Goal: Use online tool/utility: Utilize a website feature to perform a specific function

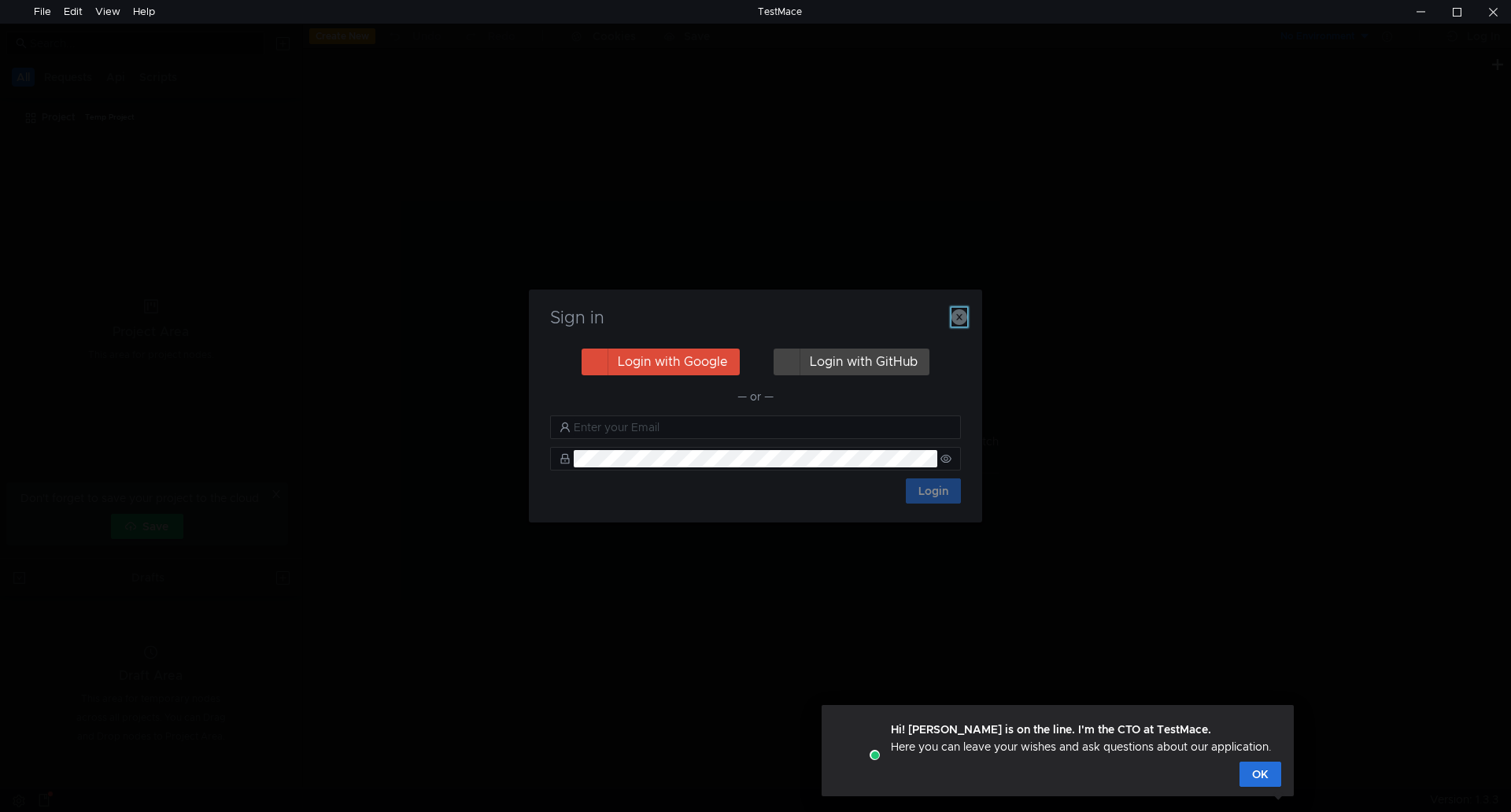
click at [961, 316] on icon "button" at bounding box center [959, 316] width 16 height 16
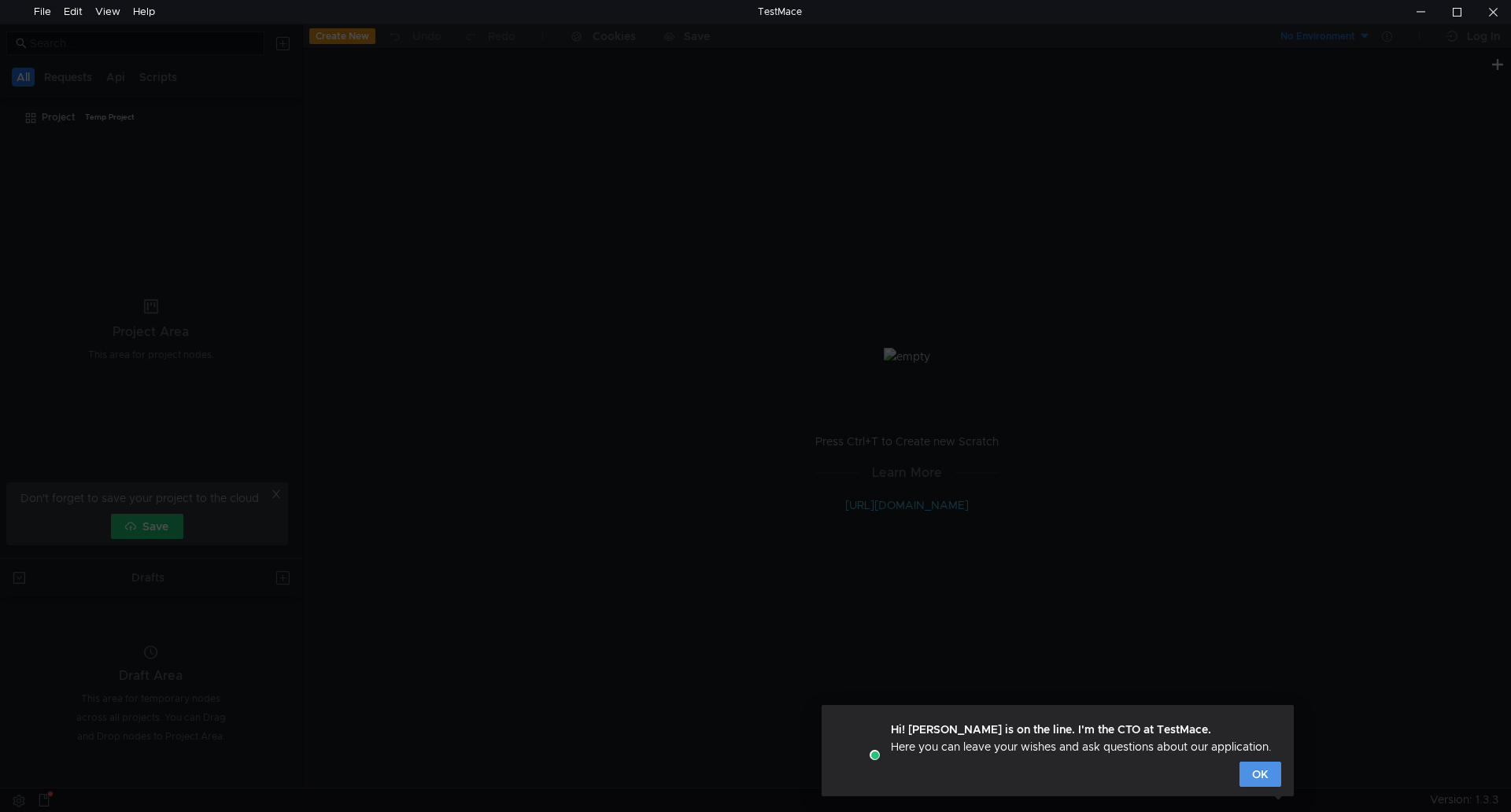
click at [1265, 776] on button "OK" at bounding box center [1261, 774] width 42 height 25
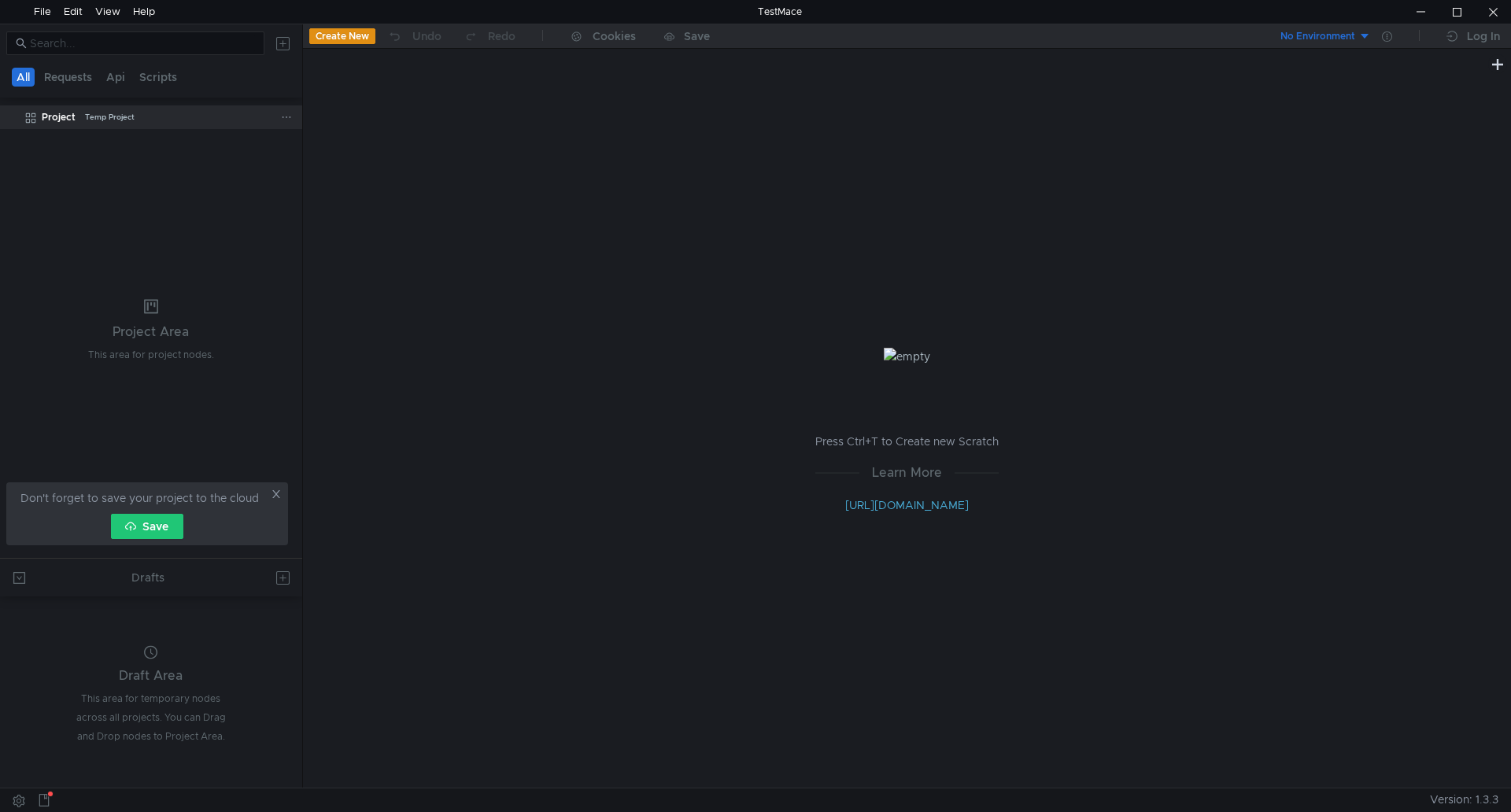
click at [67, 121] on div "Project" at bounding box center [59, 117] width 33 height 23
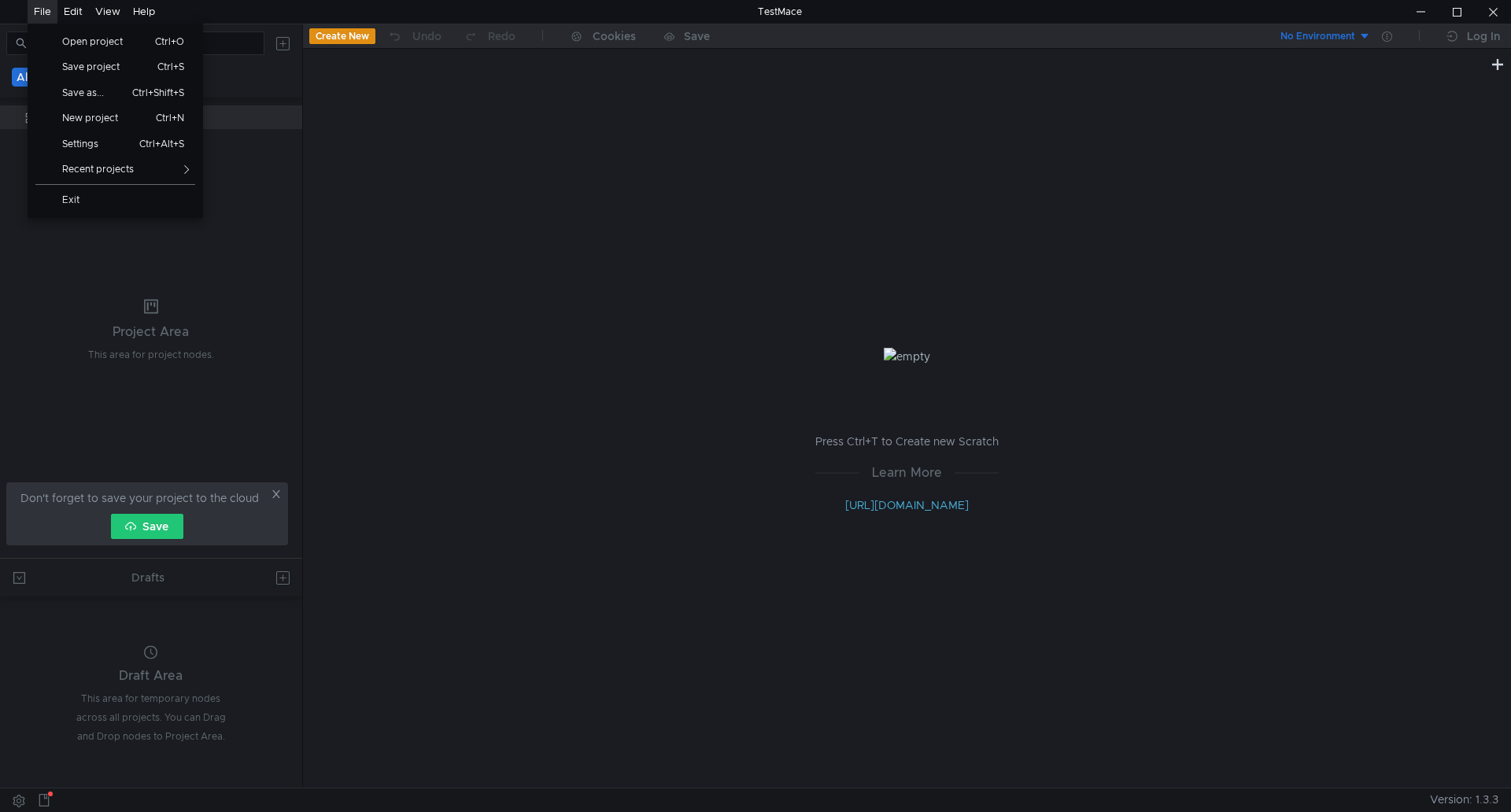
click at [42, 8] on div "File" at bounding box center [42, 12] width 18 height 23
click at [90, 45] on span "Open project" at bounding box center [98, 41] width 90 height 9
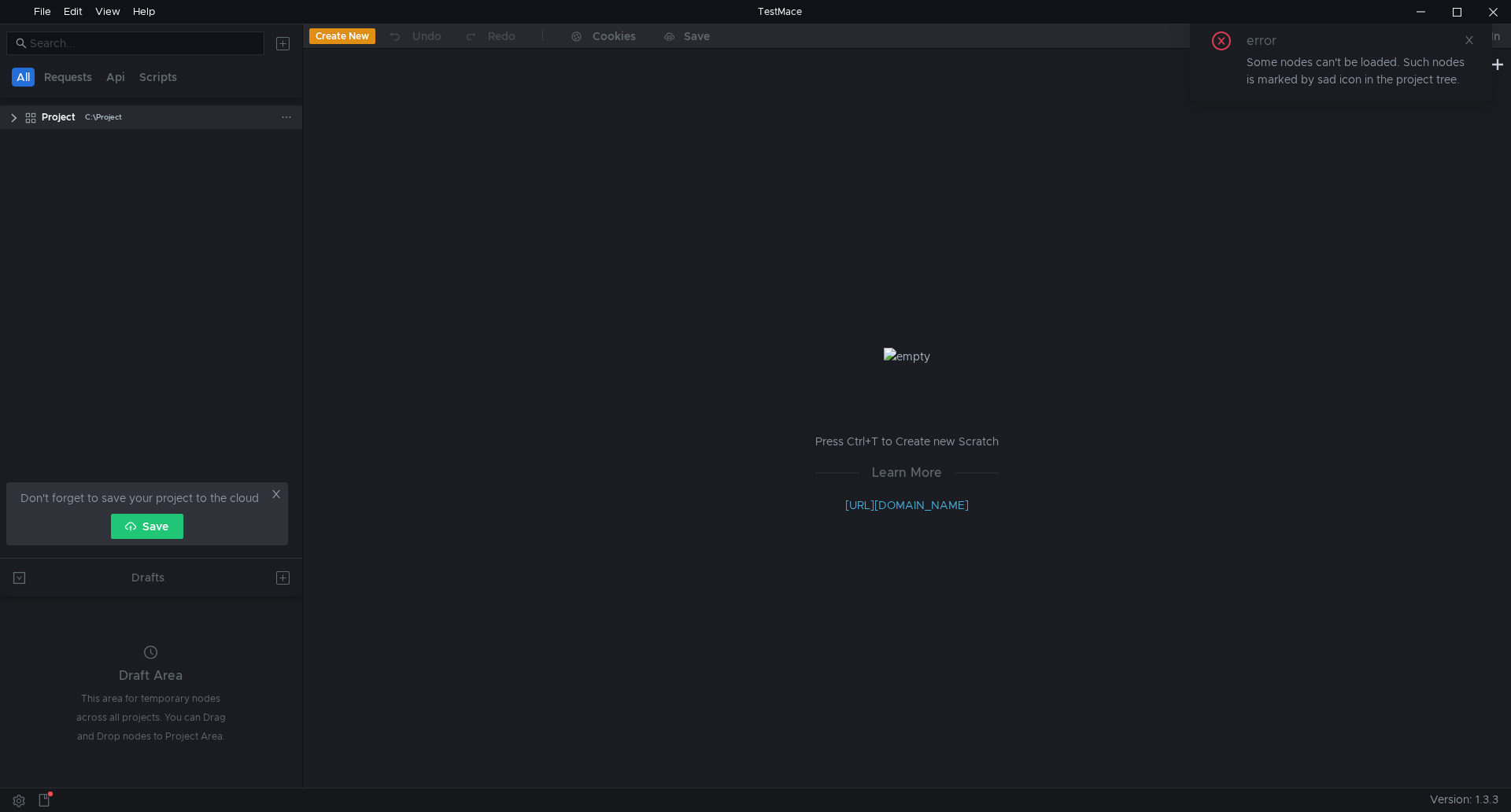
click at [18, 111] on clr-icon at bounding box center [13, 117] width 13 height 13
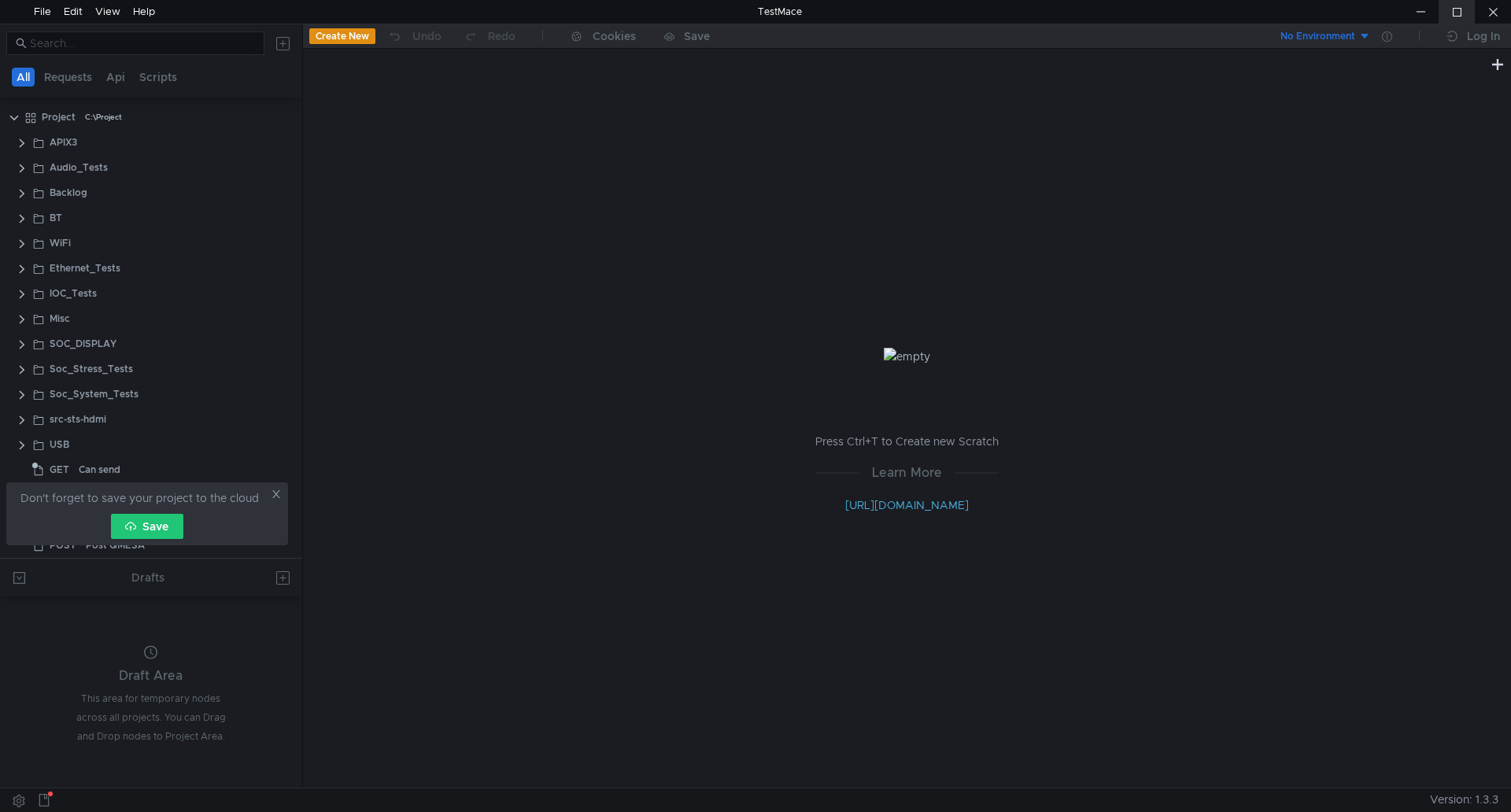
click at [1452, 10] on div at bounding box center [1456, 12] width 36 height 23
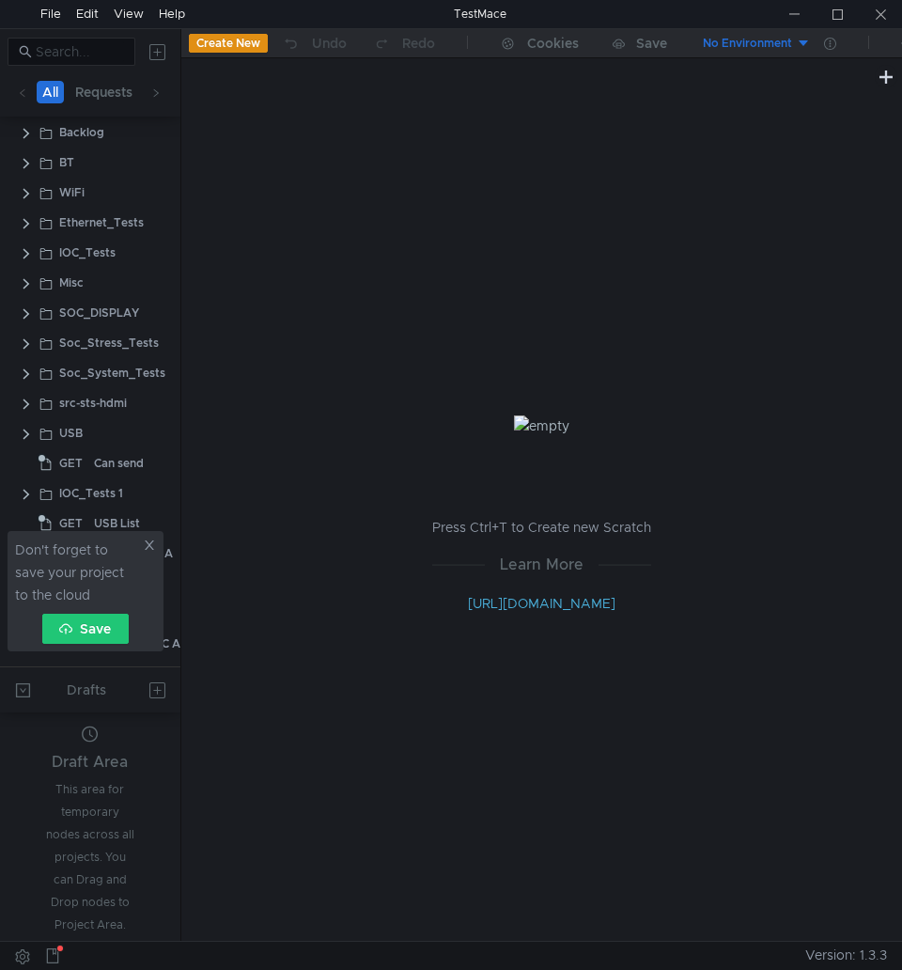
scroll to position [101, 0]
click at [25, 434] on clr-icon at bounding box center [26, 434] width 15 height 15
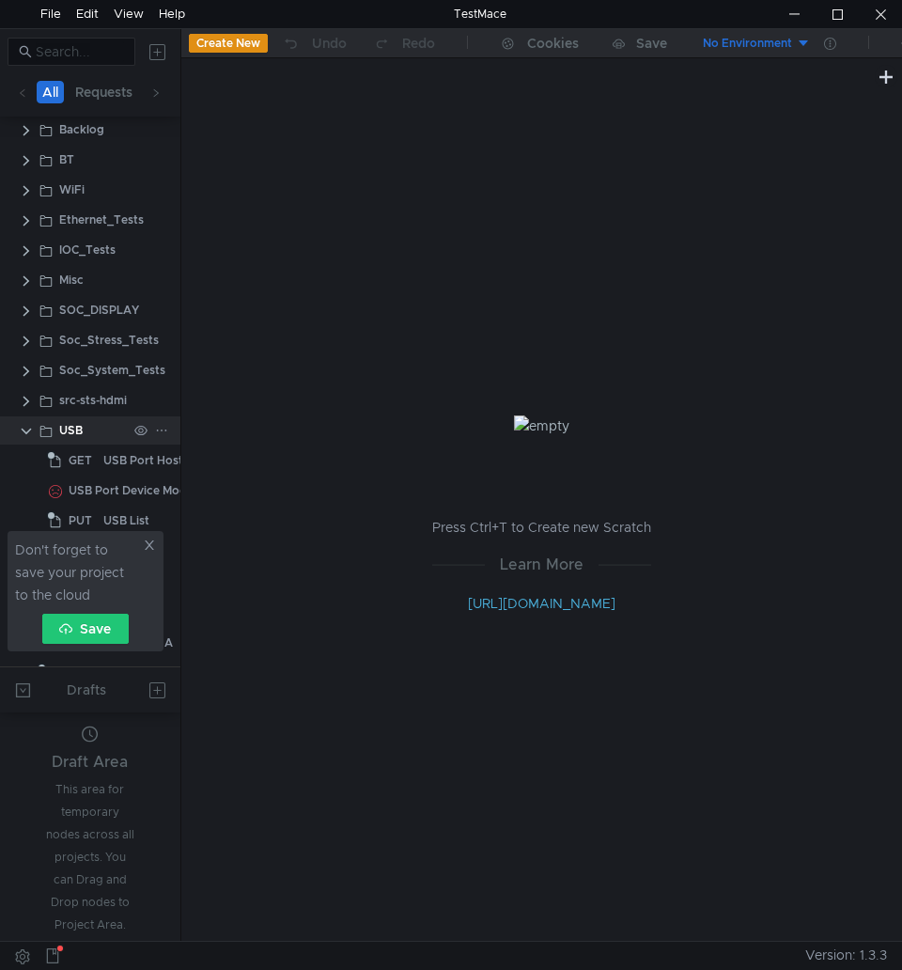
click at [22, 430] on clr-icon at bounding box center [26, 431] width 15 height 15
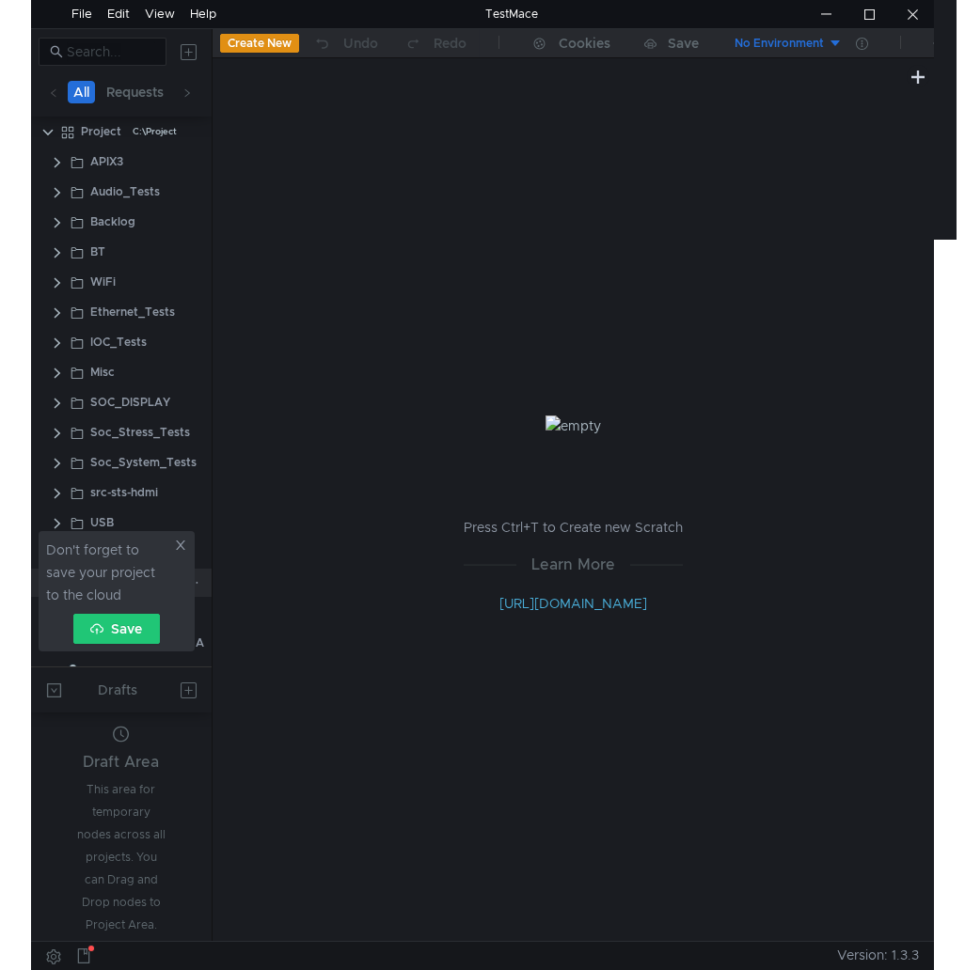
scroll to position [0, 0]
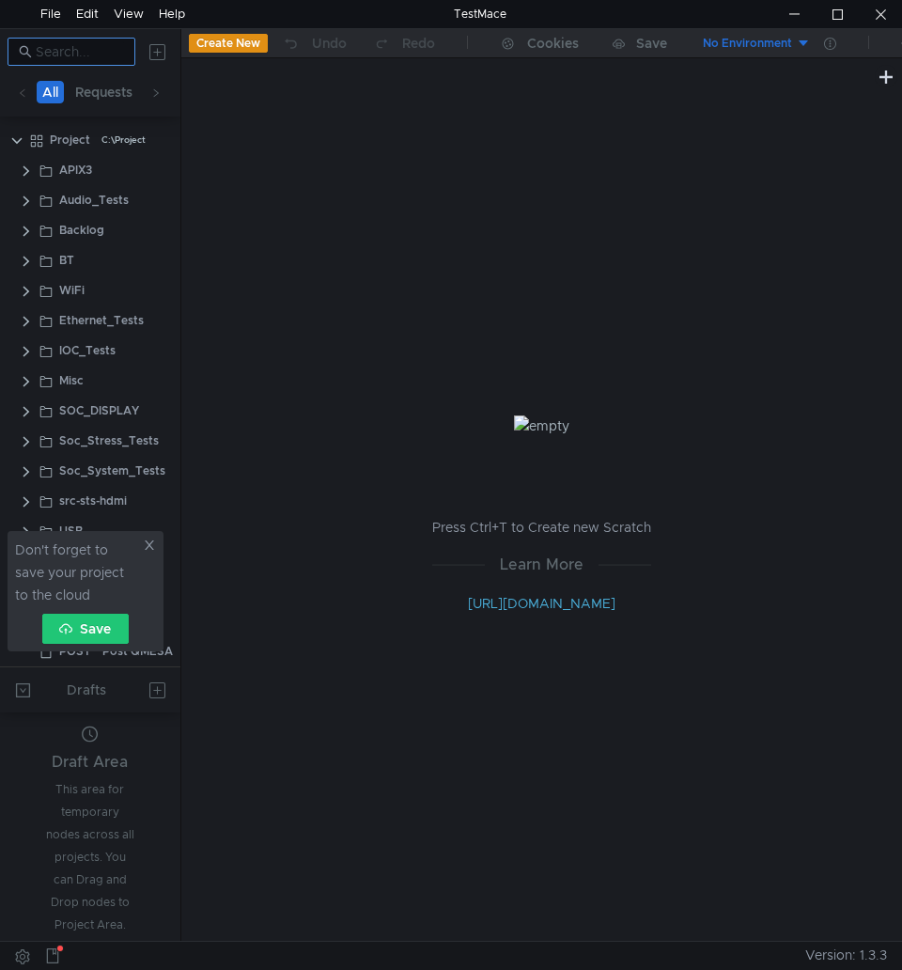
click at [95, 52] on input at bounding box center [80, 51] width 88 height 21
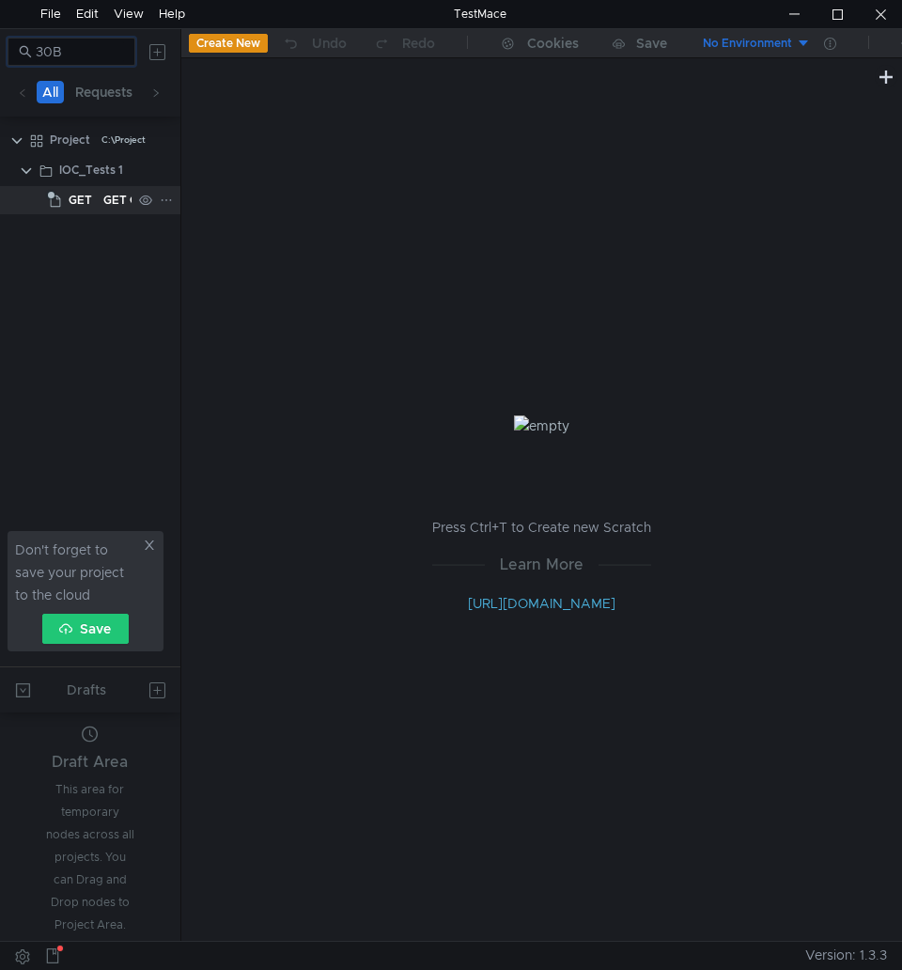
click at [105, 196] on div "GET Check Sense 30B Voltage" at bounding box center [186, 200] width 166 height 28
click at [113, 199] on div "GET Check Sense 30B Voltage" at bounding box center [186, 200] width 166 height 28
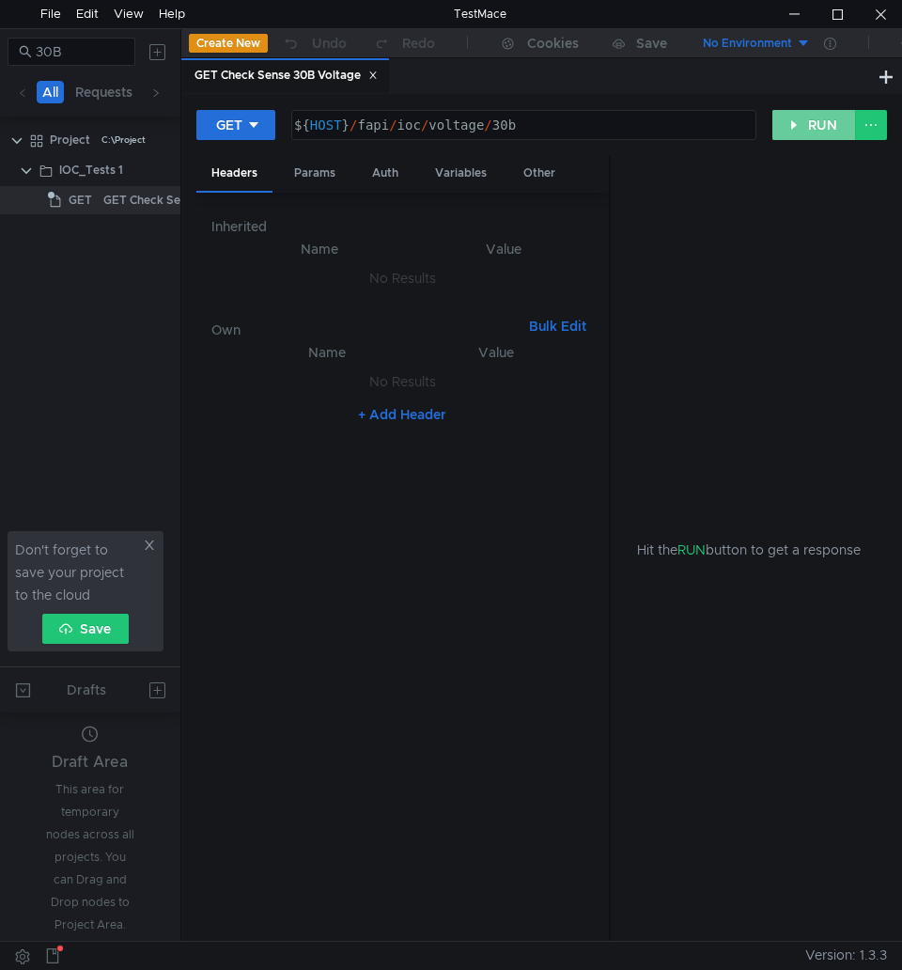
click at [807, 126] on button "RUN" at bounding box center [815, 125] width 84 height 30
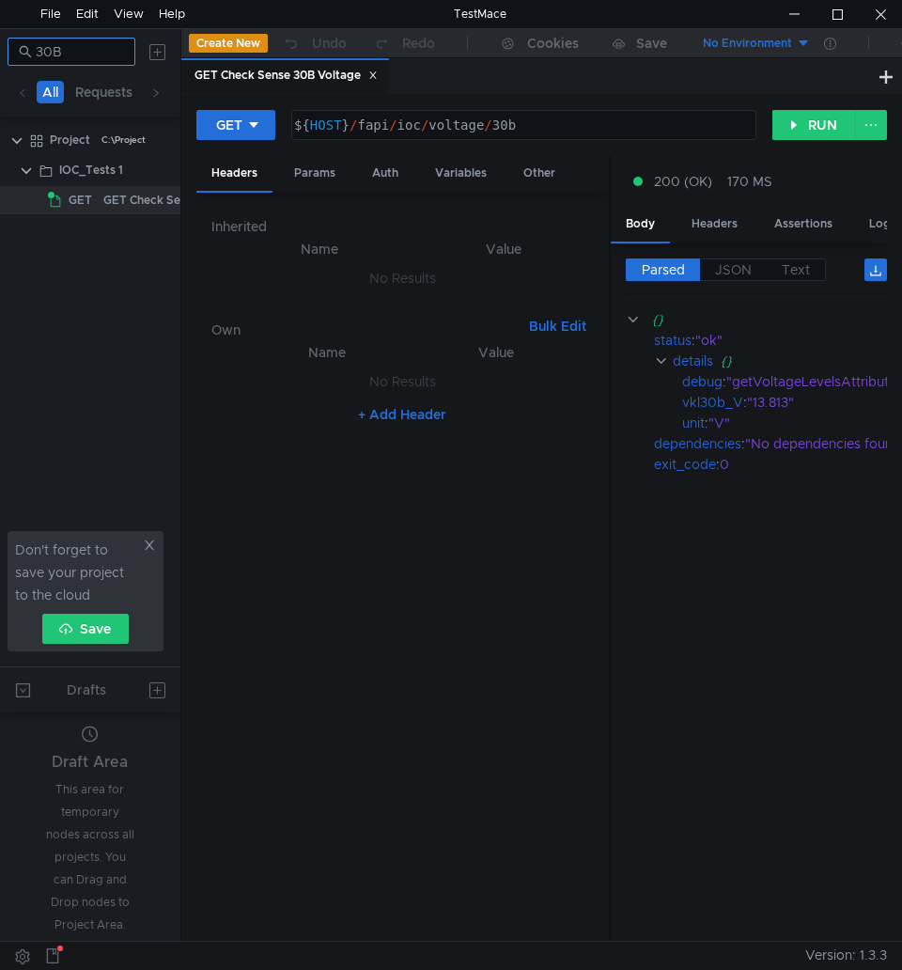
click at [91, 55] on input "30B" at bounding box center [80, 51] width 88 height 21
click at [86, 210] on span "GET" at bounding box center [81, 200] width 24 height 28
click at [86, 209] on span "GET" at bounding box center [81, 200] width 24 height 28
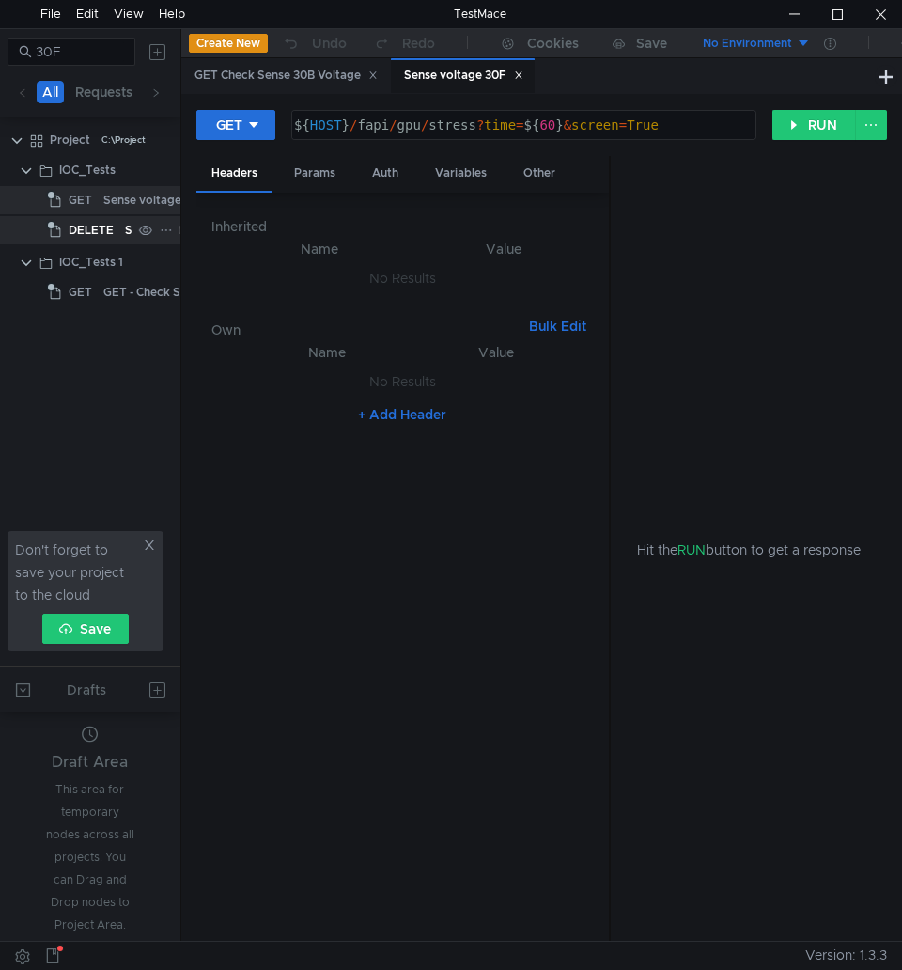
click at [83, 228] on span "DELETE" at bounding box center [91, 230] width 45 height 28
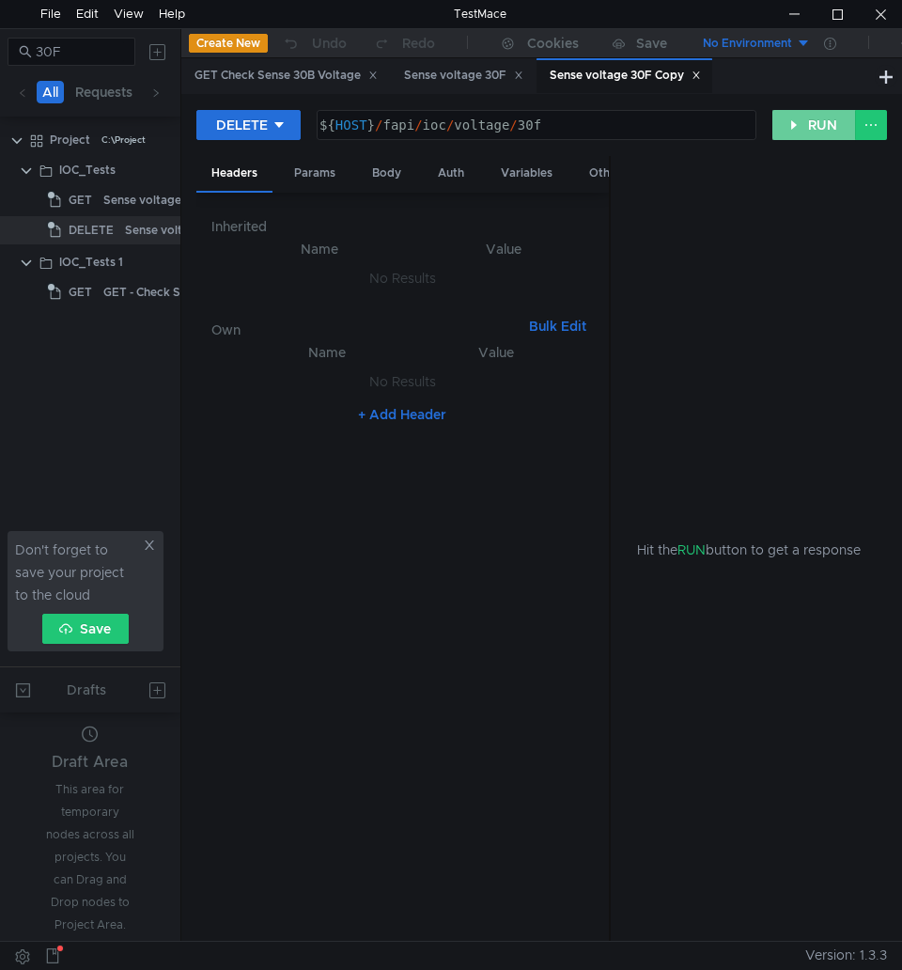
click at [818, 133] on button "RUN" at bounding box center [815, 125] width 84 height 30
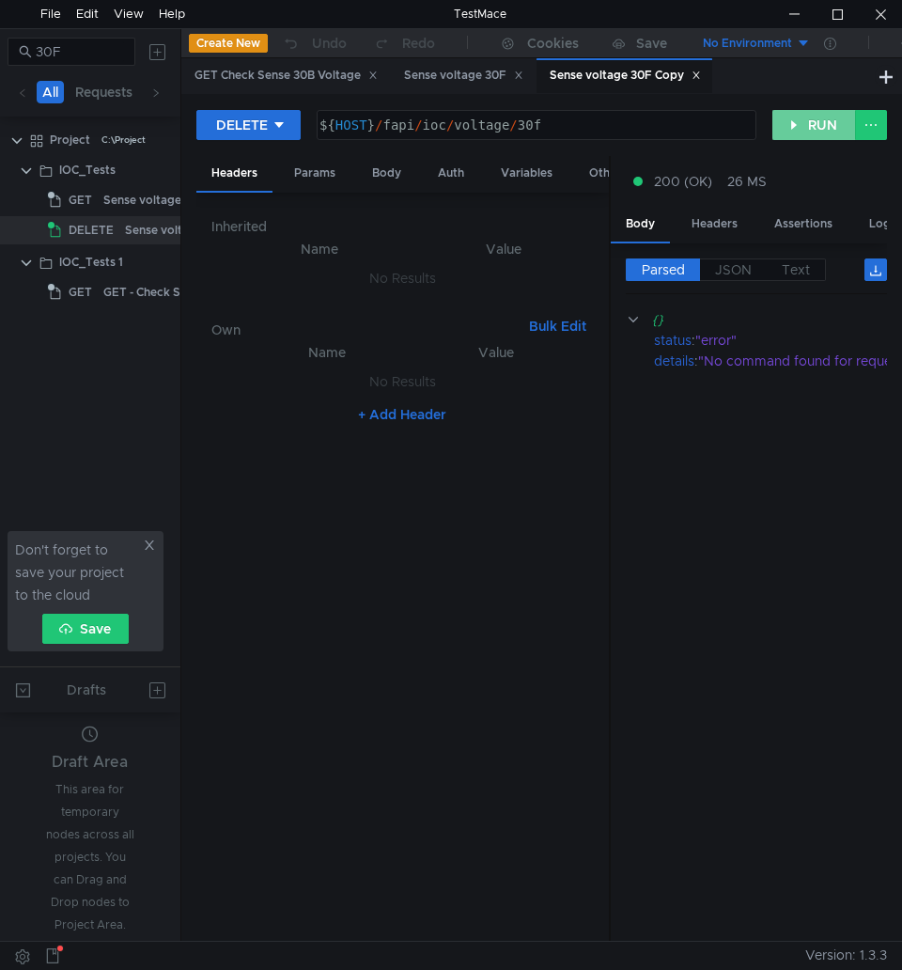
click at [805, 126] on button "RUN" at bounding box center [815, 125] width 84 height 30
click at [730, 455] on cdk-virtual-scroll-viewport "{} status : "error" details : "No command found for requested URL 'ioc/voltage/…" at bounding box center [756, 618] width 261 height 618
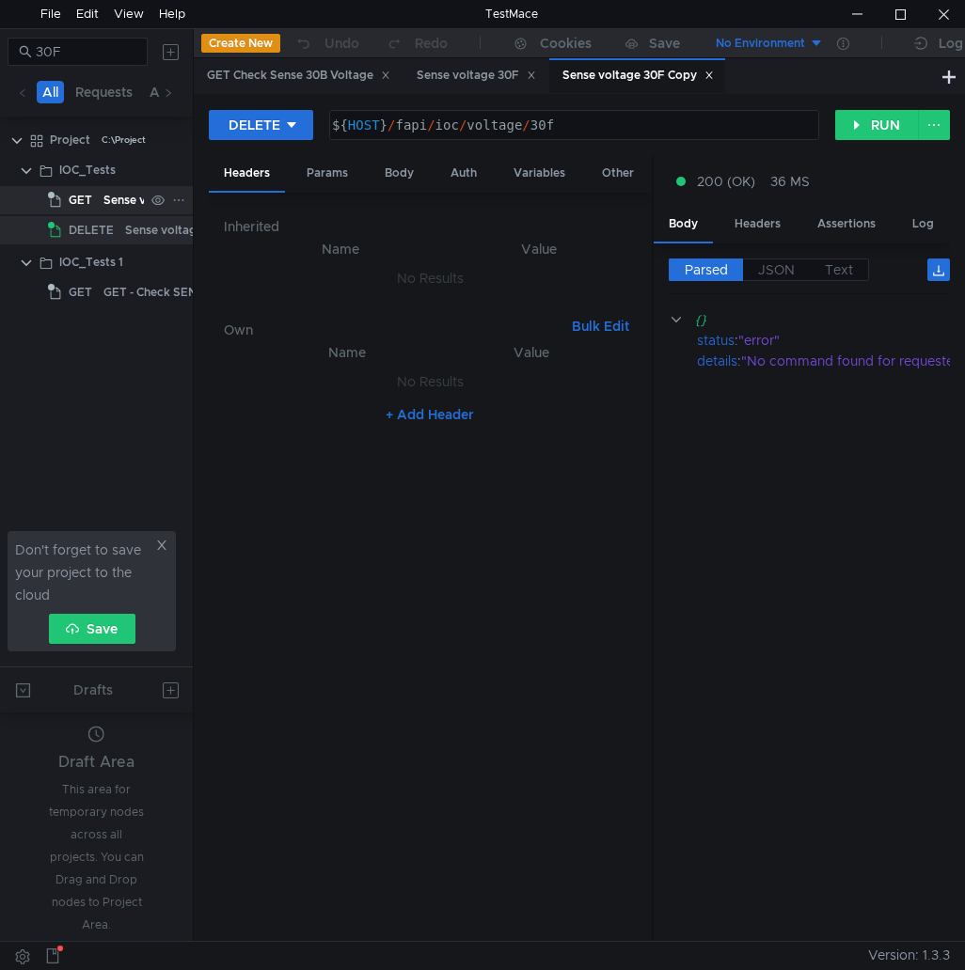
click at [124, 198] on div "Sense voltage 30F" at bounding box center [154, 200] width 102 height 28
click at [116, 225] on div "DELETE" at bounding box center [83, 230] width 71 height 28
click at [112, 201] on div "Sense voltage 30F" at bounding box center [154, 200] width 102 height 28
click at [99, 217] on span "DELETE" at bounding box center [91, 230] width 45 height 28
click at [748, 398] on cdk-virtual-scroll-viewport "{} status : "error" details : "No command found for requested URL 'ioc/voltage/…" at bounding box center [808, 618] width 281 height 618
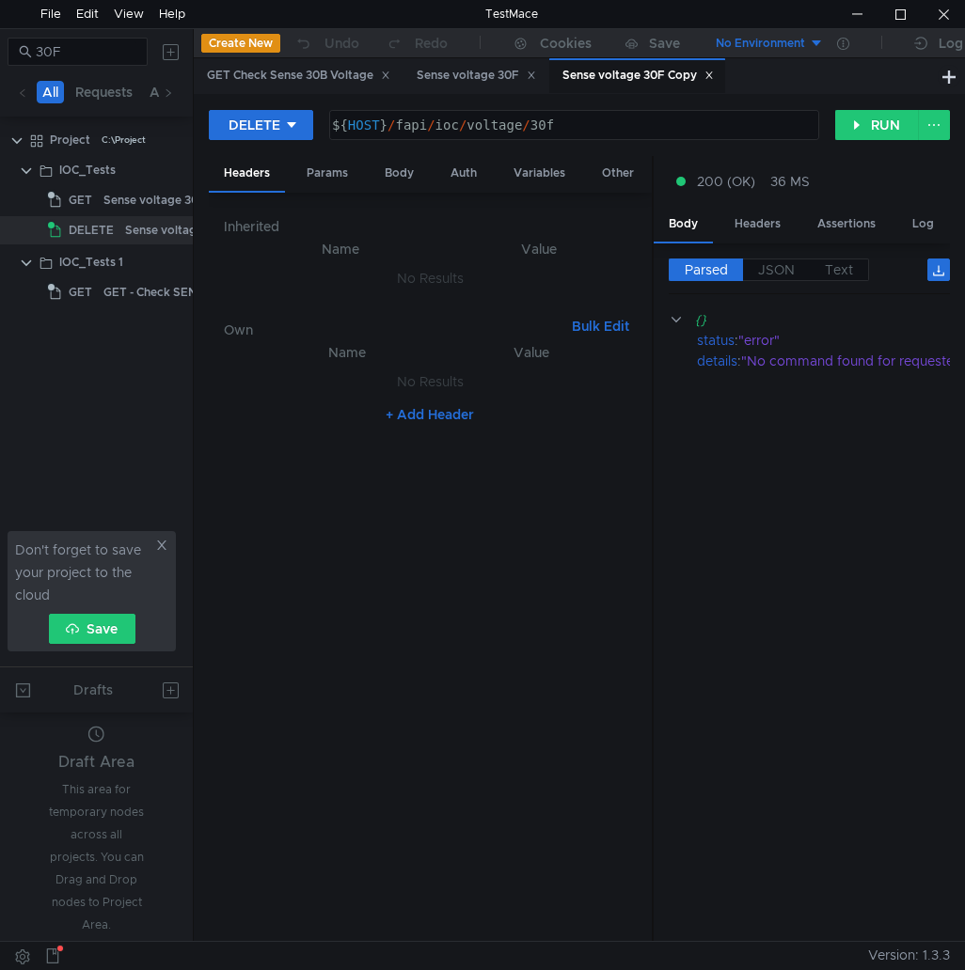
click at [748, 398] on cdk-virtual-scroll-viewport "{} status : "error" details : "No command found for requested URL 'ioc/voltage/…" at bounding box center [808, 618] width 281 height 618
click at [101, 195] on app-tree-icon "GET" at bounding box center [75, 200] width 55 height 28
click at [94, 204] on div "GET" at bounding box center [73, 200] width 50 height 28
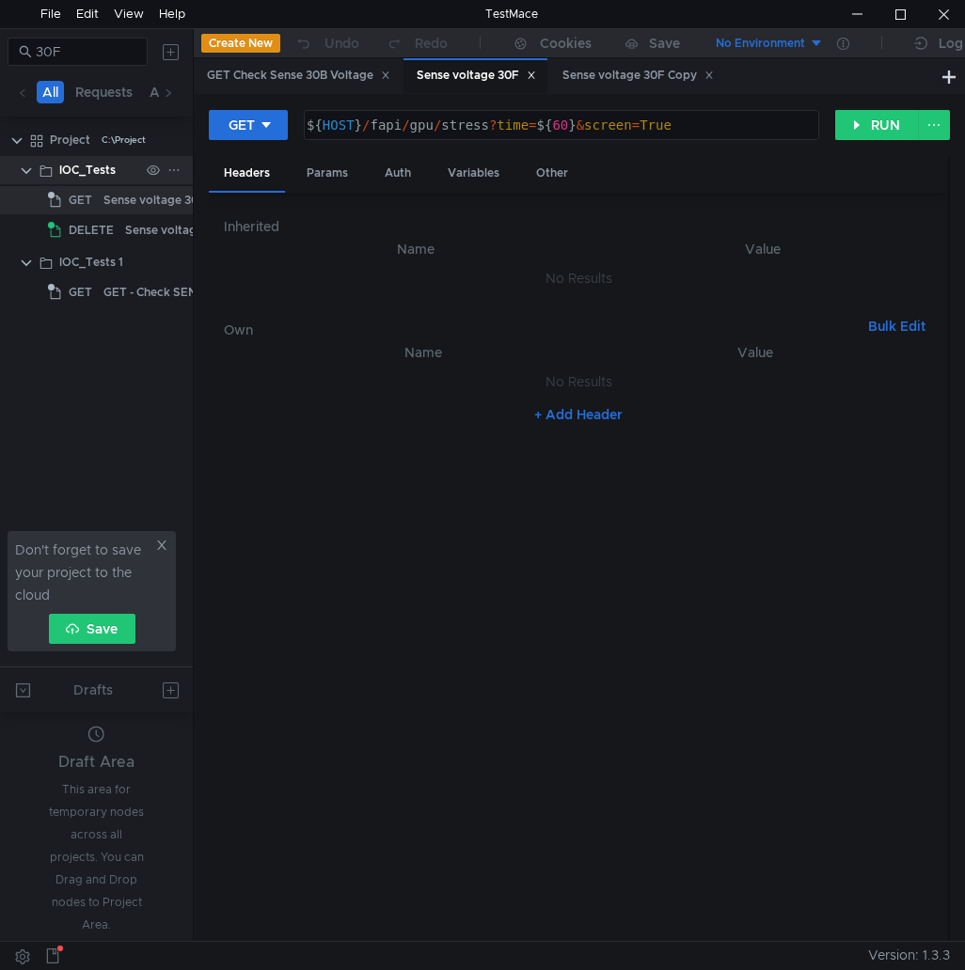
click at [79, 170] on div "IOC_Tests" at bounding box center [87, 170] width 56 height 28
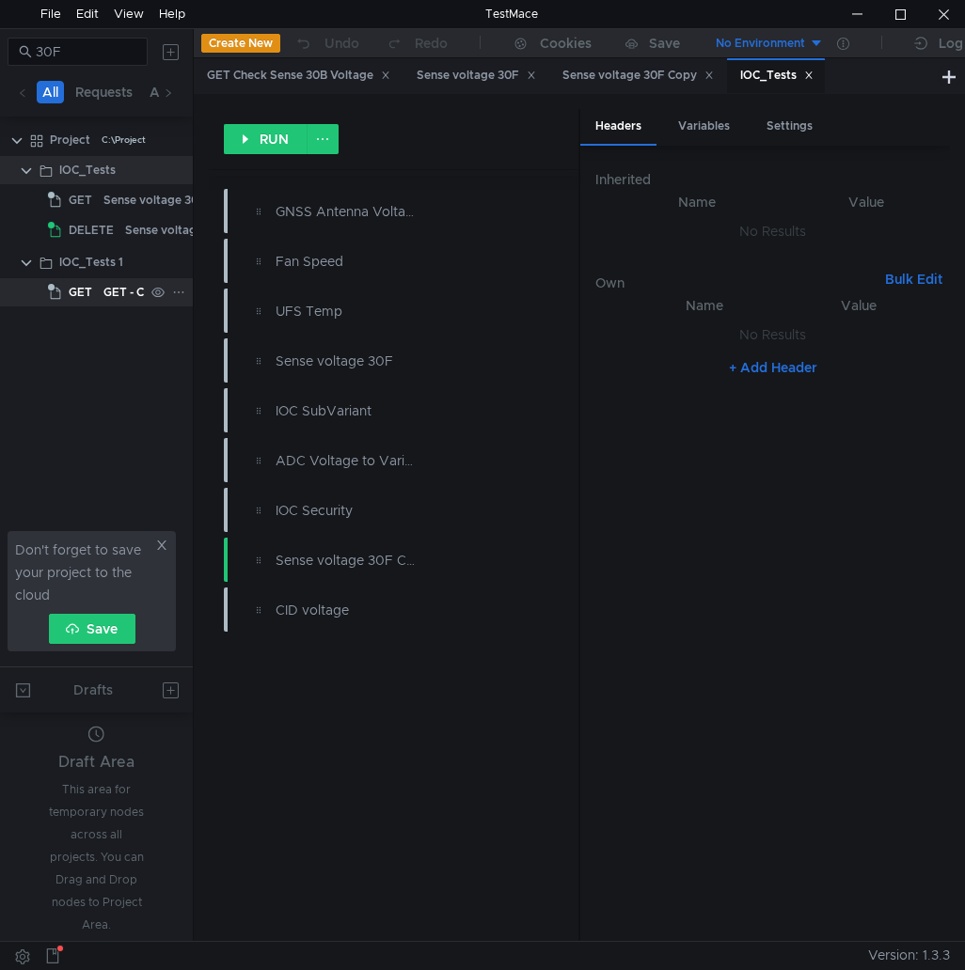
click at [86, 301] on span "GET" at bounding box center [81, 292] width 24 height 28
click at [73, 235] on span "DELETE" at bounding box center [91, 230] width 45 height 28
click at [84, 235] on span "DELETE" at bounding box center [91, 230] width 45 height 28
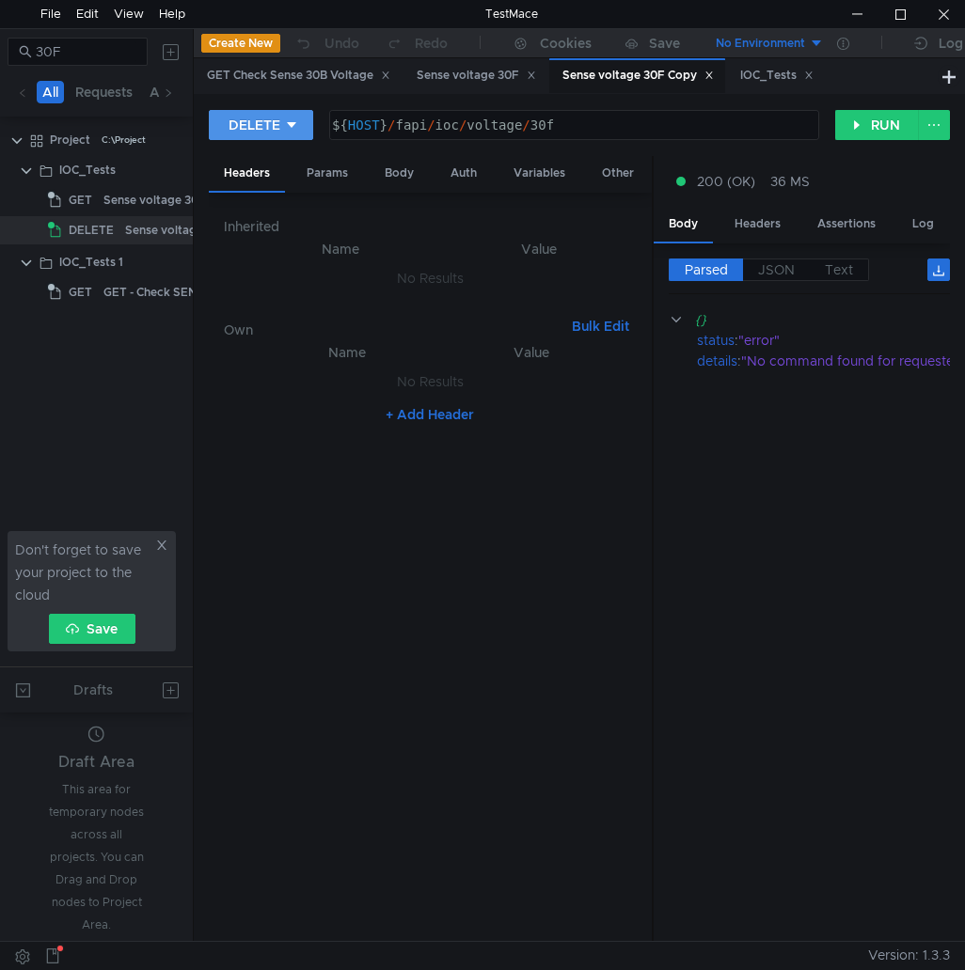
click at [259, 124] on div "DELETE" at bounding box center [254, 125] width 52 height 21
click at [238, 157] on li "GET" at bounding box center [260, 164] width 103 height 30
click at [868, 123] on button "RUN" at bounding box center [877, 125] width 84 height 30
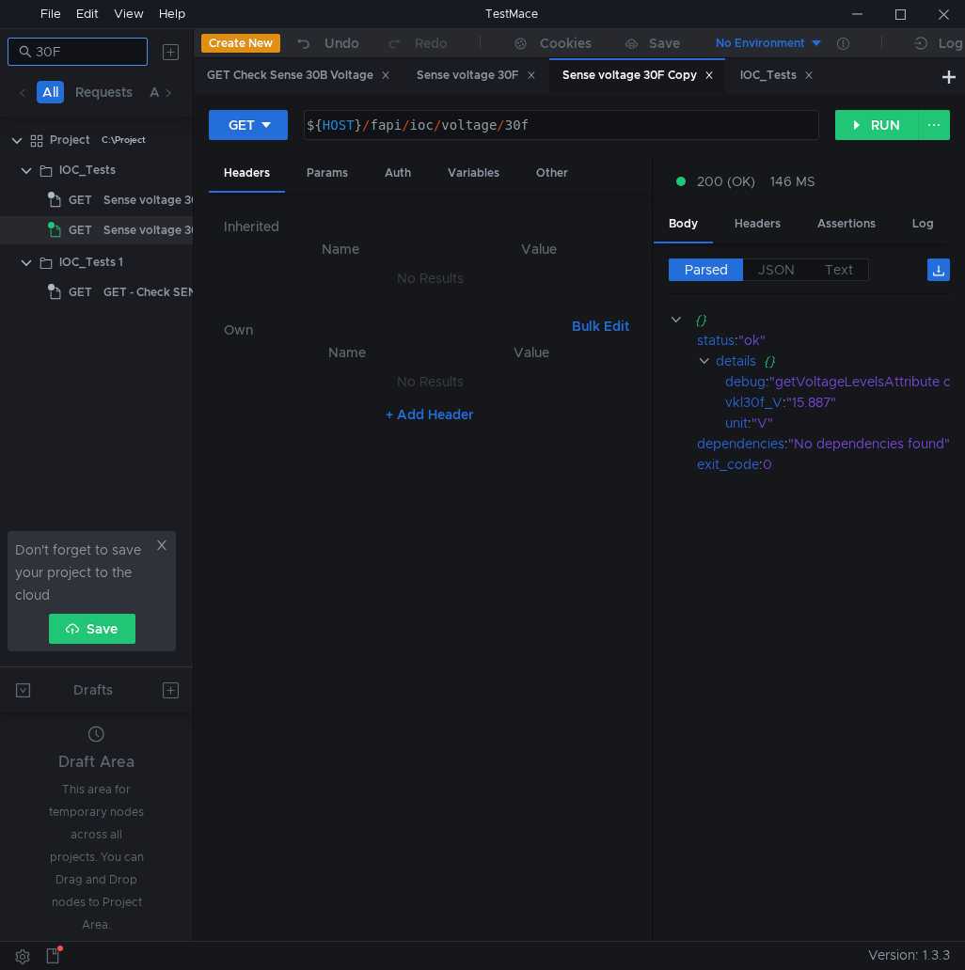
click at [80, 49] on input "30F" at bounding box center [86, 51] width 101 height 21
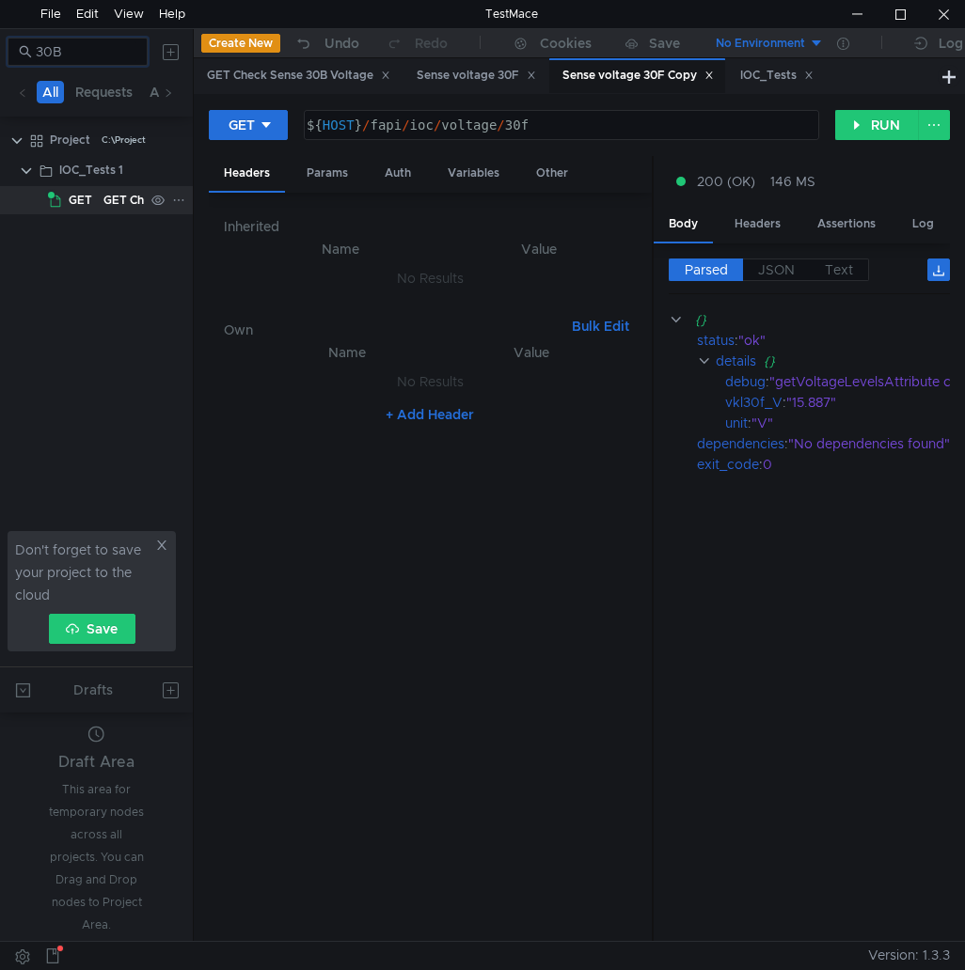
type input "30B"
click at [100, 195] on app-tree-icon "GET" at bounding box center [75, 200] width 55 height 28
click at [91, 200] on span "GET" at bounding box center [81, 200] width 24 height 28
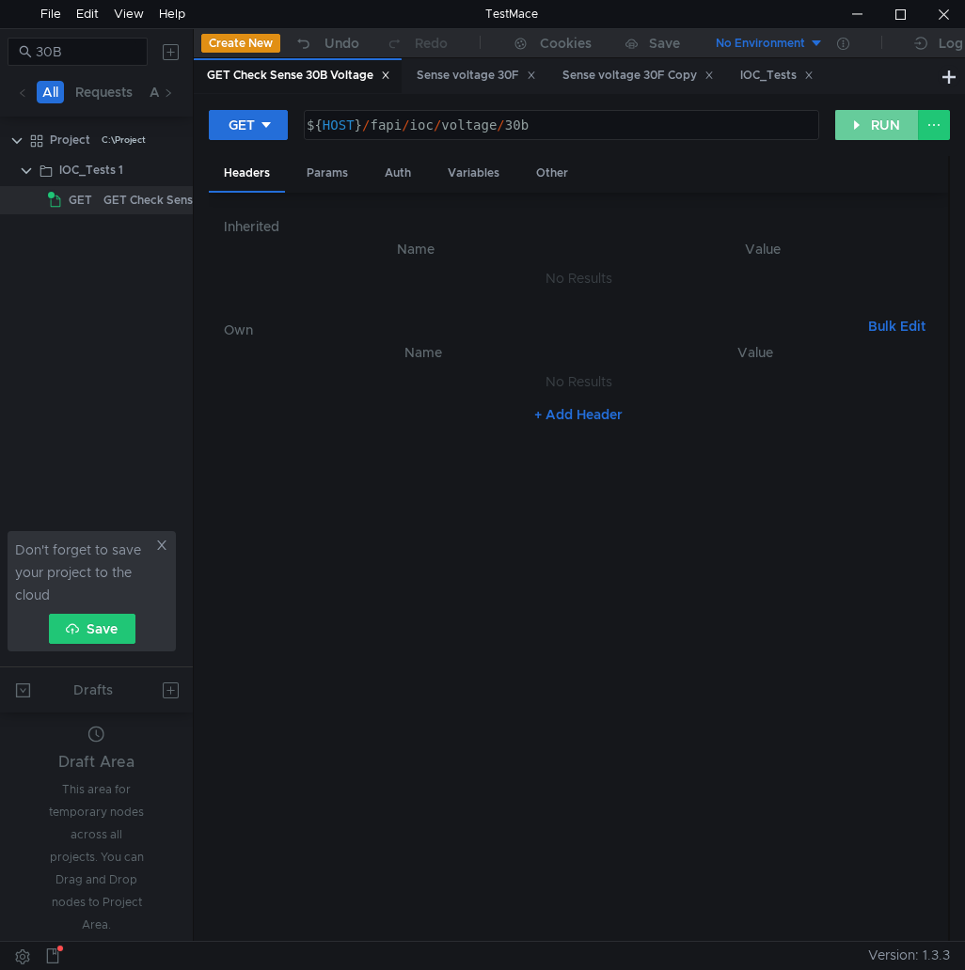
click at [877, 127] on button "RUN" at bounding box center [877, 125] width 84 height 30
click at [916, 459] on nz-table "Name Value No Results + Add Header" at bounding box center [578, 634] width 709 height 586
click at [868, 138] on button "RUN" at bounding box center [877, 125] width 84 height 30
click at [899, 300] on div "Inherited Name Value No Results Own Bulk Edit XXXXXXXXXXXXXXXXXXXXXXXXXXXXXXXXX…" at bounding box center [578, 567] width 709 height 719
click at [651, 505] on nz-table "Name Value No Results + Add Header" at bounding box center [578, 634] width 709 height 586
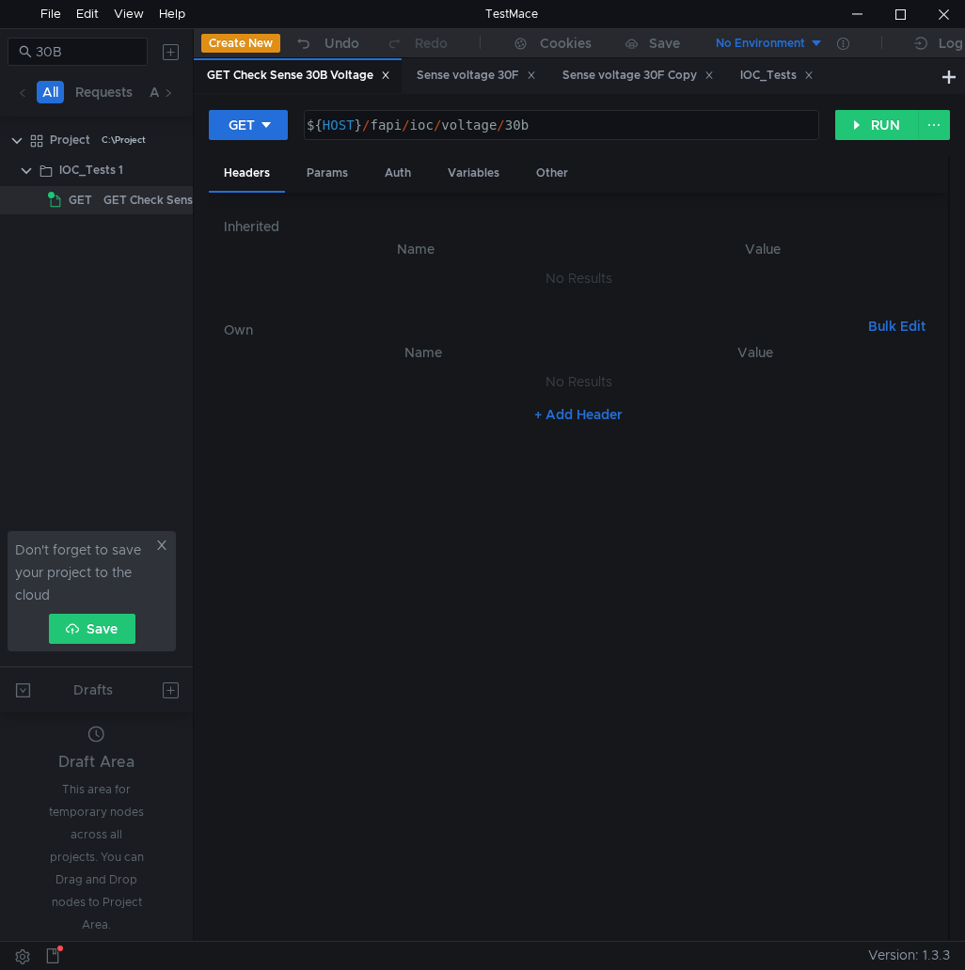
click at [729, 32] on button "No Environment" at bounding box center [758, 43] width 131 height 30
click at [861, 491] on div at bounding box center [482, 485] width 965 height 970
click at [238, 129] on div "GET" at bounding box center [241, 125] width 26 height 21
click at [246, 111] on div at bounding box center [482, 485] width 965 height 970
click at [868, 132] on button "RUN" at bounding box center [877, 125] width 84 height 30
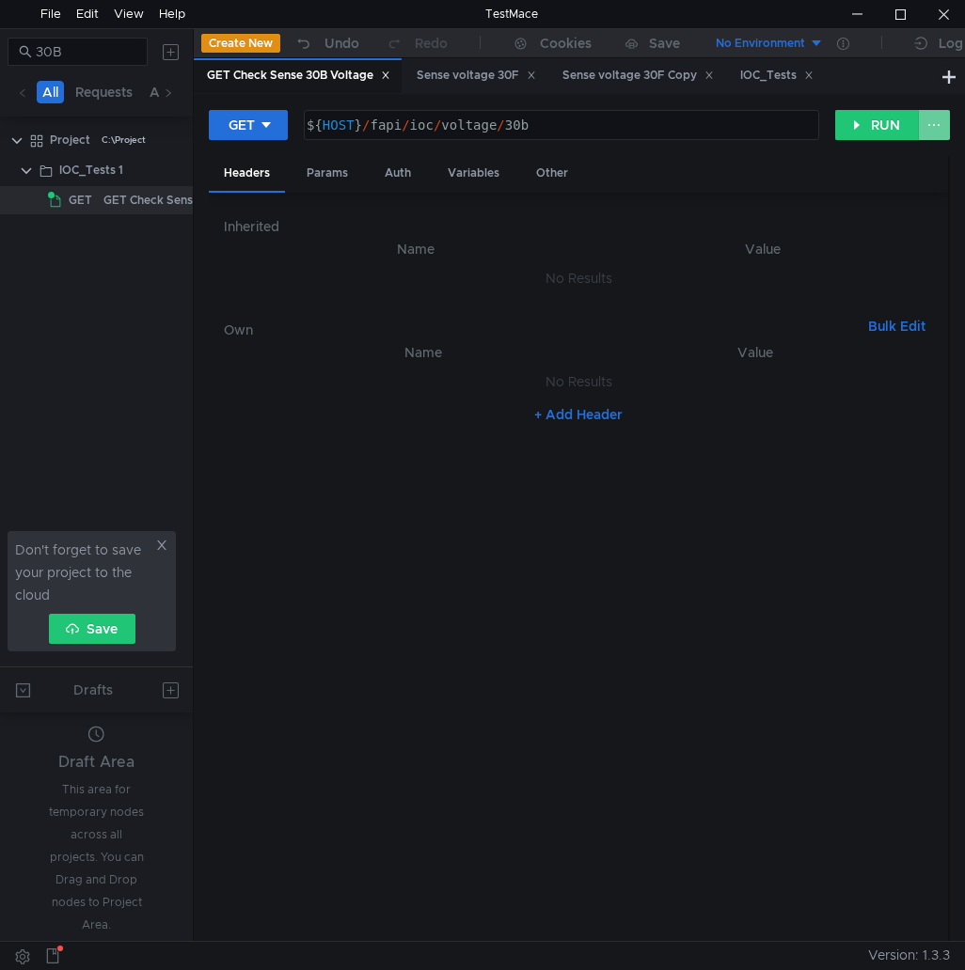
click at [929, 122] on button at bounding box center [934, 125] width 32 height 30
click at [933, 124] on div at bounding box center [482, 485] width 965 height 970
click at [871, 459] on nz-table "Name Value No Results + Add Header" at bounding box center [578, 634] width 709 height 586
click at [683, 495] on nz-table "Name Value No Results + Add Header" at bounding box center [578, 634] width 709 height 586
click at [159, 538] on div "Don't forget to save your project to the cloud Save" at bounding box center [92, 591] width 168 height 120
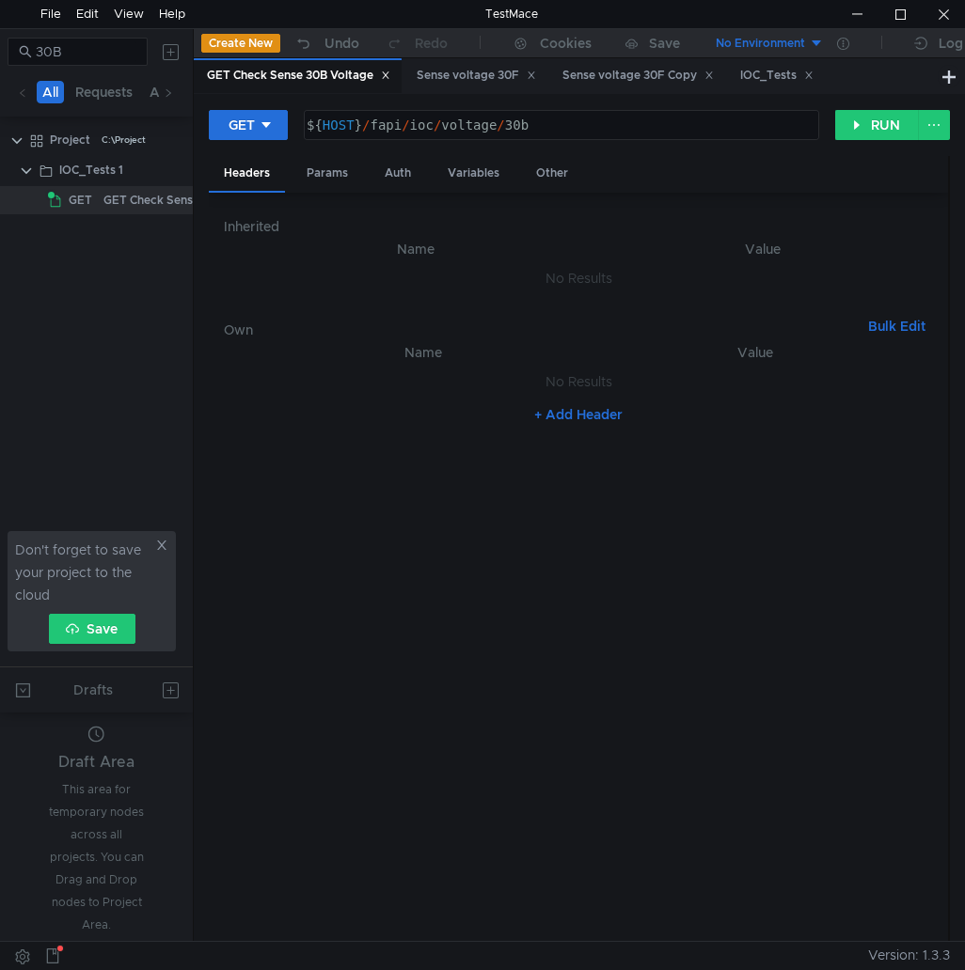
click at [154, 539] on div "Don't forget to save your project to the cloud Save" at bounding box center [92, 591] width 168 height 120
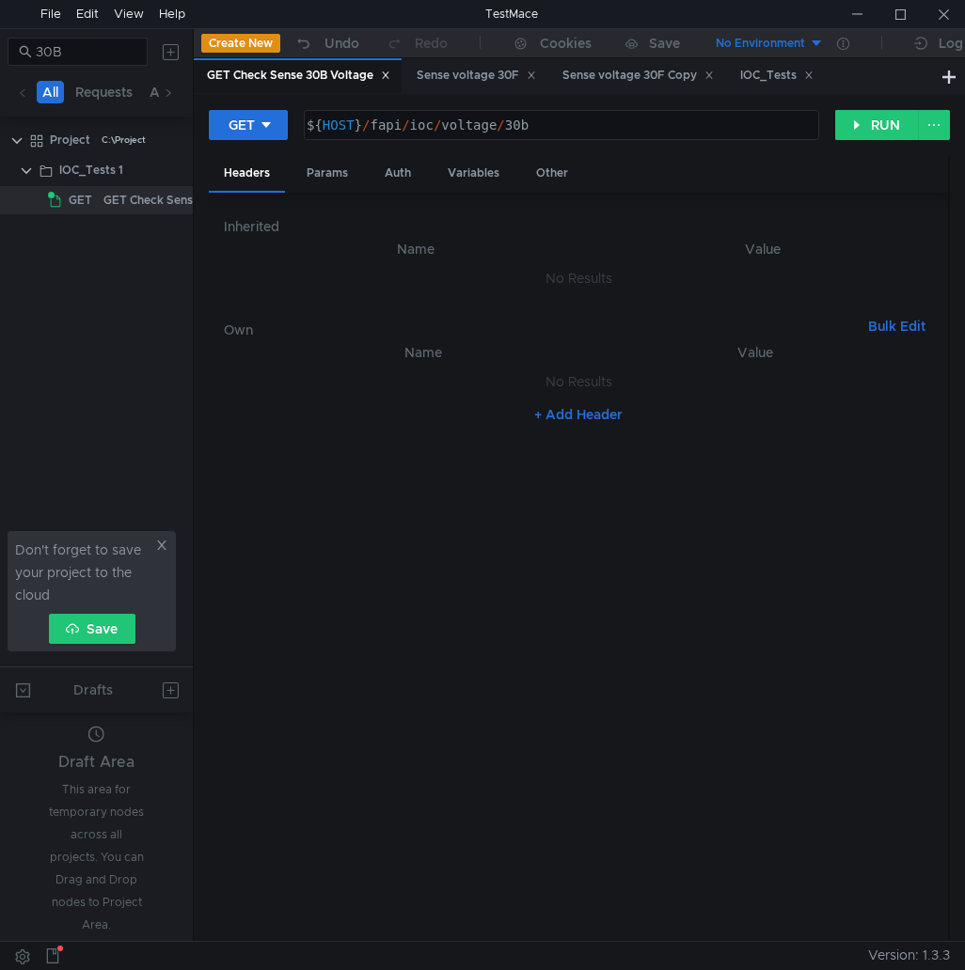
click at [771, 519] on nz-table "Name Value No Results + Add Header" at bounding box center [578, 634] width 709 height 586
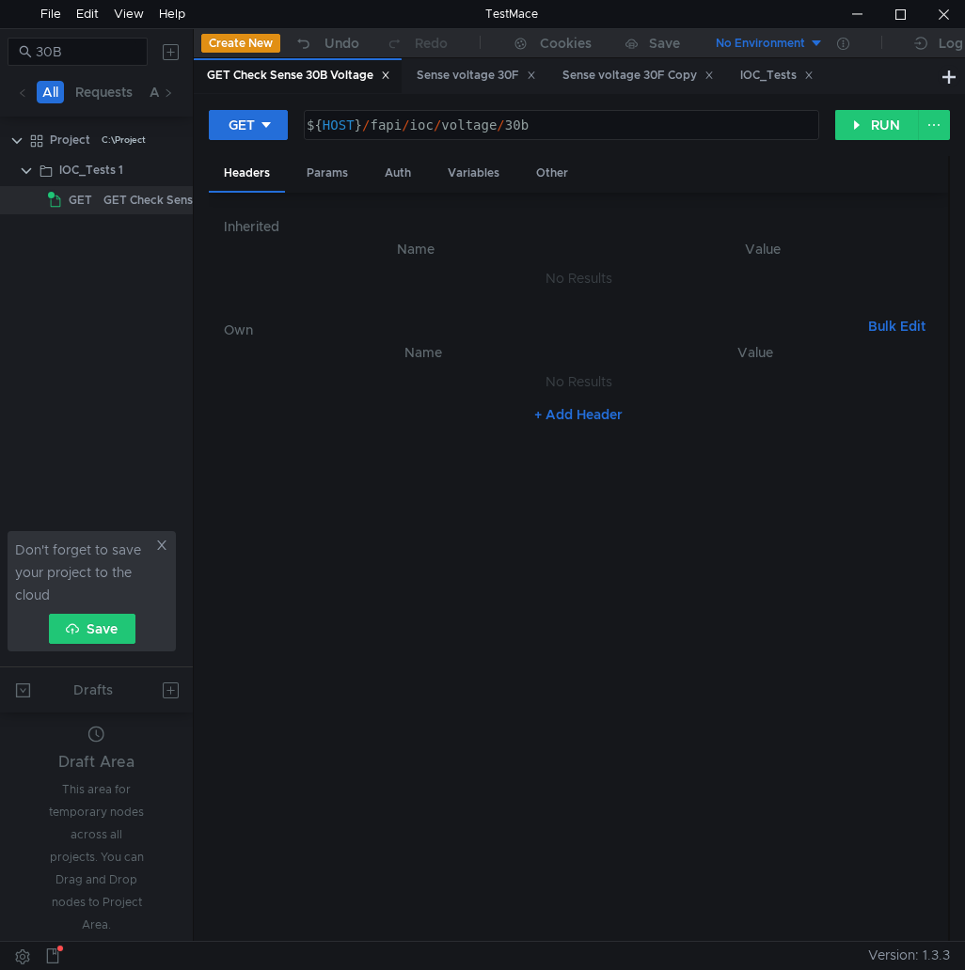
click at [771, 519] on nz-table "Name Value No Results + Add Header" at bounding box center [578, 634] width 709 height 586
type textarea "${HOST}/fapi/ioc/voltage/30b"
click at [592, 118] on div "${ HOST } / fapi / ioc / voltage / 30b" at bounding box center [559, 140] width 513 height 45
click at [102, 169] on div "IOC_Tests 1" at bounding box center [91, 170] width 64 height 28
click at [15, 139] on clr-icon at bounding box center [16, 140] width 15 height 15
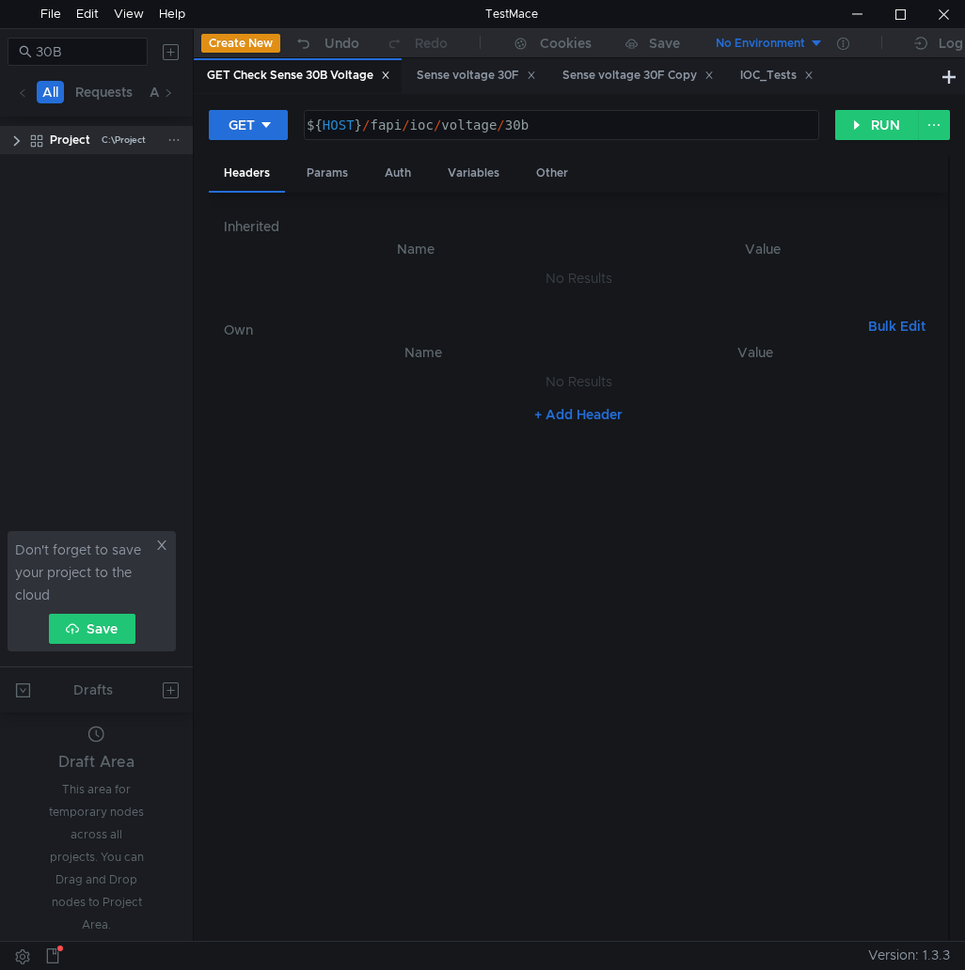
click at [15, 139] on clr-icon at bounding box center [16, 140] width 15 height 15
click at [74, 191] on span "GET" at bounding box center [81, 200] width 24 height 28
click at [651, 115] on div "${ HOST } / fapi / ioc / voltage / 30b" at bounding box center [561, 125] width 513 height 28
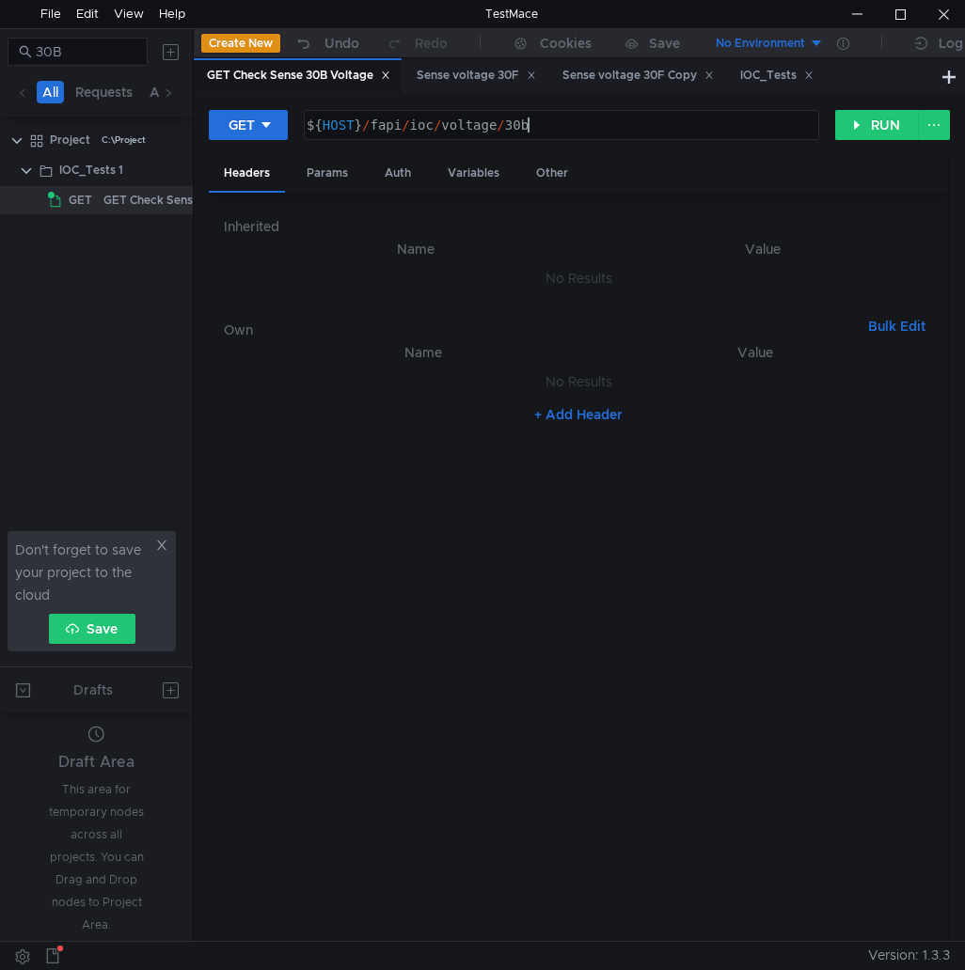
click at [703, 621] on nz-table "Name Value No Results + Add Header" at bounding box center [578, 634] width 709 height 586
click at [892, 323] on button "Bulk Edit" at bounding box center [896, 326] width 72 height 23
click at [892, 323] on button "Table Edit" at bounding box center [893, 326] width 80 height 23
click at [882, 133] on button "RUN" at bounding box center [877, 125] width 84 height 30
click at [805, 50] on div "No Environment" at bounding box center [759, 44] width 89 height 18
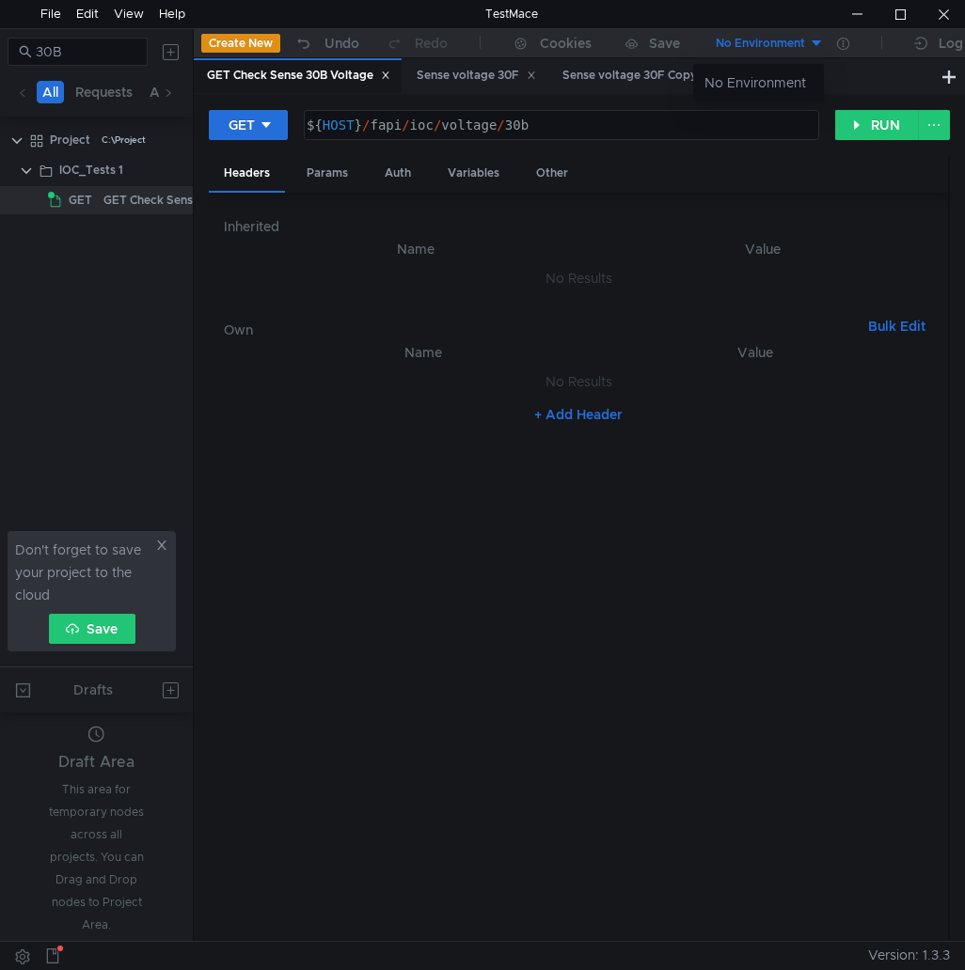
click at [807, 53] on div at bounding box center [482, 485] width 965 height 970
click at [462, 81] on div "Sense voltage 30F" at bounding box center [475, 76] width 119 height 20
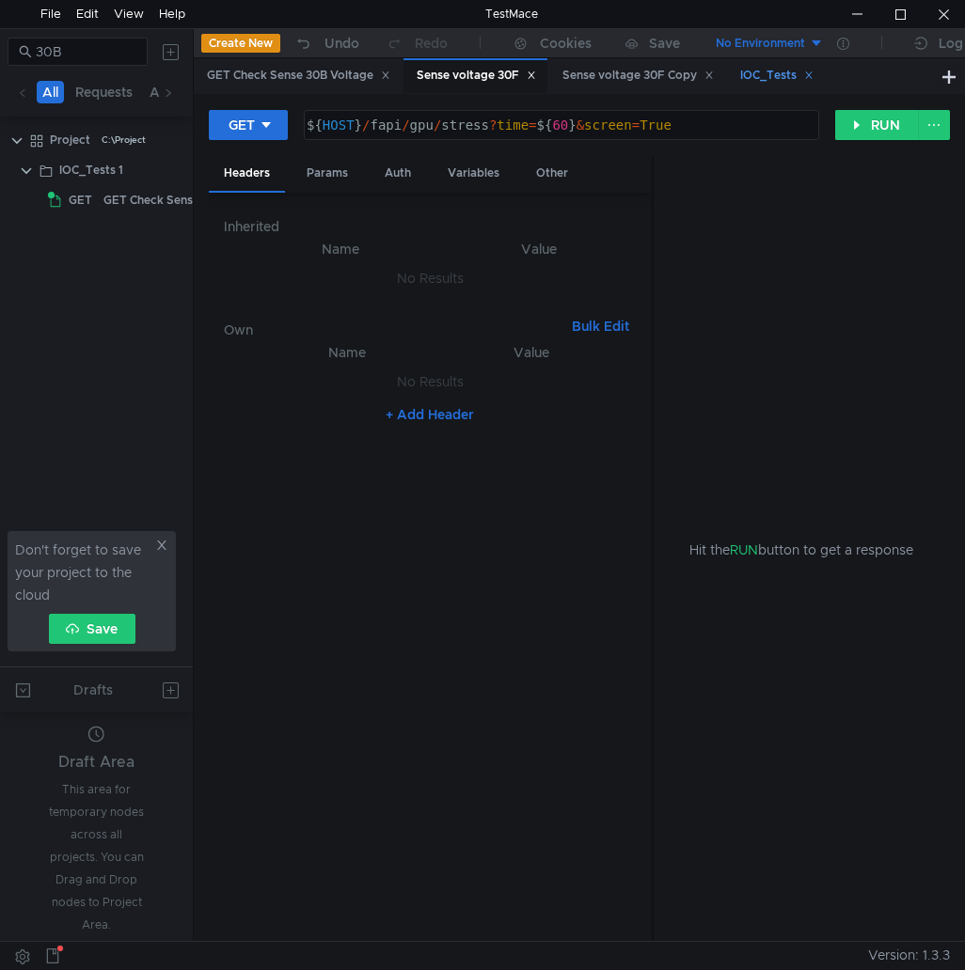
click at [764, 72] on div "IOC_Tests" at bounding box center [776, 76] width 73 height 20
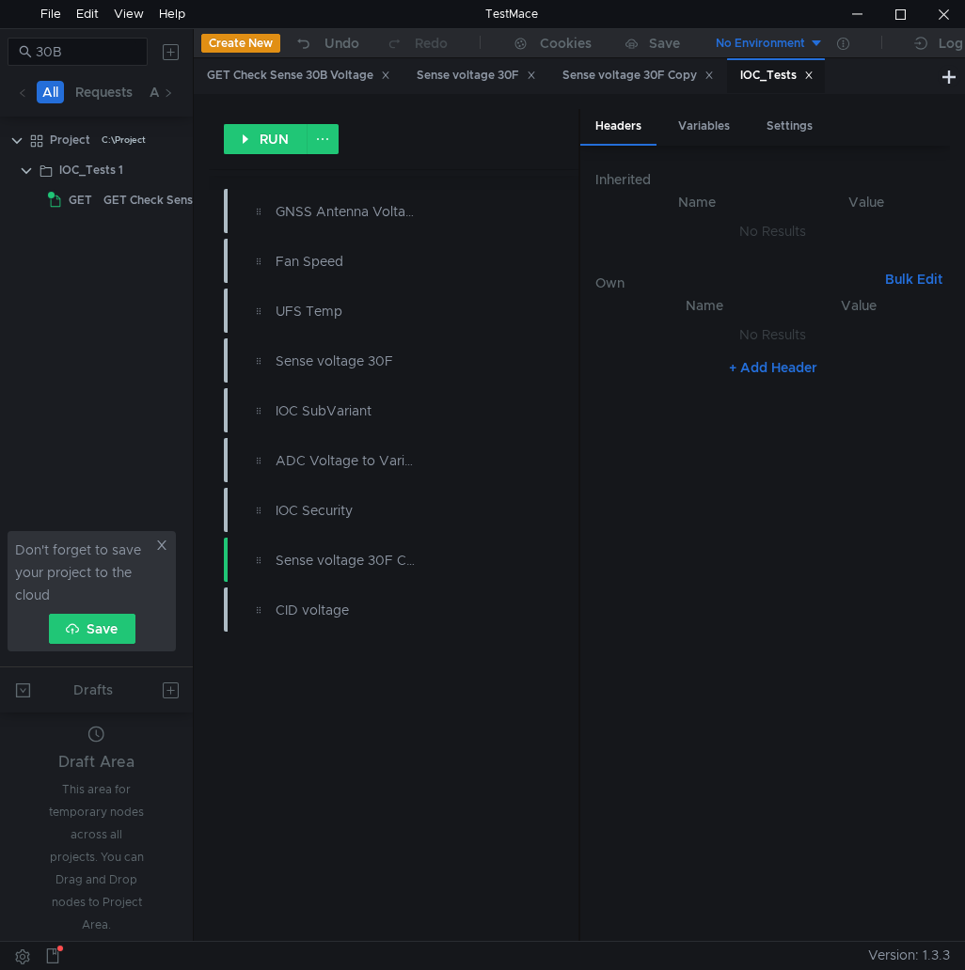
click at [811, 73] on icon at bounding box center [808, 75] width 7 height 7
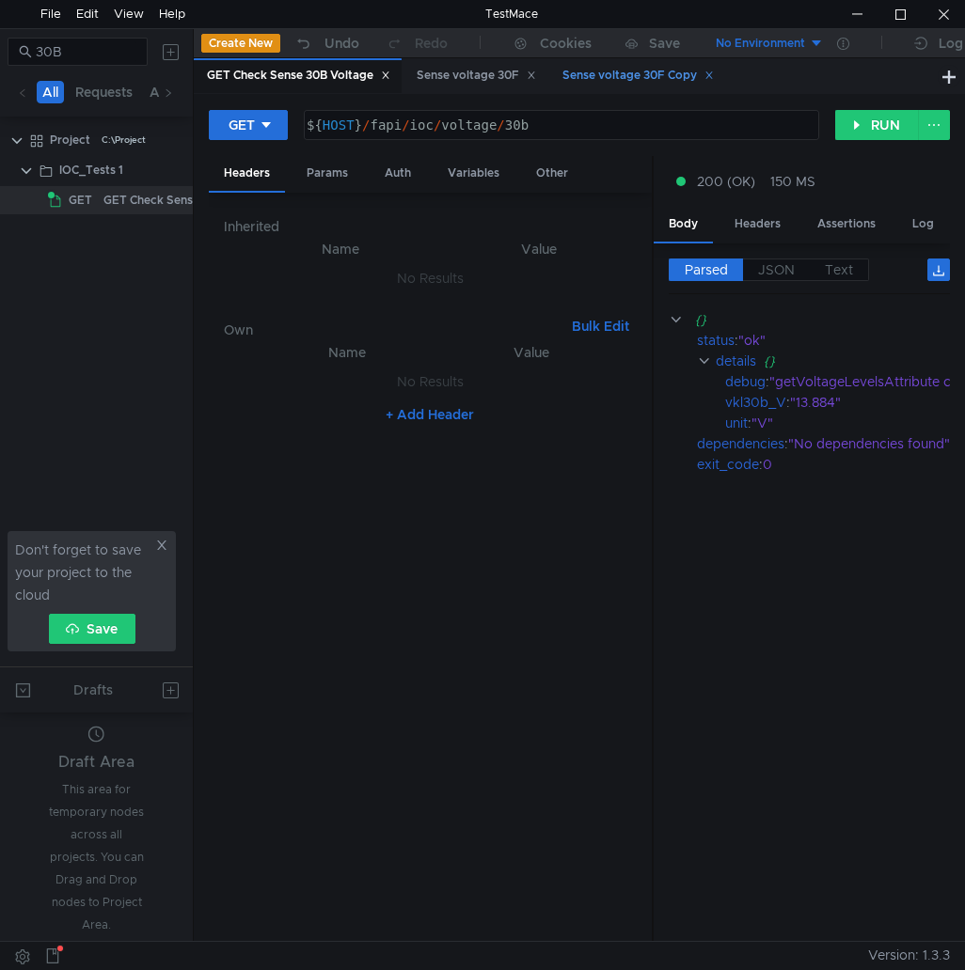
click at [607, 67] on div "Sense voltage 30F Copy" at bounding box center [637, 76] width 151 height 20
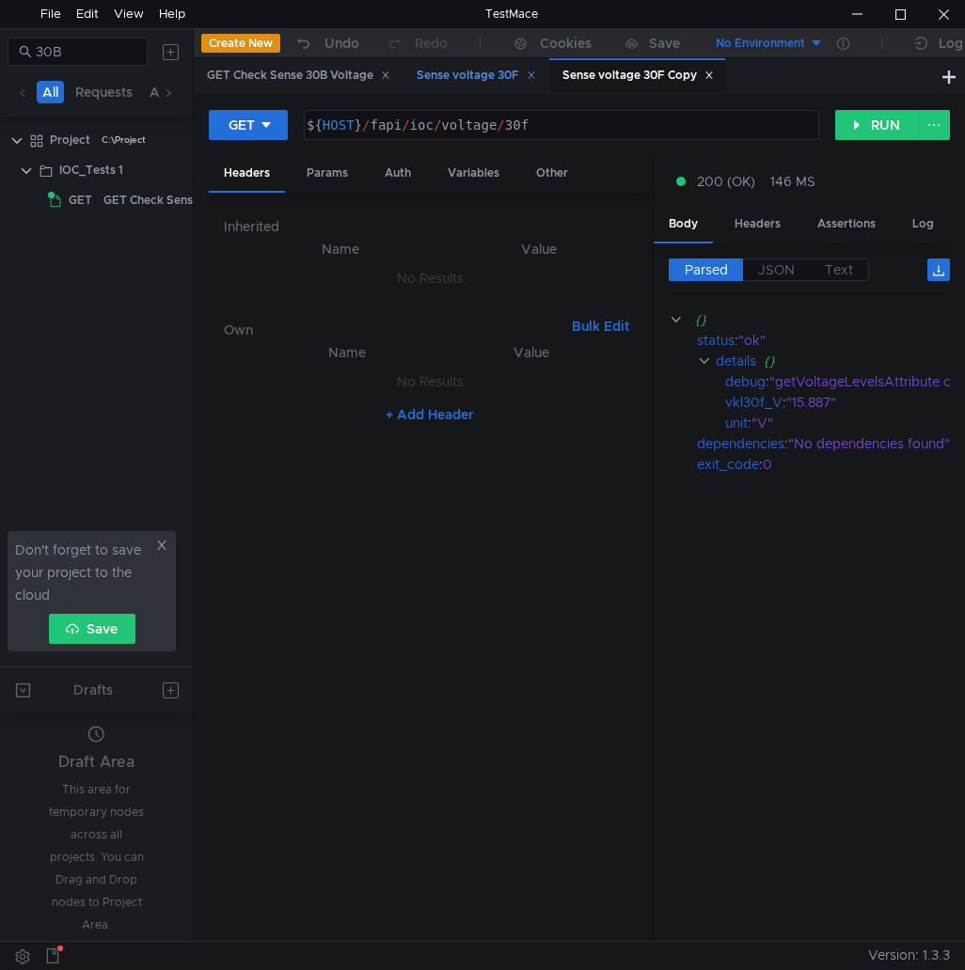
click at [483, 74] on div "Sense voltage 30F" at bounding box center [475, 76] width 119 height 20
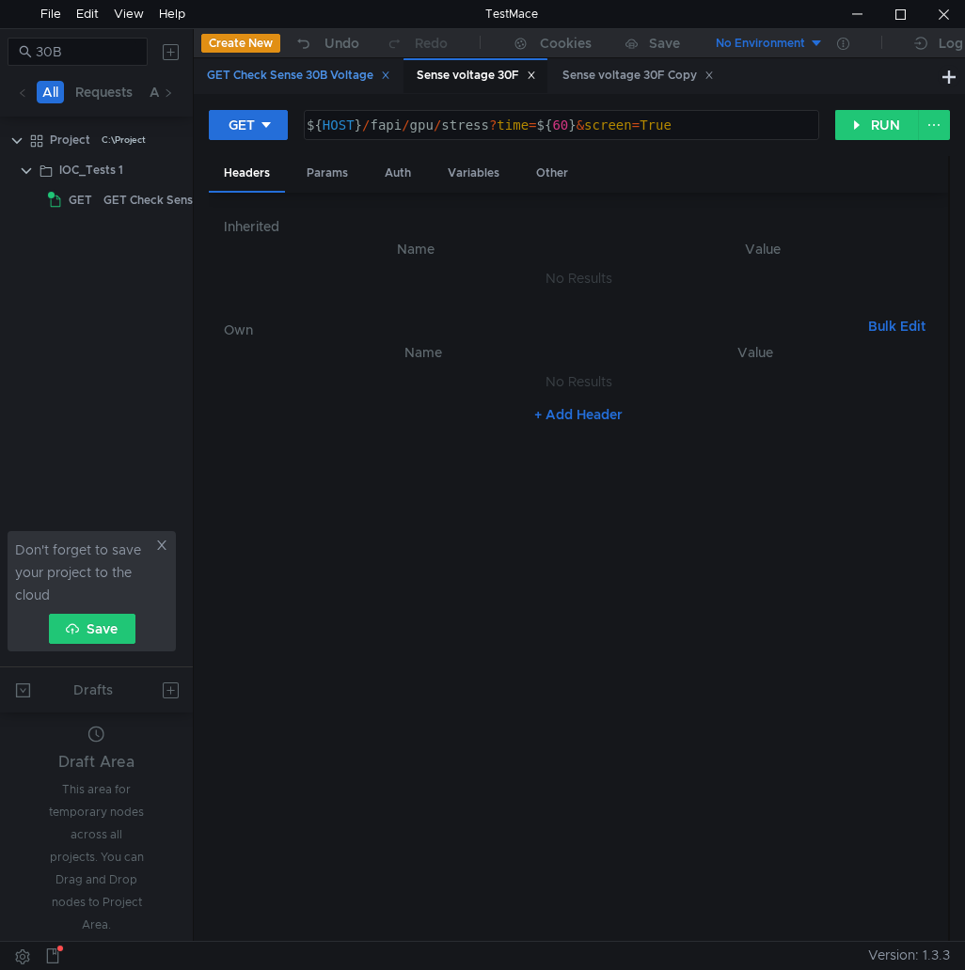
click at [350, 74] on div "GET Check Sense 30B Voltage" at bounding box center [298, 76] width 183 height 20
click at [507, 86] on div "Sense voltage 30F" at bounding box center [475, 75] width 144 height 35
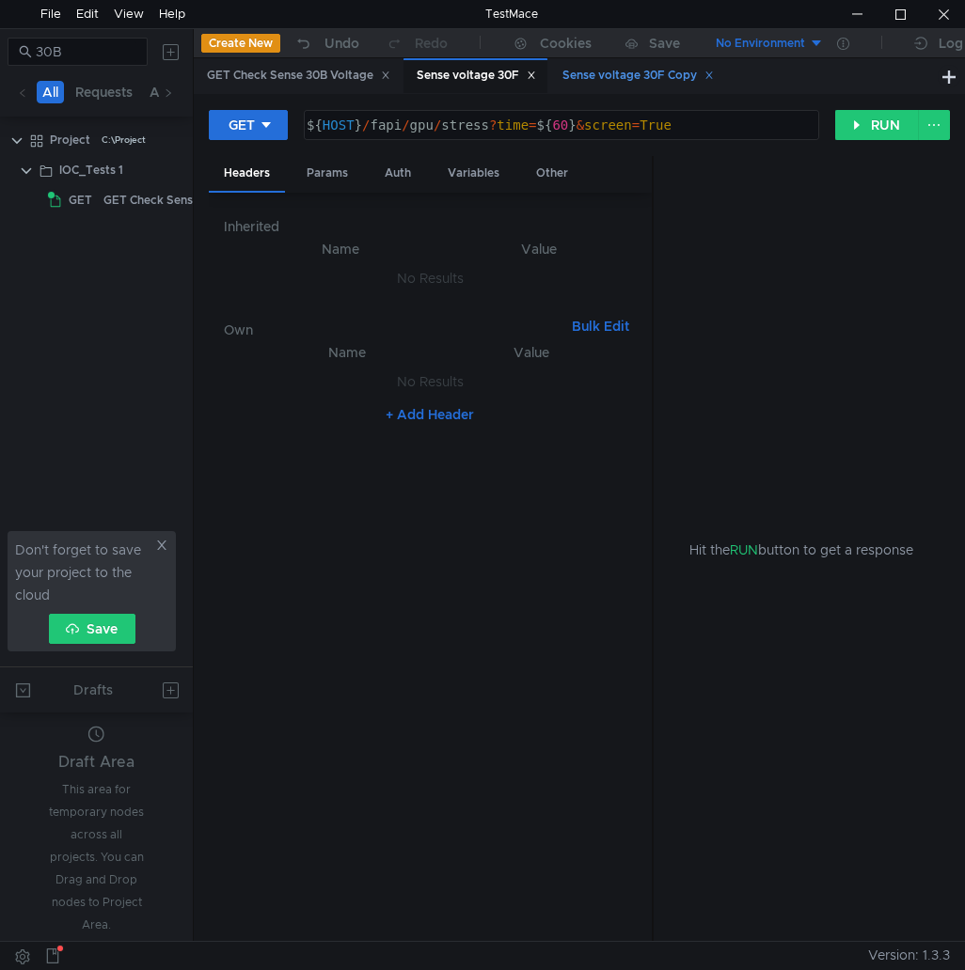
click at [612, 84] on div "Sense voltage 30F Copy" at bounding box center [637, 76] width 151 height 20
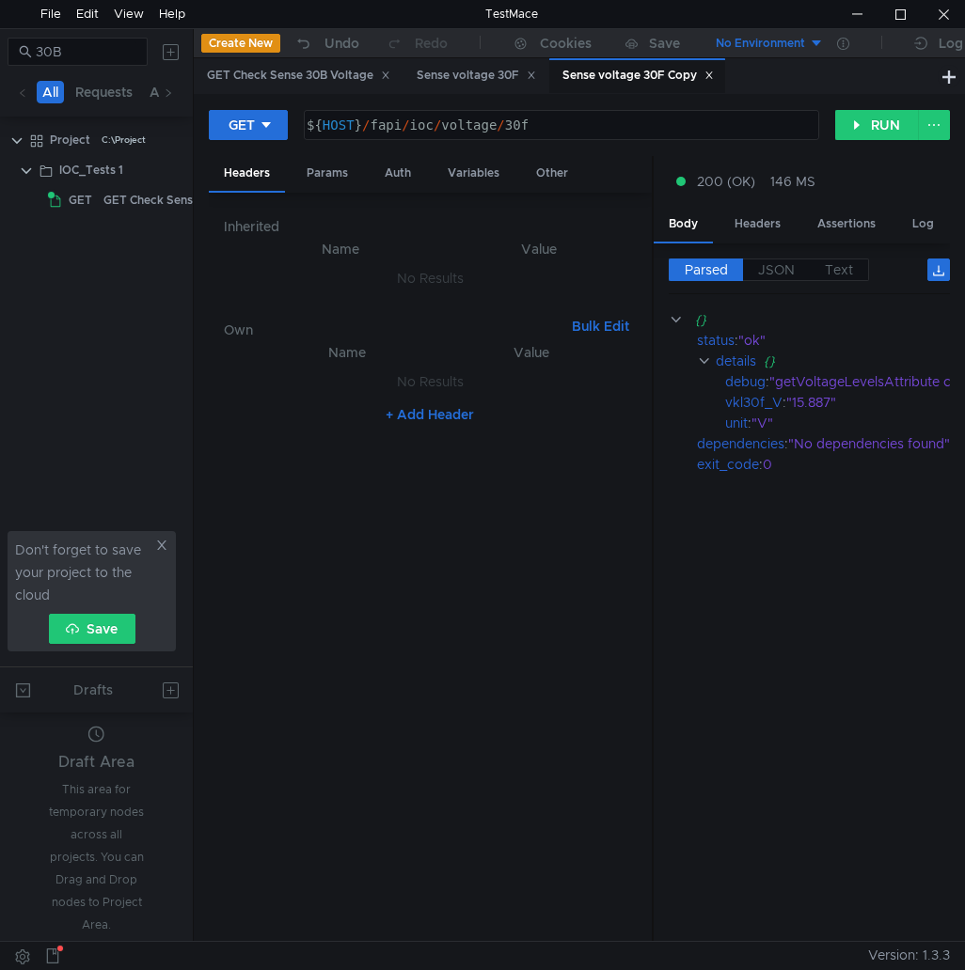
click at [714, 77] on icon at bounding box center [708, 75] width 9 height 9
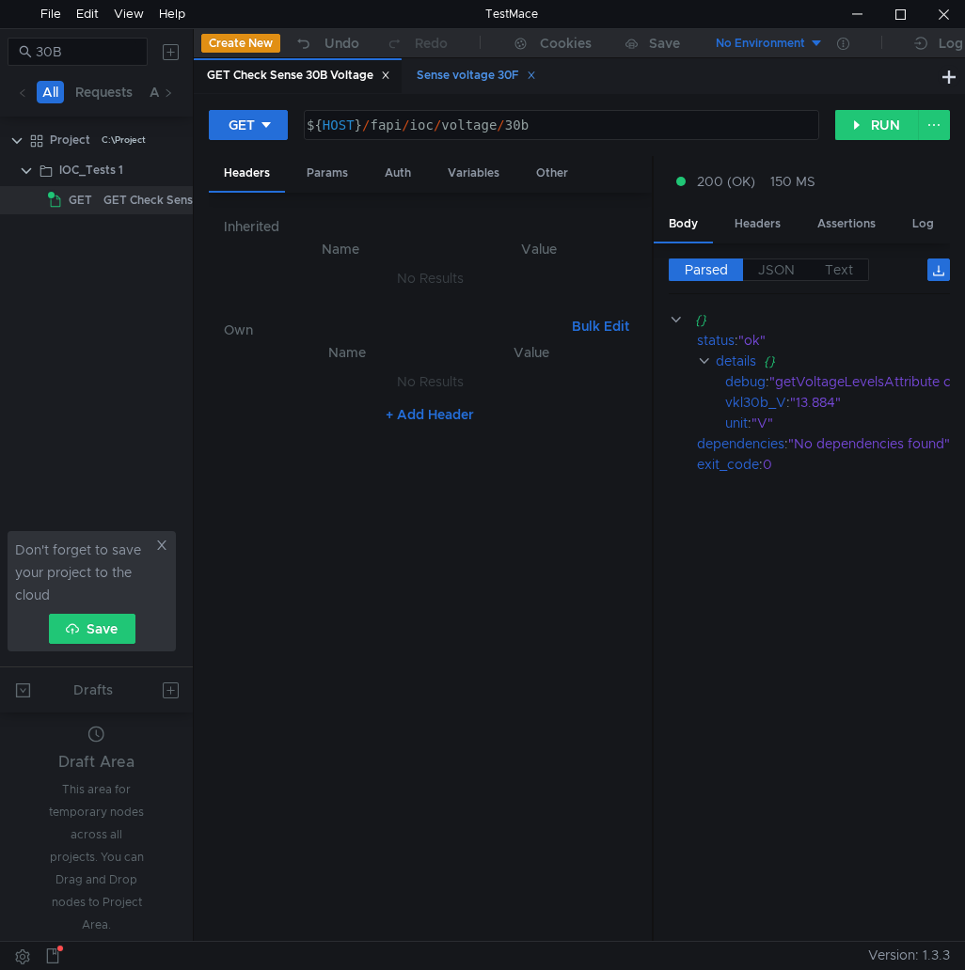
click at [478, 67] on div "Sense voltage 30F" at bounding box center [475, 76] width 119 height 20
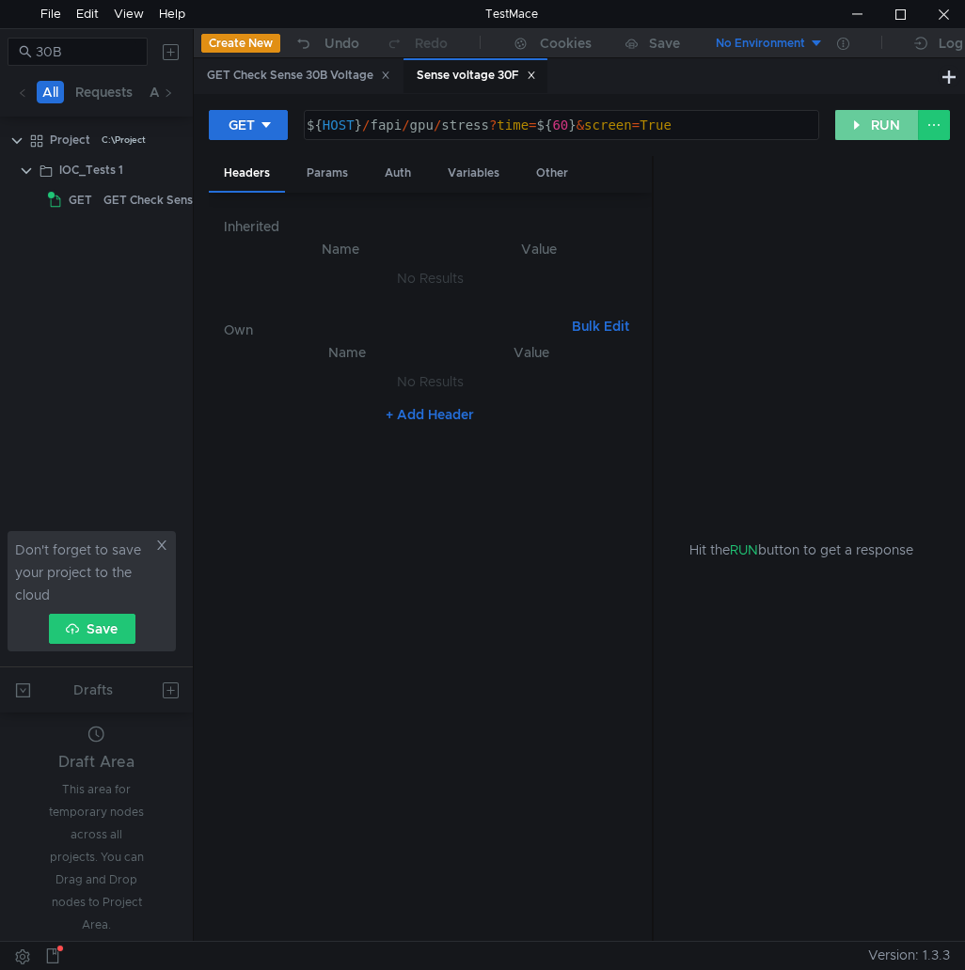
click at [870, 125] on button "RUN" at bounding box center [877, 125] width 84 height 30
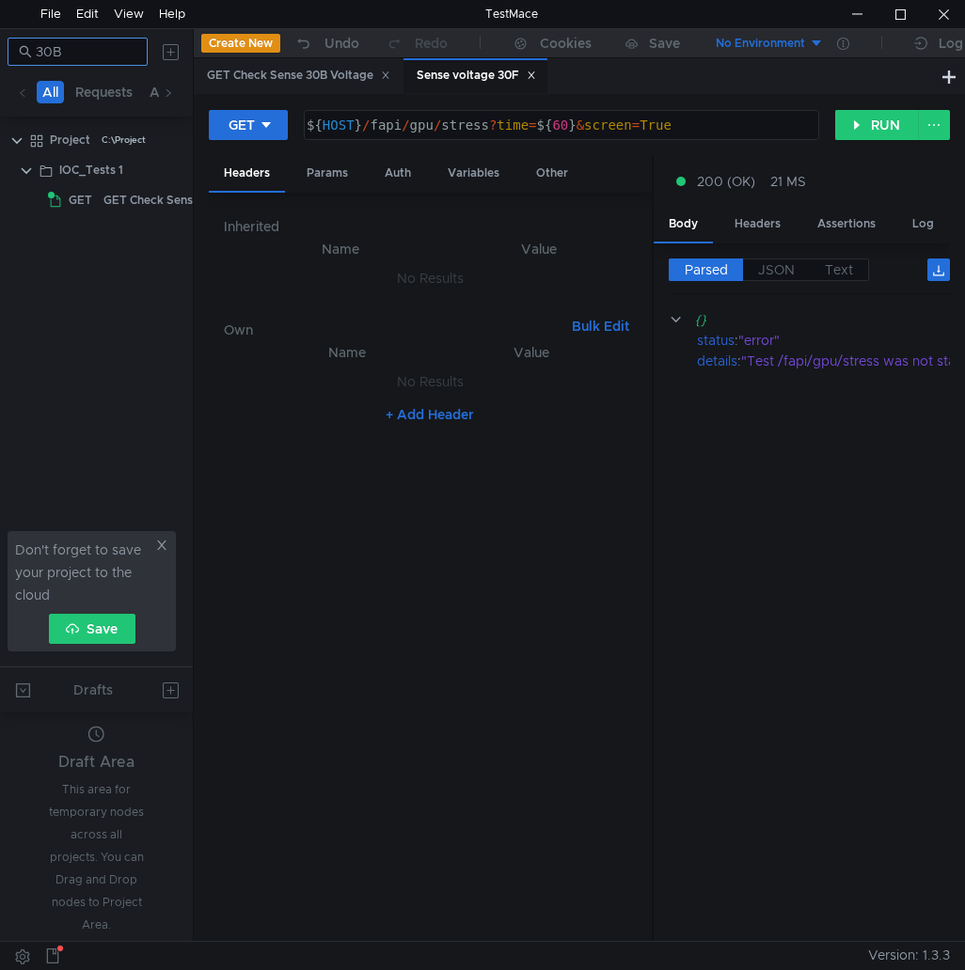
click at [114, 52] on input "30B" at bounding box center [86, 51] width 101 height 21
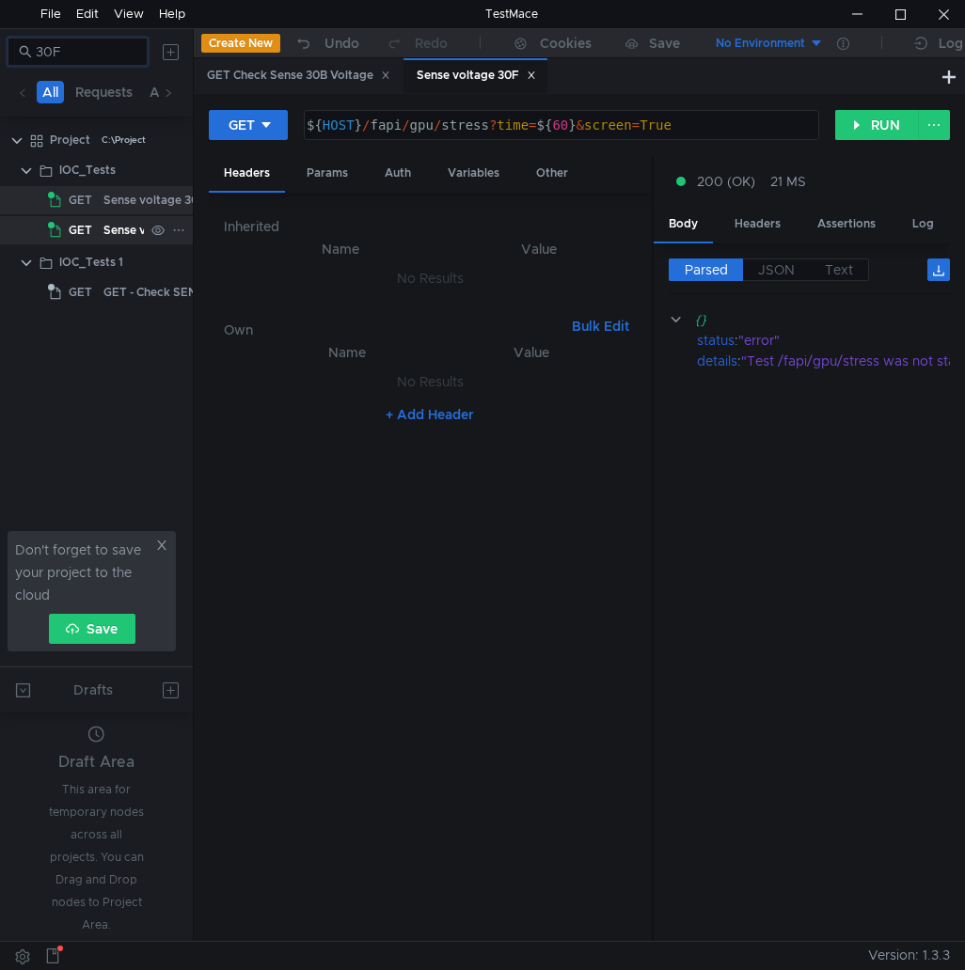
click at [110, 242] on div "Sense voltage 30F Copy" at bounding box center [170, 230] width 134 height 28
click at [111, 288] on div "GET - Check SENSE_30F_VOLTAGE" at bounding box center [202, 292] width 198 height 28
click at [111, 207] on div "Sense voltage 30F" at bounding box center [154, 200] width 102 height 28
click at [112, 228] on div "Sense voltage 30F Copy" at bounding box center [170, 230] width 134 height 28
click at [116, 197] on div "Sense voltage 30F" at bounding box center [154, 200] width 102 height 28
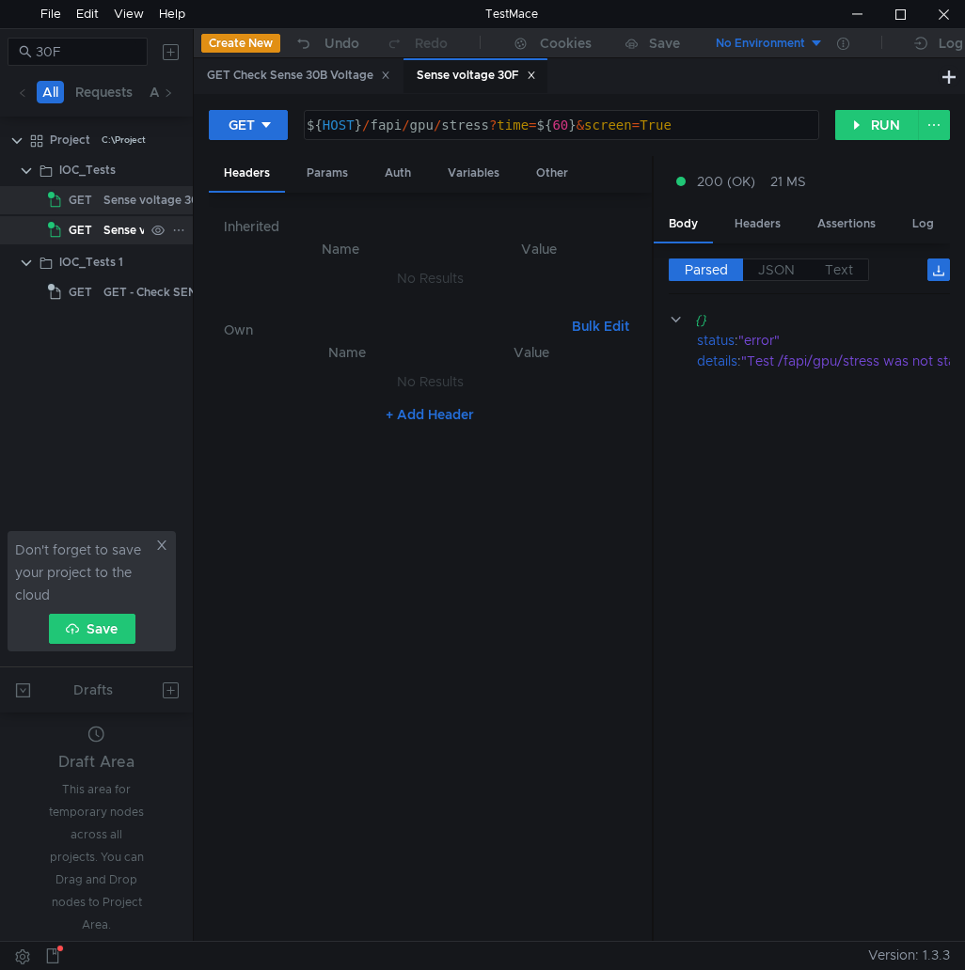
click at [116, 228] on div "Sense voltage 30F Copy" at bounding box center [170, 230] width 134 height 28
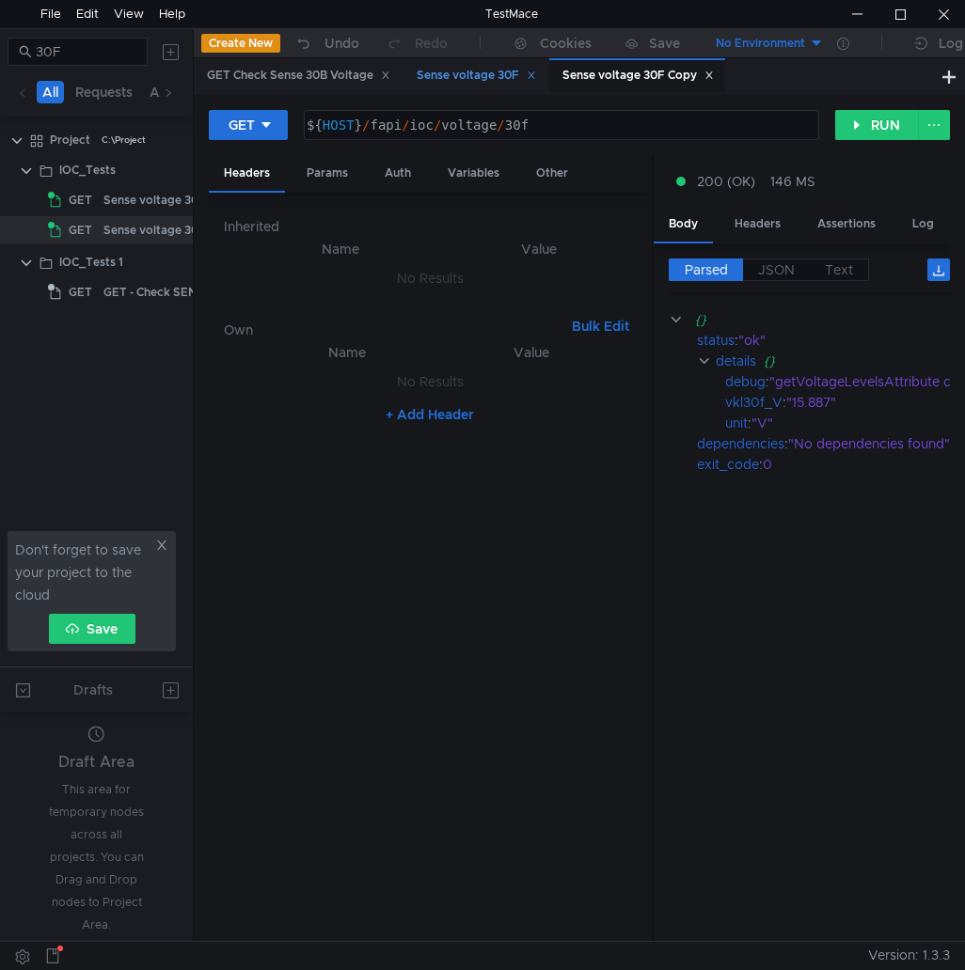
drag, startPoint x: 478, startPoint y: 84, endPoint x: 491, endPoint y: 79, distance: 14.0
click at [478, 83] on div "Sense voltage 30F" at bounding box center [475, 76] width 119 height 20
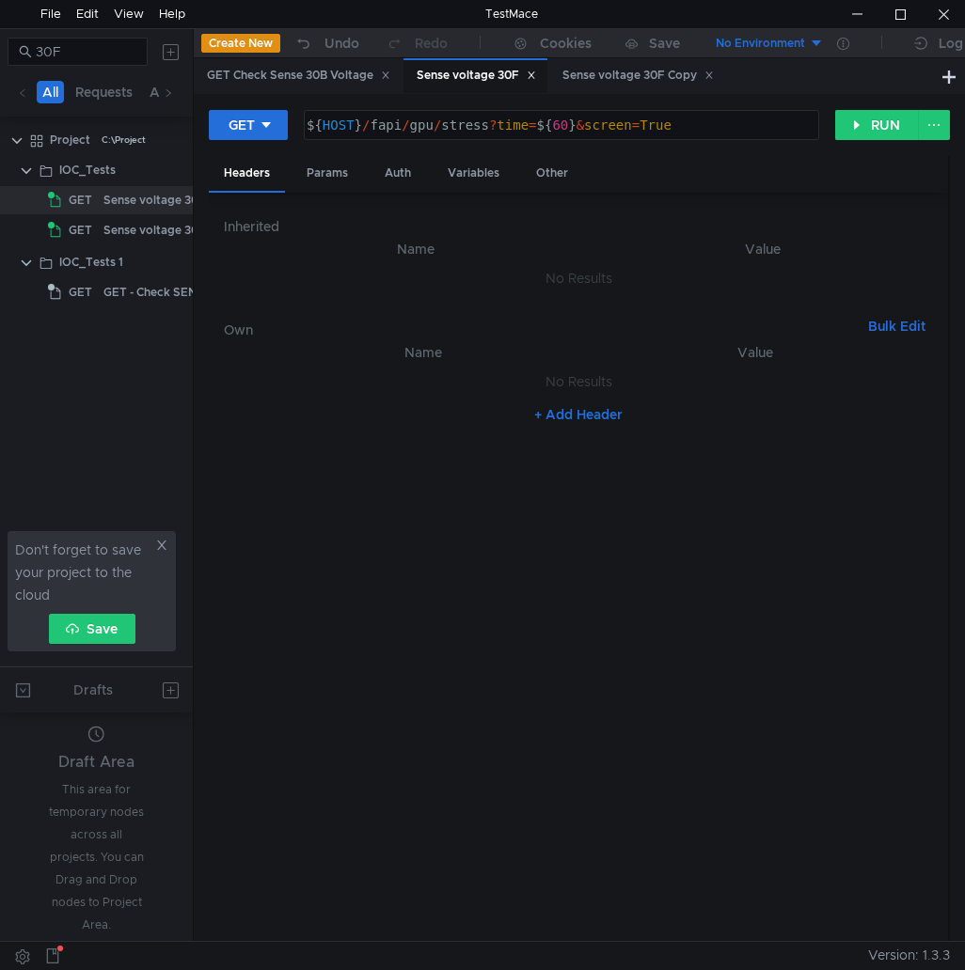
click at [534, 72] on icon at bounding box center [530, 75] width 7 height 7
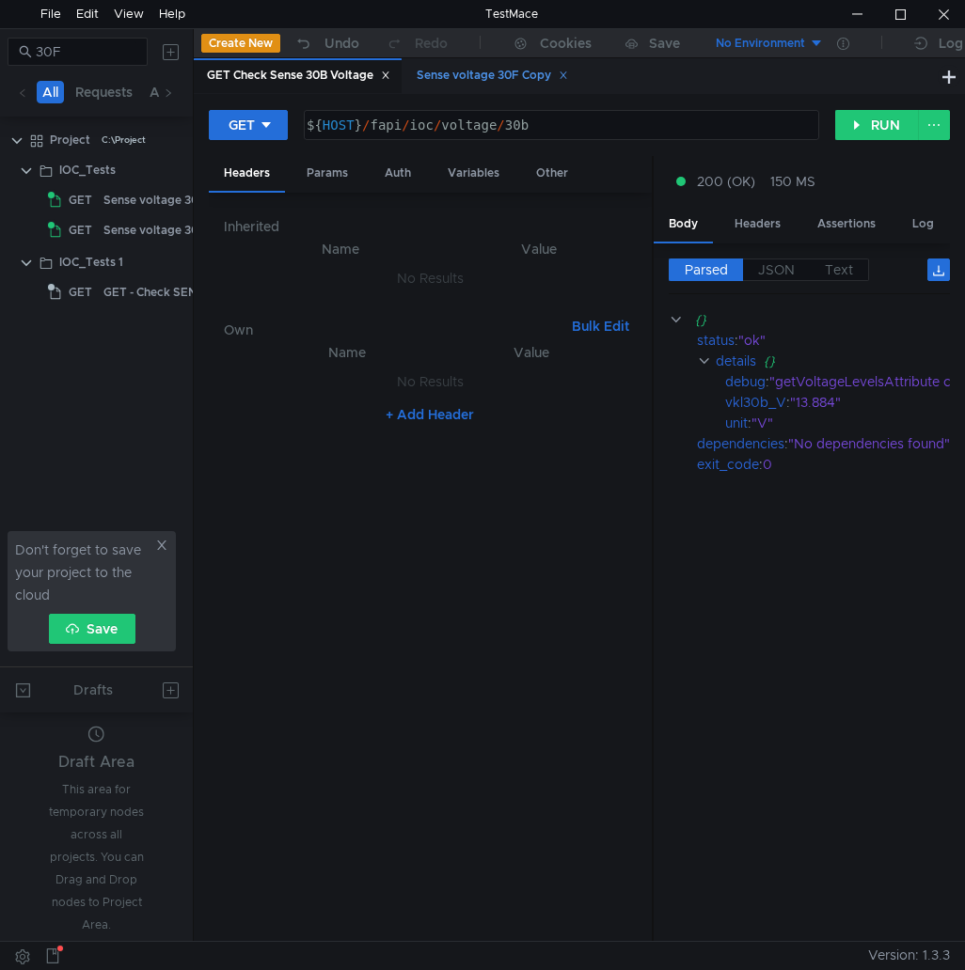
click at [473, 74] on div "Sense voltage 30F Copy" at bounding box center [491, 76] width 151 height 20
click at [275, 76] on div "GET Check Sense 30B Voltage" at bounding box center [298, 76] width 183 height 20
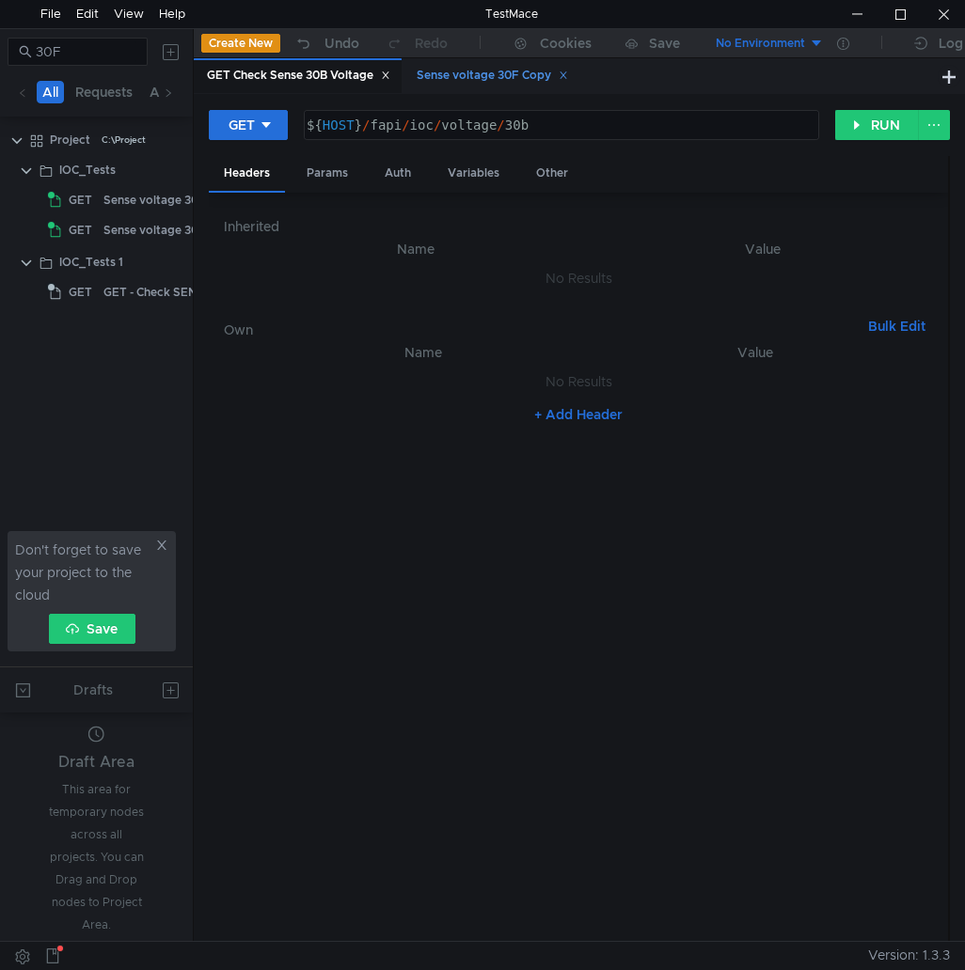
click at [472, 69] on div "Sense voltage 30F Copy" at bounding box center [491, 76] width 151 height 20
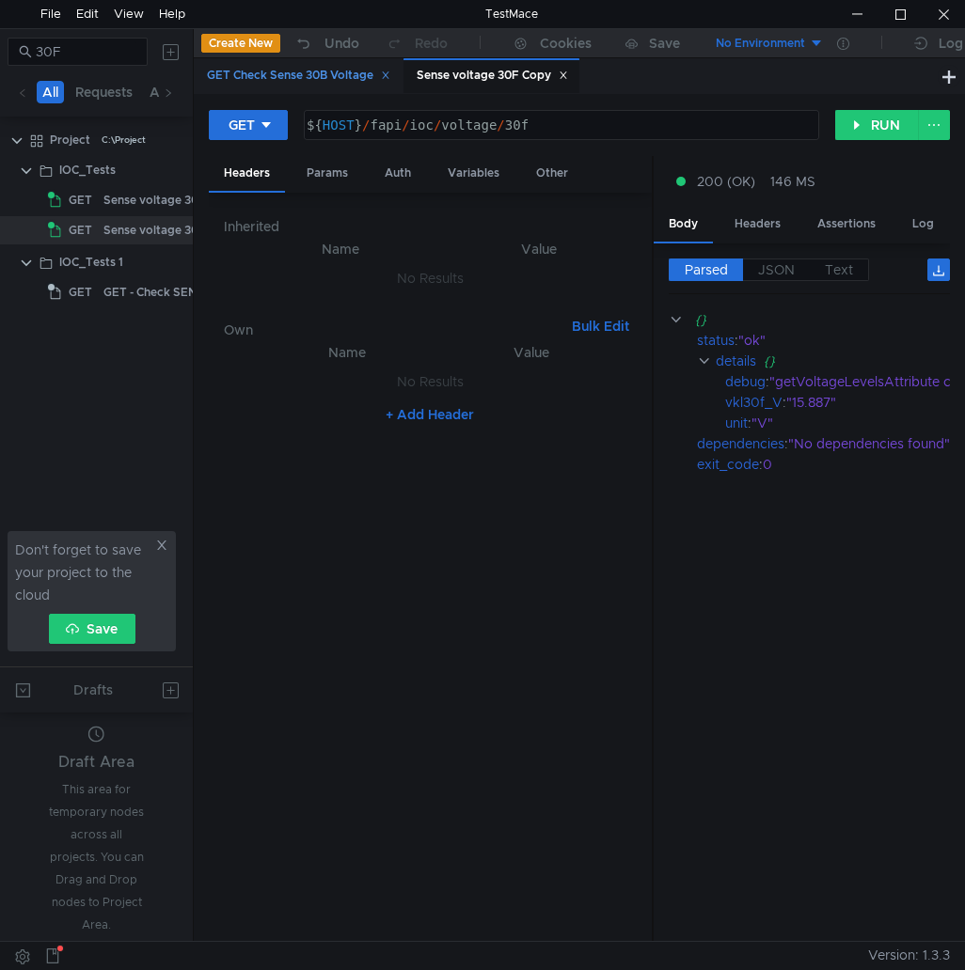
click at [297, 79] on div "GET Check Sense 30B Voltage" at bounding box center [298, 76] width 183 height 20
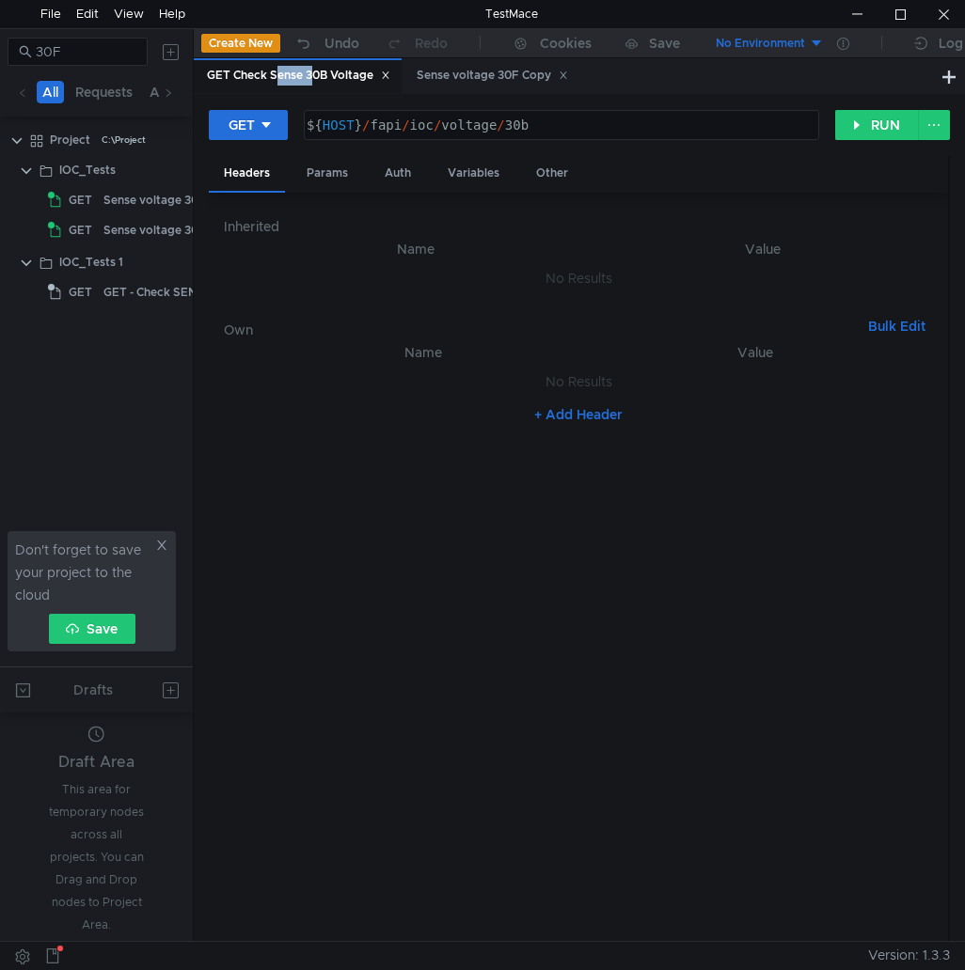
click at [297, 79] on div "GET Check Sense 30B Voltage" at bounding box center [298, 76] width 183 height 20
click at [855, 133] on button "RUN" at bounding box center [877, 125] width 84 height 30
click at [286, 77] on div "GET Check Sense 30B Voltage" at bounding box center [298, 76] width 183 height 20
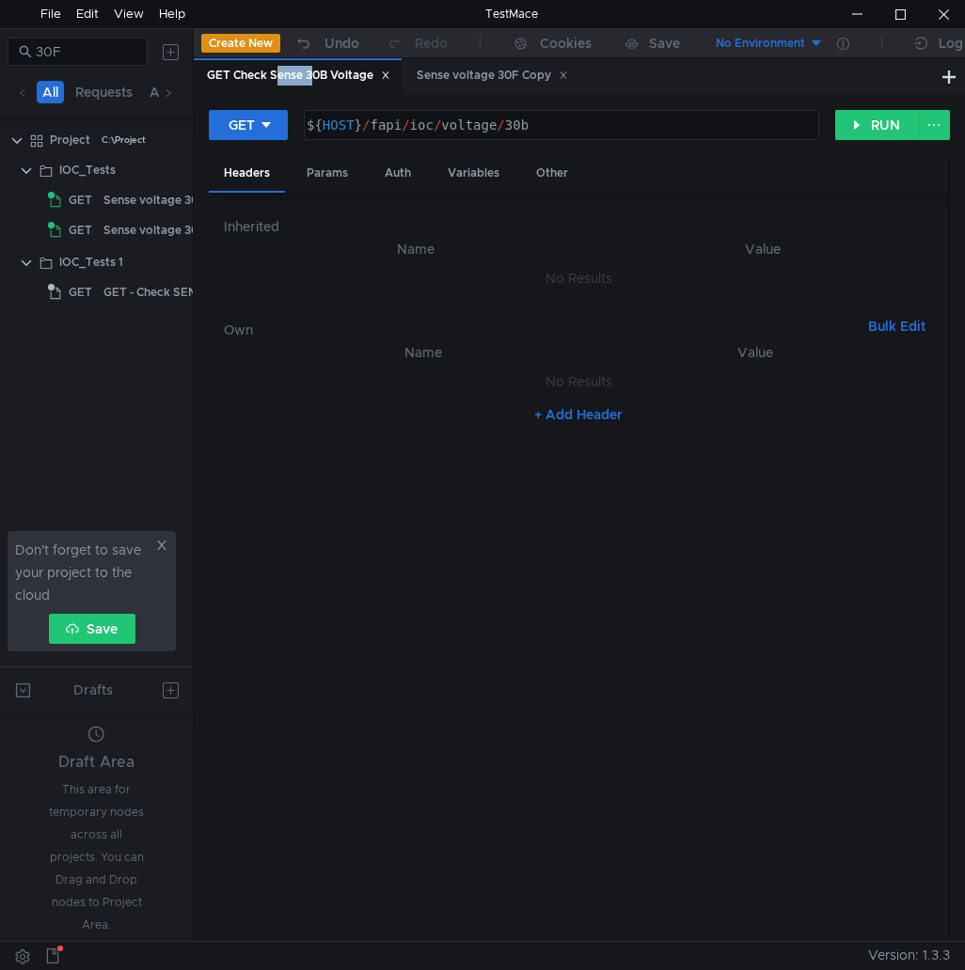
click at [291, 473] on nz-table "Name Value No Results + Add Header" at bounding box center [578, 634] width 709 height 586
click at [118, 223] on div "Sense voltage 30F Copy" at bounding box center [170, 230] width 134 height 28
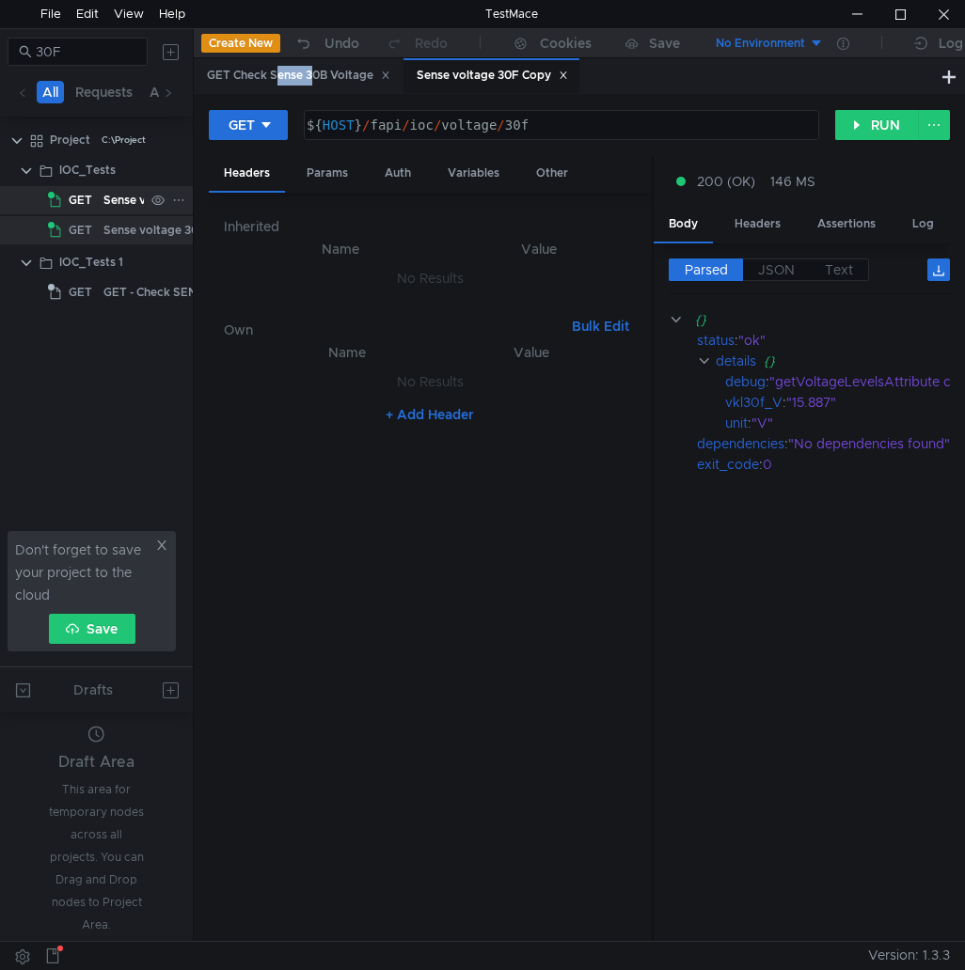
click at [122, 208] on div "Sense voltage 30F" at bounding box center [154, 200] width 102 height 28
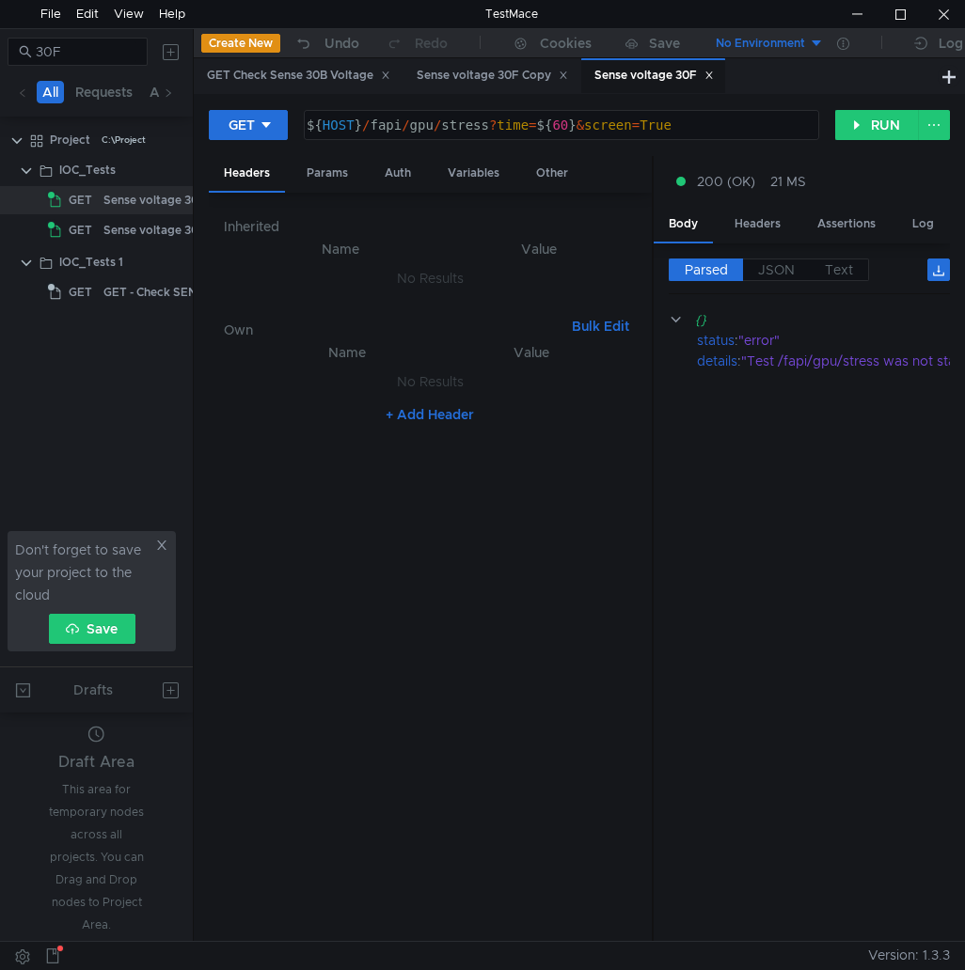
click at [725, 77] on div "Sense voltage 30F" at bounding box center [653, 76] width 144 height 36
click at [109, 43] on input "30F" at bounding box center [86, 51] width 101 height 21
click at [341, 67] on div "GET Check Sense 30B Voltage" at bounding box center [298, 76] width 183 height 20
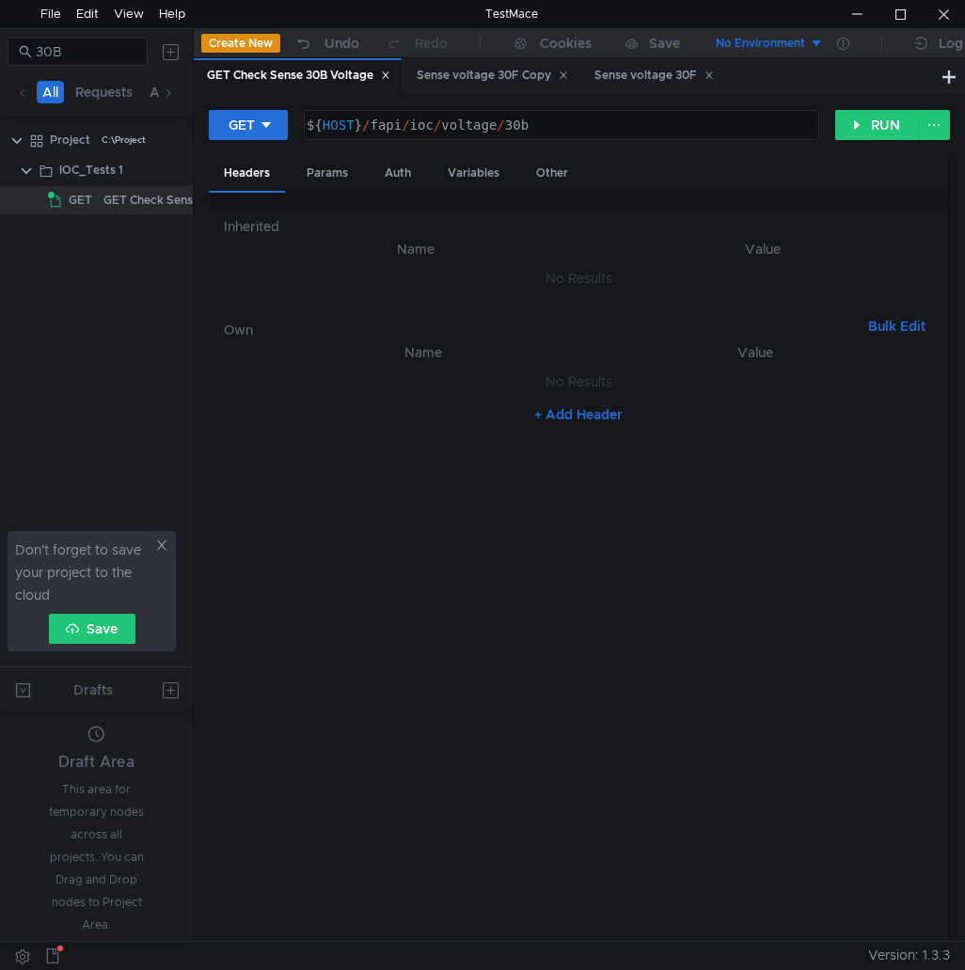
click at [389, 77] on icon at bounding box center [385, 75] width 9 height 9
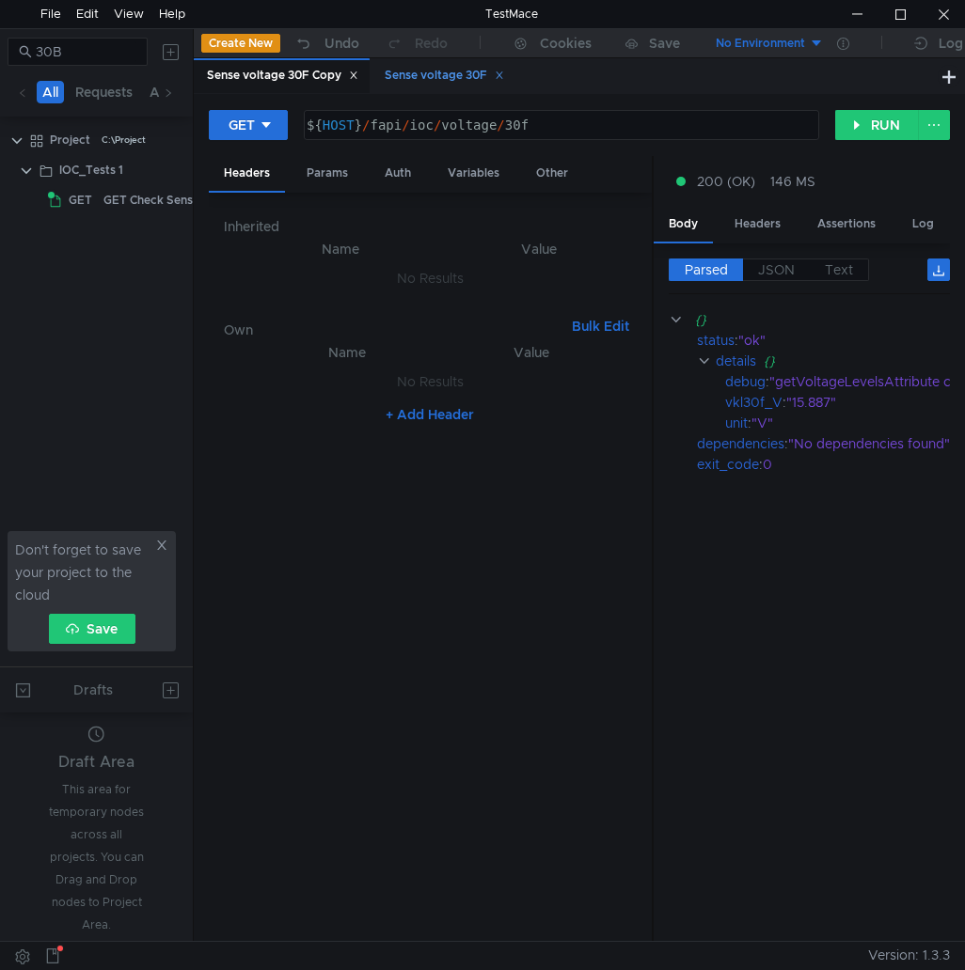
click at [451, 80] on div "Sense voltage 30F" at bounding box center [443, 76] width 119 height 20
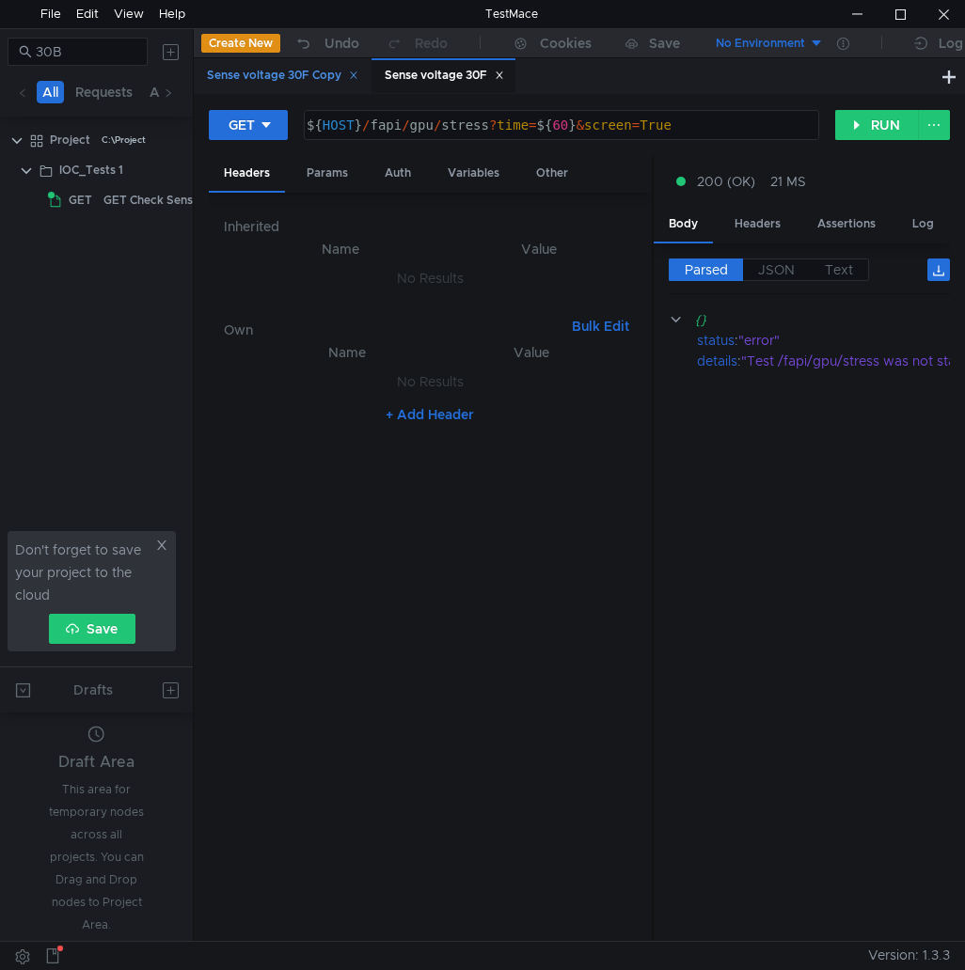
click at [272, 68] on div "Sense voltage 30F Copy" at bounding box center [282, 76] width 151 height 20
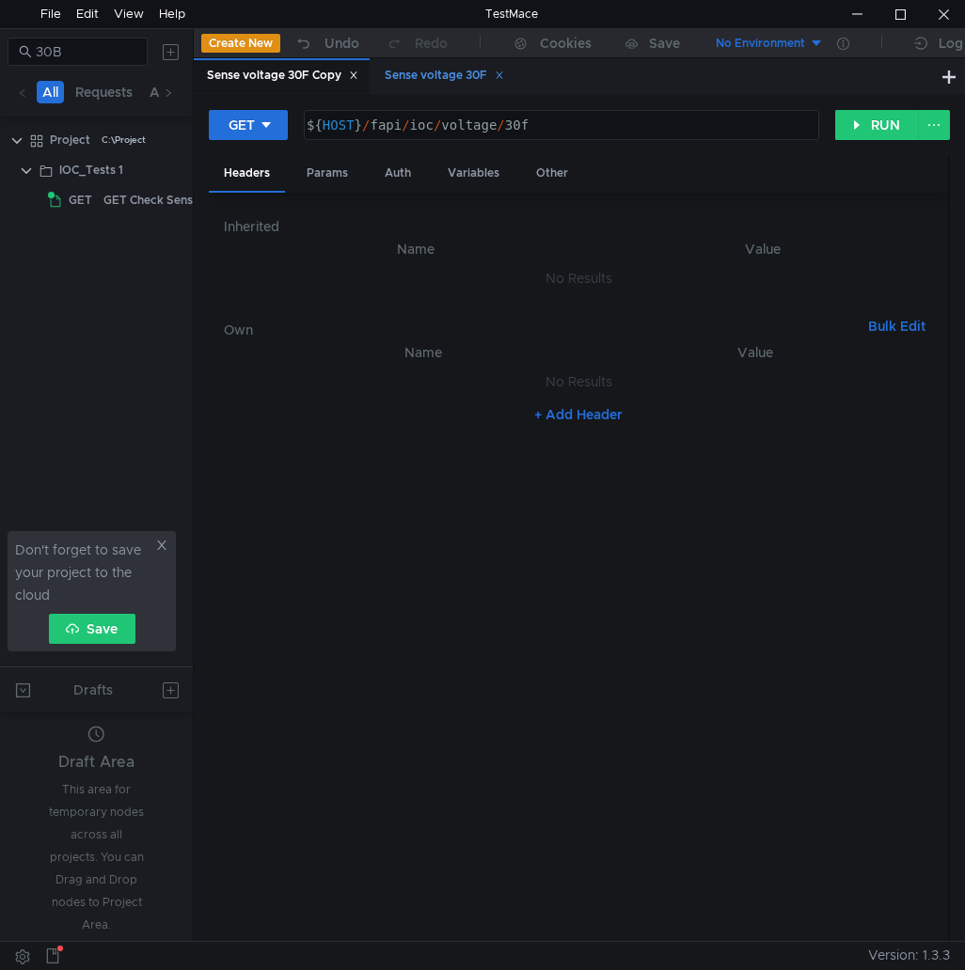
click at [502, 73] on icon at bounding box center [498, 75] width 7 height 7
click at [306, 73] on div "Sense voltage 30F Copy" at bounding box center [282, 76] width 151 height 20
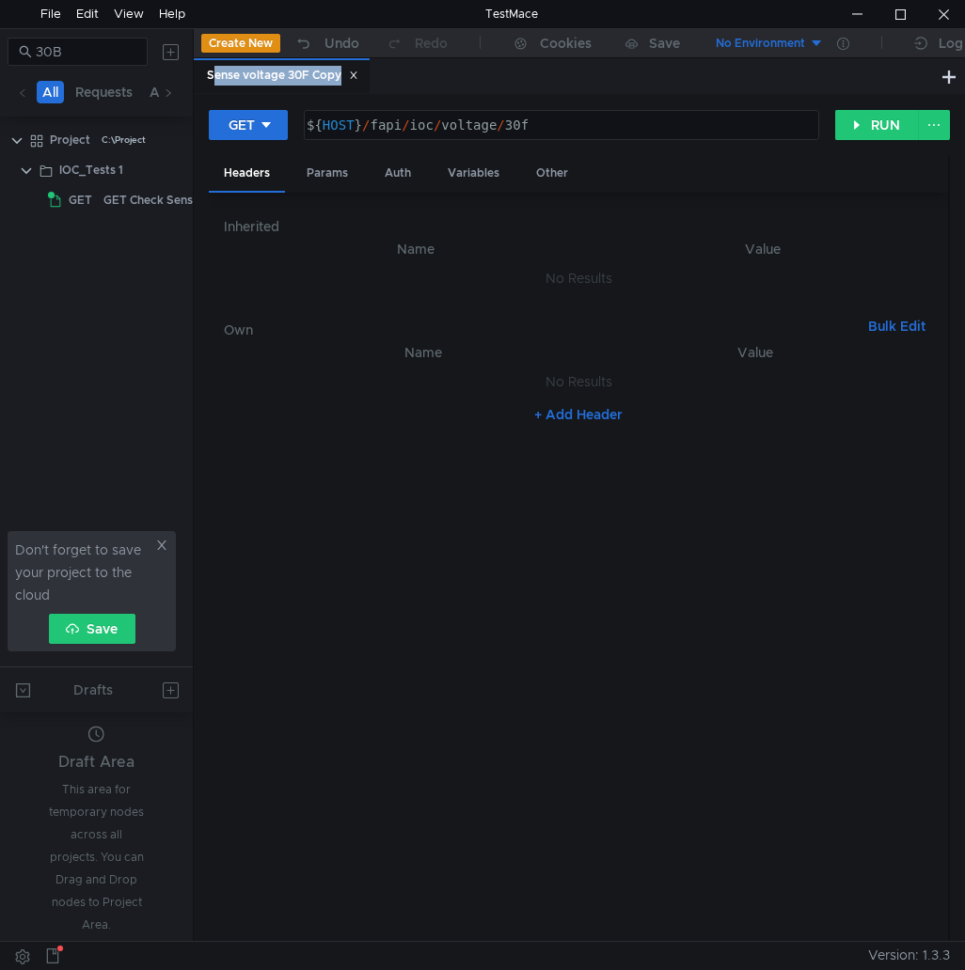
drag, startPoint x: 306, startPoint y: 73, endPoint x: 261, endPoint y: 71, distance: 44.2
click at [261, 71] on div "Sense voltage 30F Copy" at bounding box center [282, 76] width 151 height 20
click at [320, 167] on div "Params" at bounding box center [326, 173] width 71 height 35
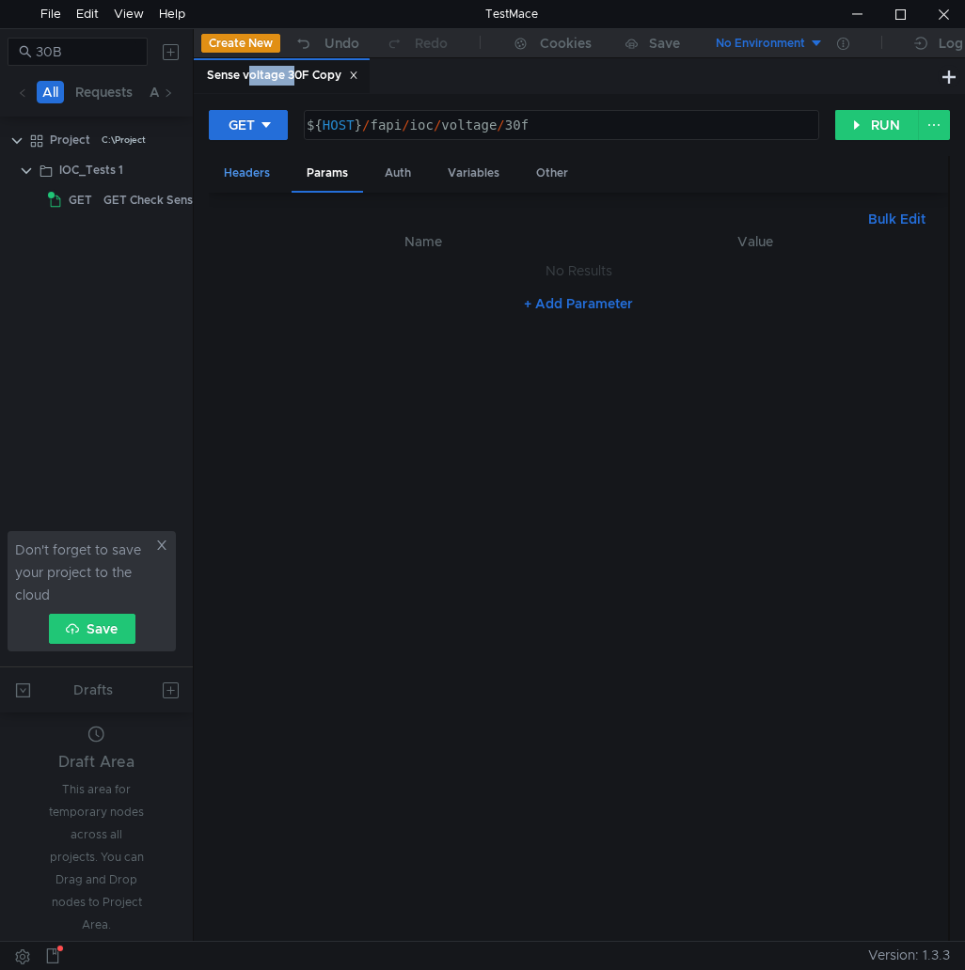
click at [267, 167] on div "Headers" at bounding box center [247, 173] width 76 height 35
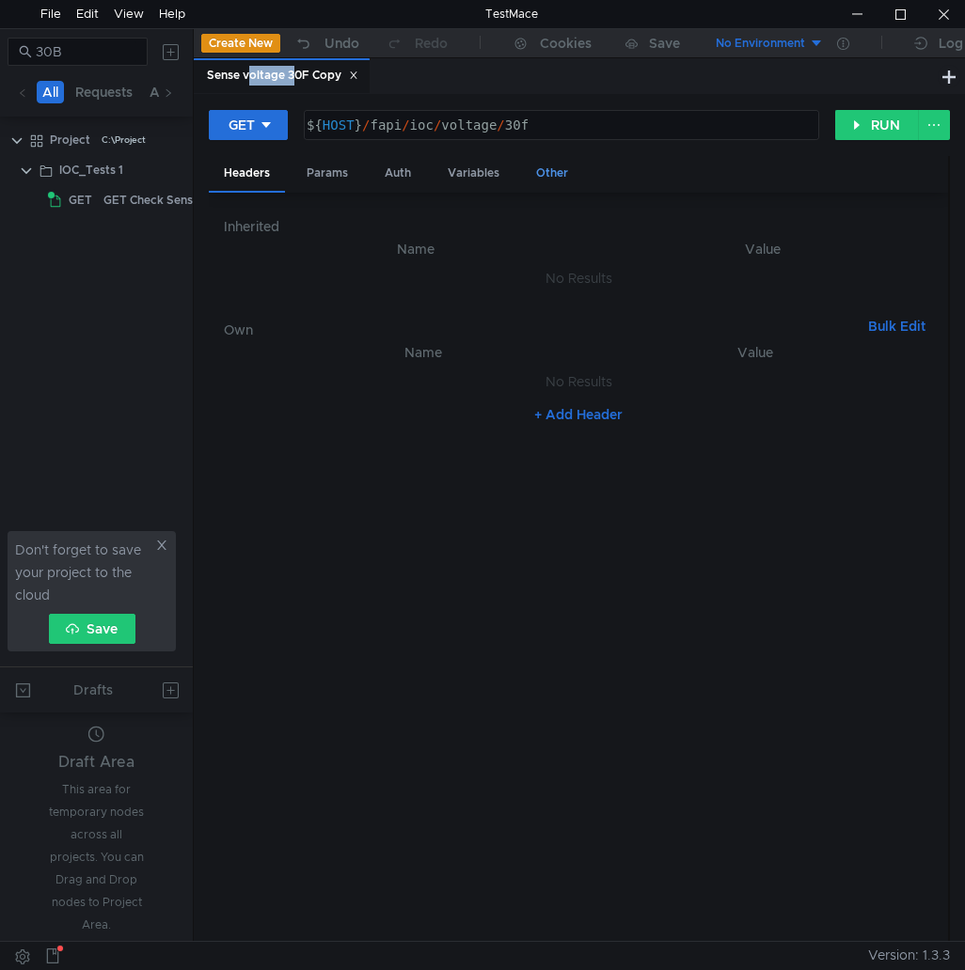
click at [542, 178] on div "Other" at bounding box center [552, 173] width 62 height 35
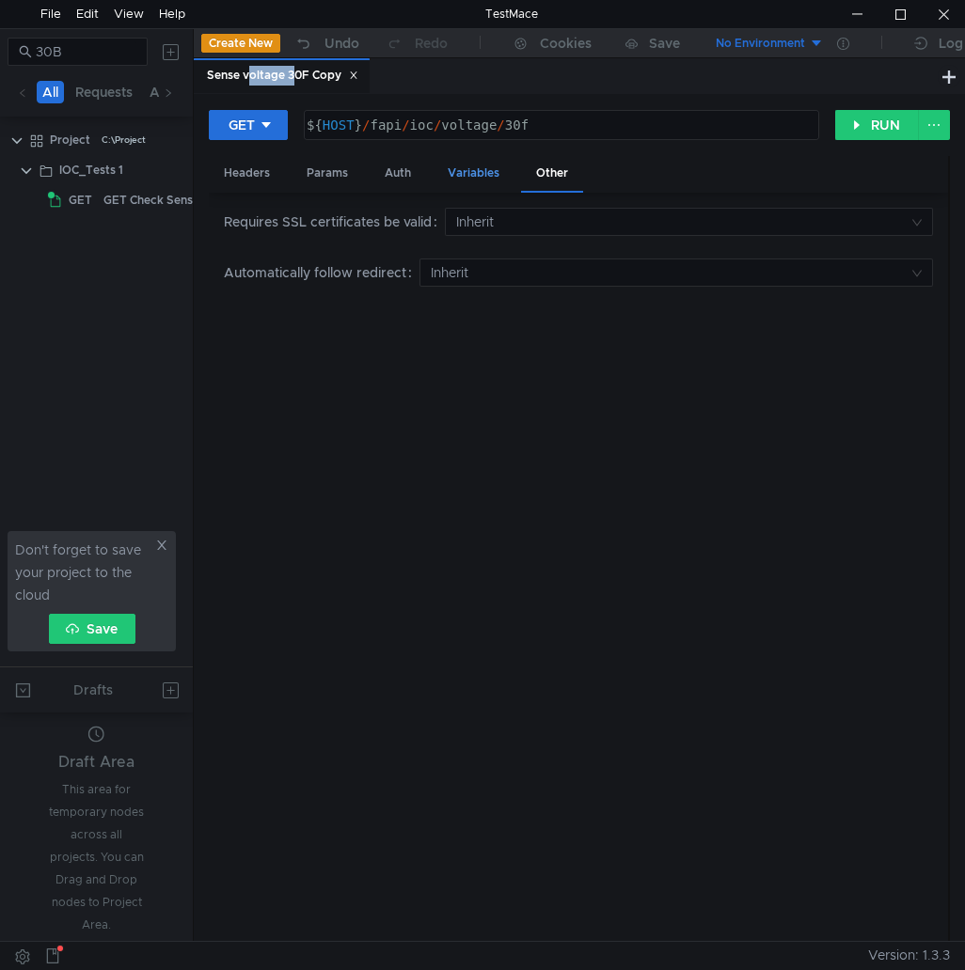
click at [460, 169] on div "Variables" at bounding box center [473, 173] width 82 height 35
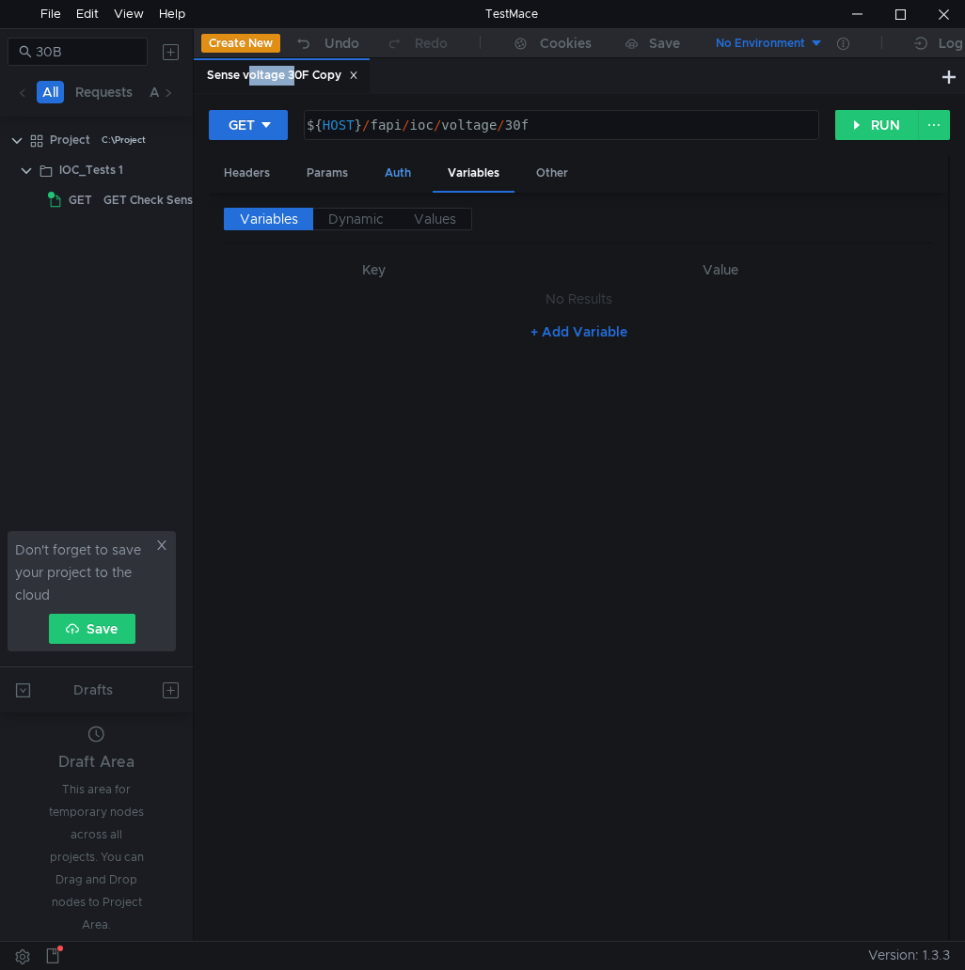
click at [412, 167] on div "Auth" at bounding box center [397, 173] width 56 height 35
click at [275, 167] on div "Headers" at bounding box center [247, 173] width 76 height 35
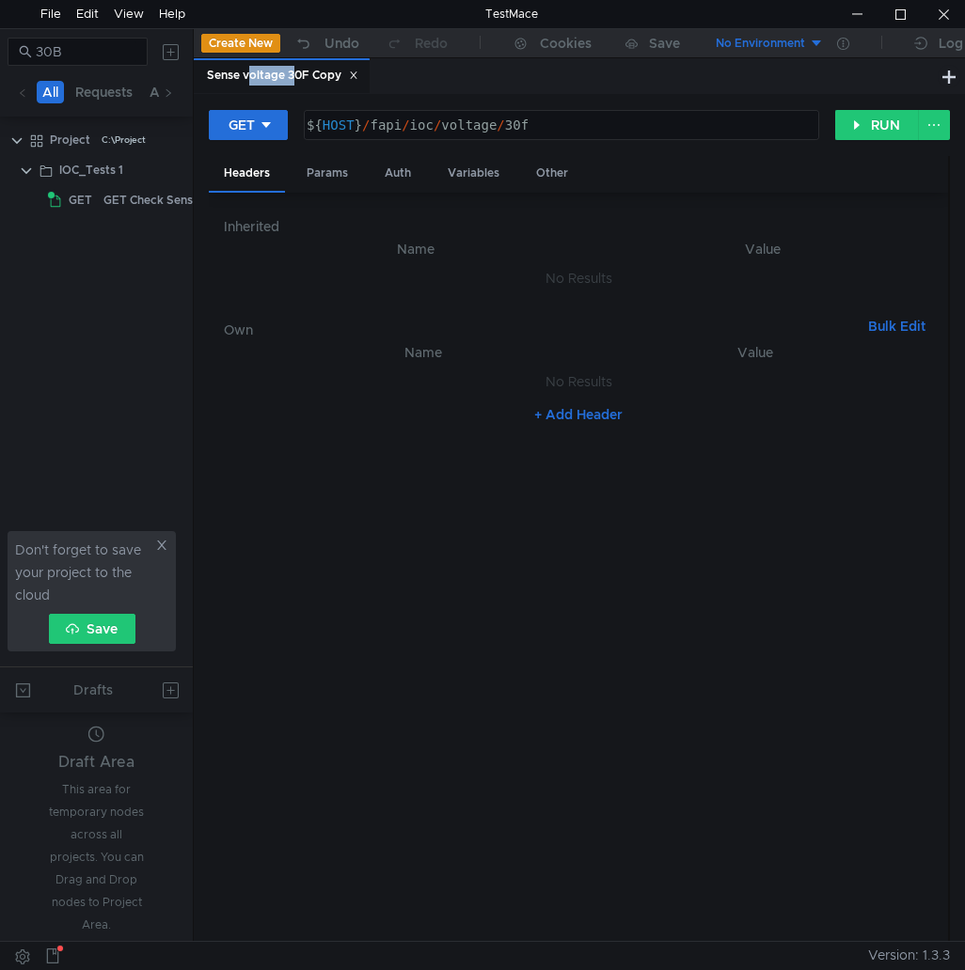
click at [340, 192] on div "Headers Params Auth Variables Other" at bounding box center [578, 174] width 739 height 37
click at [477, 95] on div "GET ${ HOST } / fapi / ioc / voltage / 30f הההההההההההההההההההההההההההההההההההה…" at bounding box center [579, 517] width 771 height 847
click at [465, 55] on div "Create New Undo Redo Cookies Save" at bounding box center [443, 43] width 499 height 29
click at [228, 80] on div "Sense voltage 30F Copy" at bounding box center [282, 76] width 151 height 20
click at [604, 100] on div "GET ${ HOST } / fapi / ioc / voltage / 30f הההההההההההההההההההההההההההההההההההה…" at bounding box center [579, 517] width 771 height 847
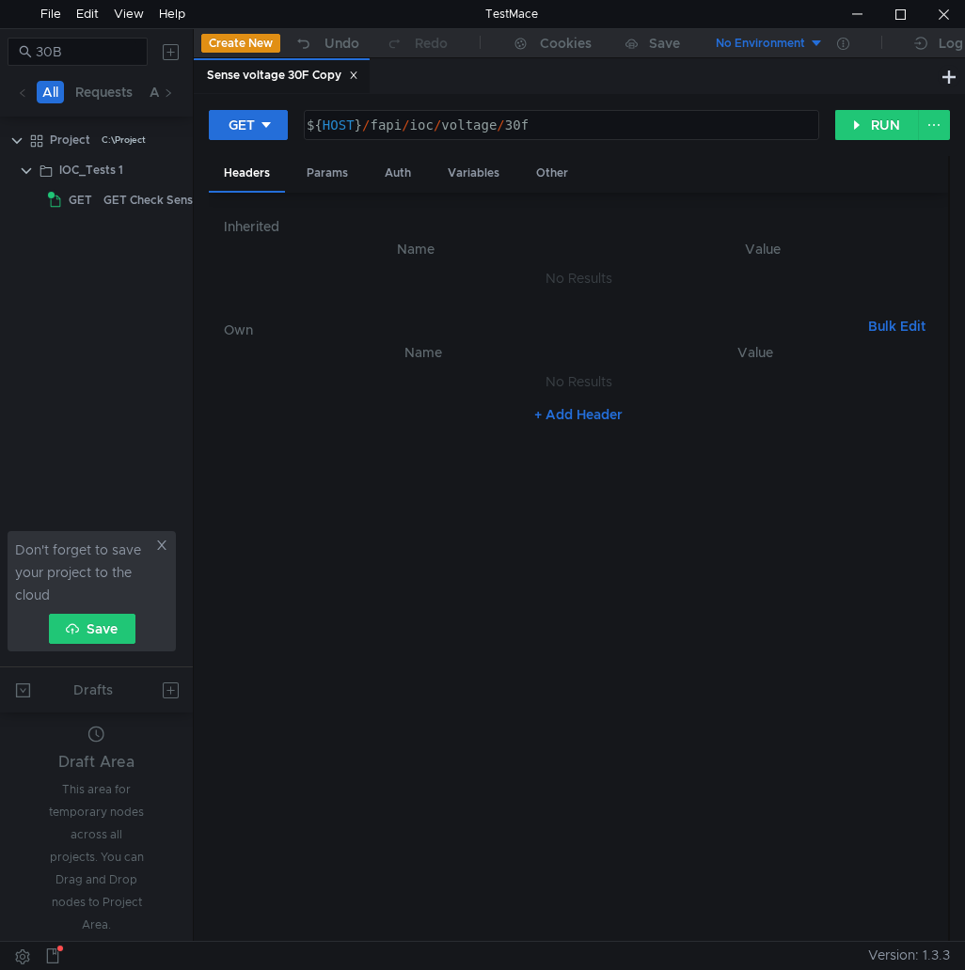
click at [604, 100] on div "GET ${ HOST } / fapi / ioc / voltage / 30f הההההההההההההההההההההההההההההההההההה…" at bounding box center [579, 517] width 771 height 847
click at [949, 75] on button at bounding box center [948, 76] width 23 height 23
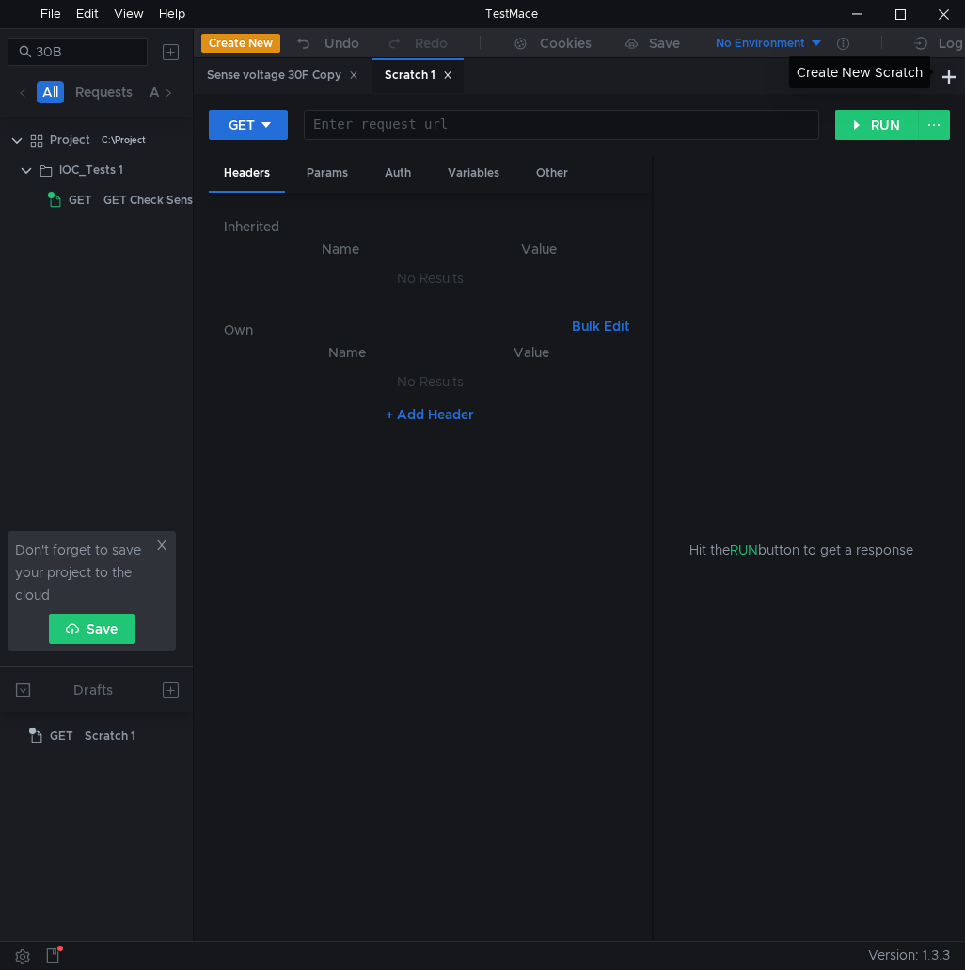
click at [768, 78] on div "Sense voltage 30F Copy Scratch 1" at bounding box center [566, 76] width 744 height 36
click at [451, 73] on icon at bounding box center [447, 75] width 9 height 9
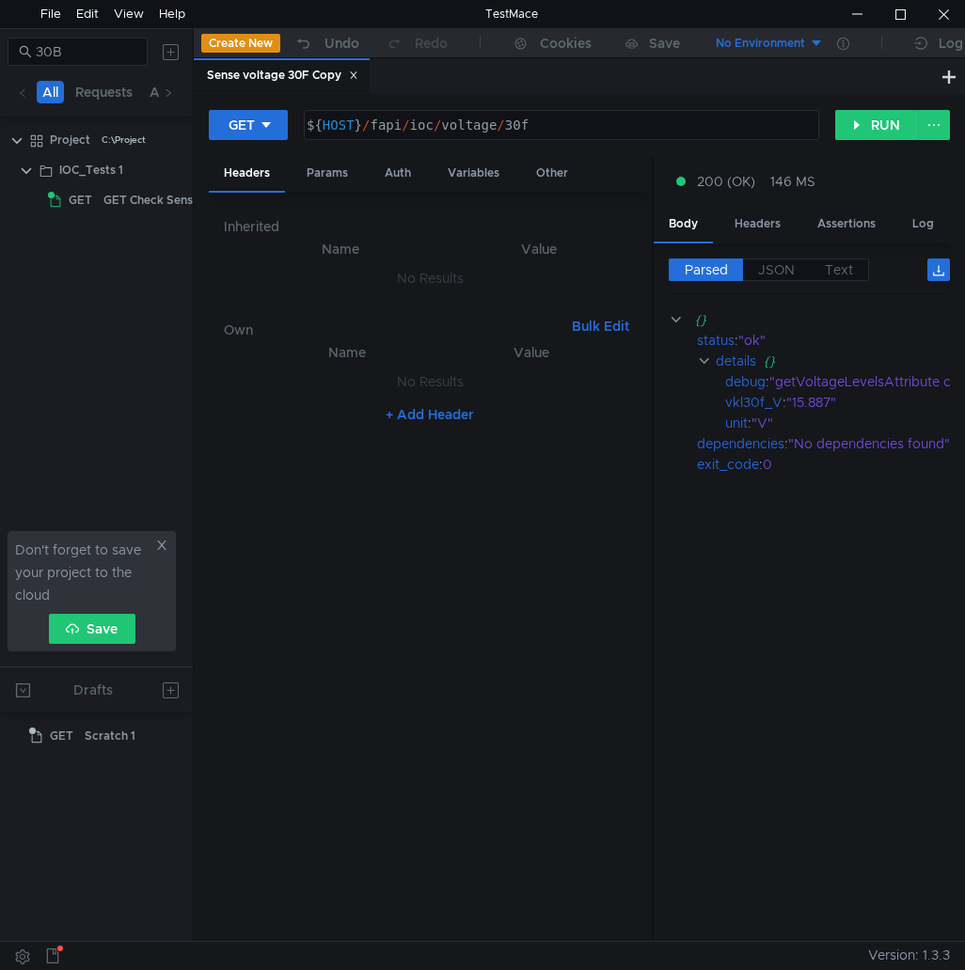
click at [290, 74] on div "Sense voltage 30F Copy" at bounding box center [282, 76] width 151 height 20
click at [118, 196] on div "GET Check Sense 30B Voltage" at bounding box center [186, 200] width 166 height 28
click at [279, 75] on div "Sense voltage 30F Copy" at bounding box center [282, 76] width 151 height 20
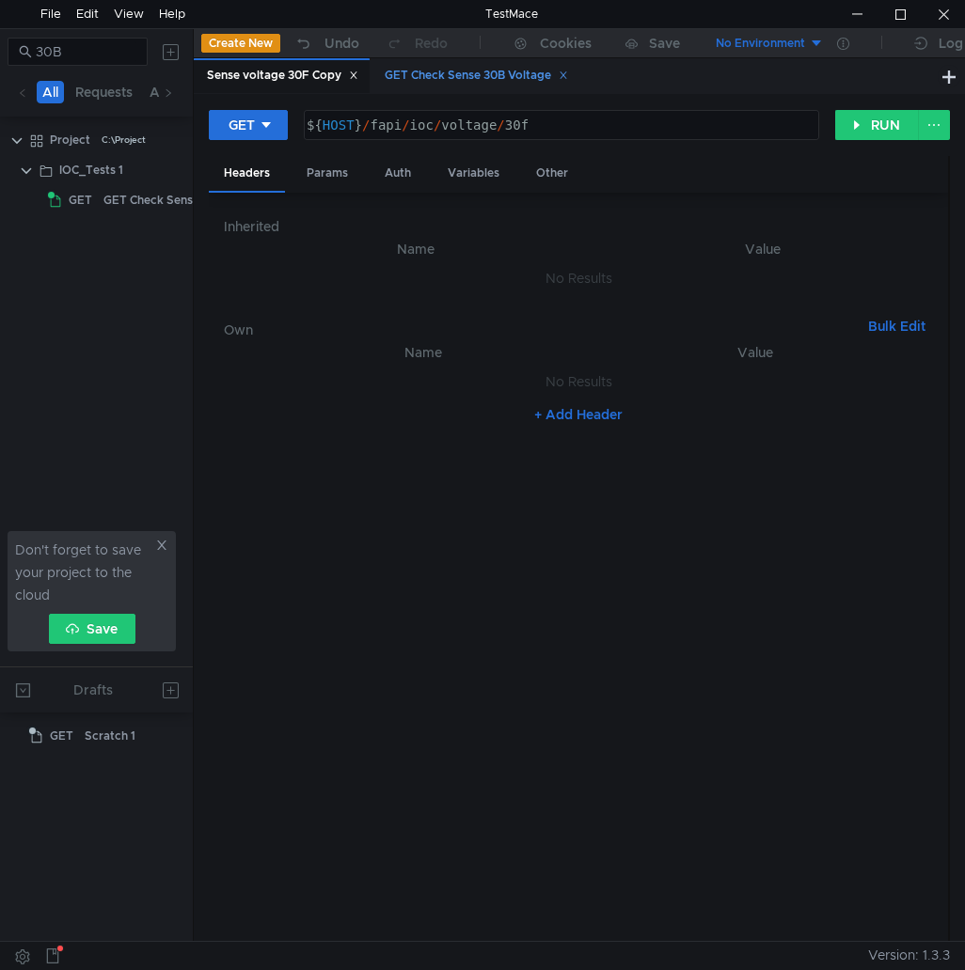
click at [459, 78] on div "GET Check Sense 30B Voltage" at bounding box center [475, 76] width 183 height 20
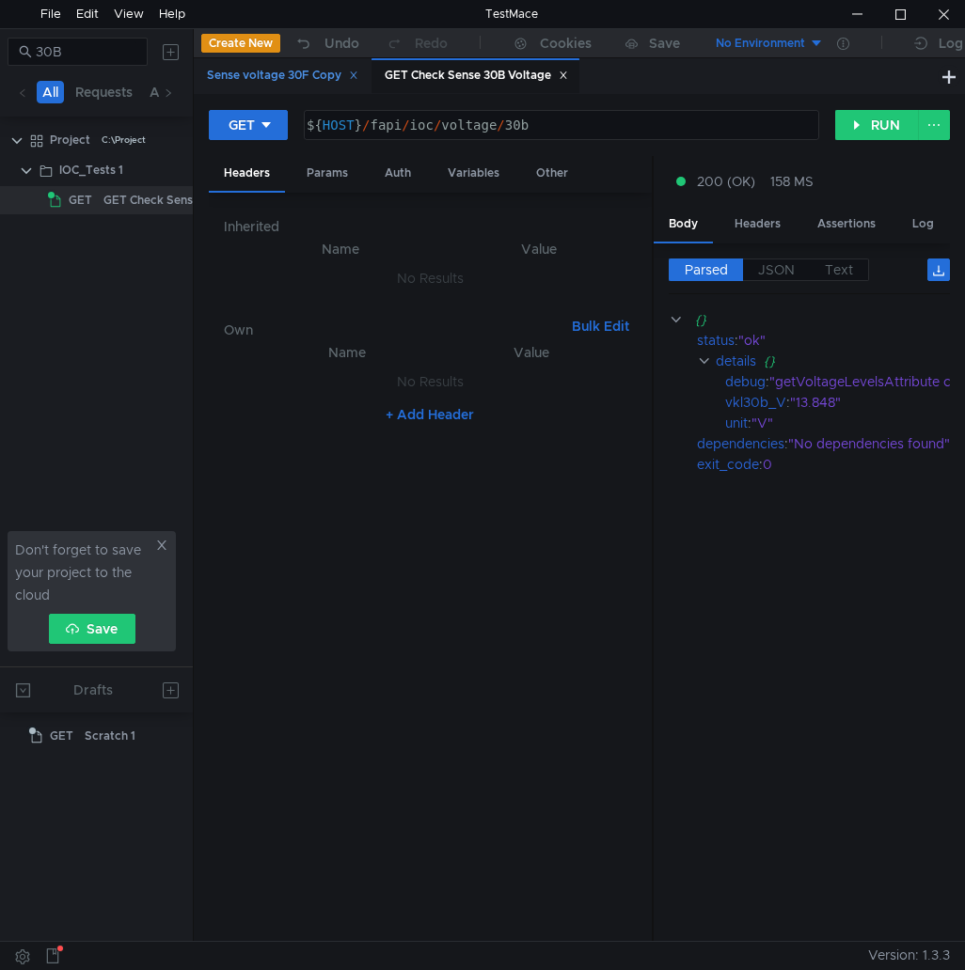
click at [266, 75] on div "Sense voltage 30F Copy" at bounding box center [282, 76] width 151 height 20
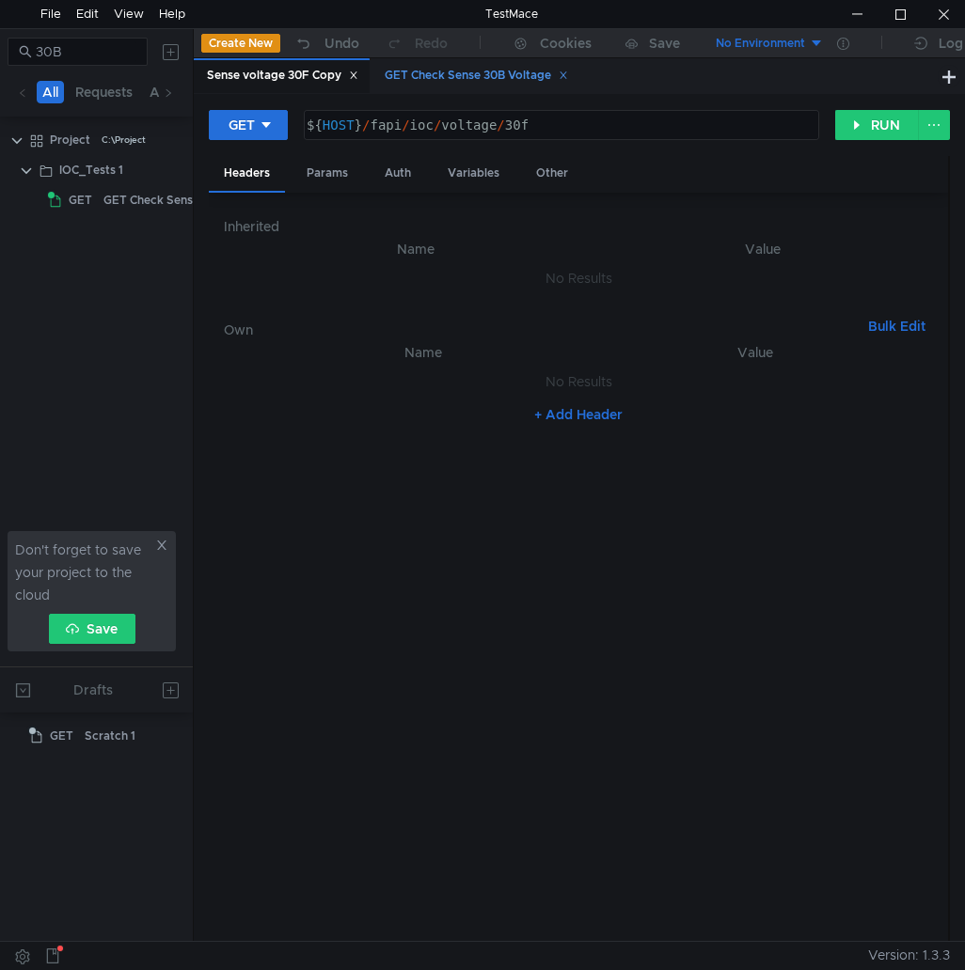
click at [443, 79] on div "GET Check Sense 30B Voltage" at bounding box center [475, 76] width 183 height 20
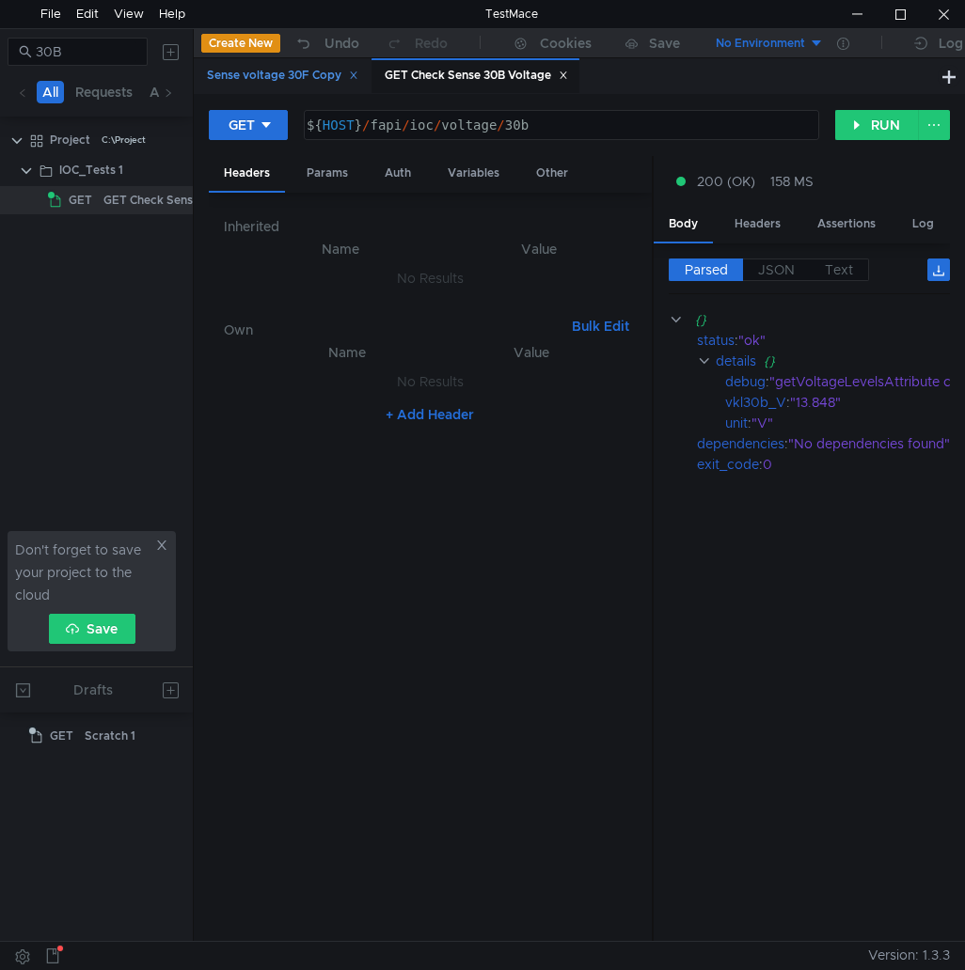
click at [285, 75] on div "Sense voltage 30F Copy" at bounding box center [282, 76] width 151 height 20
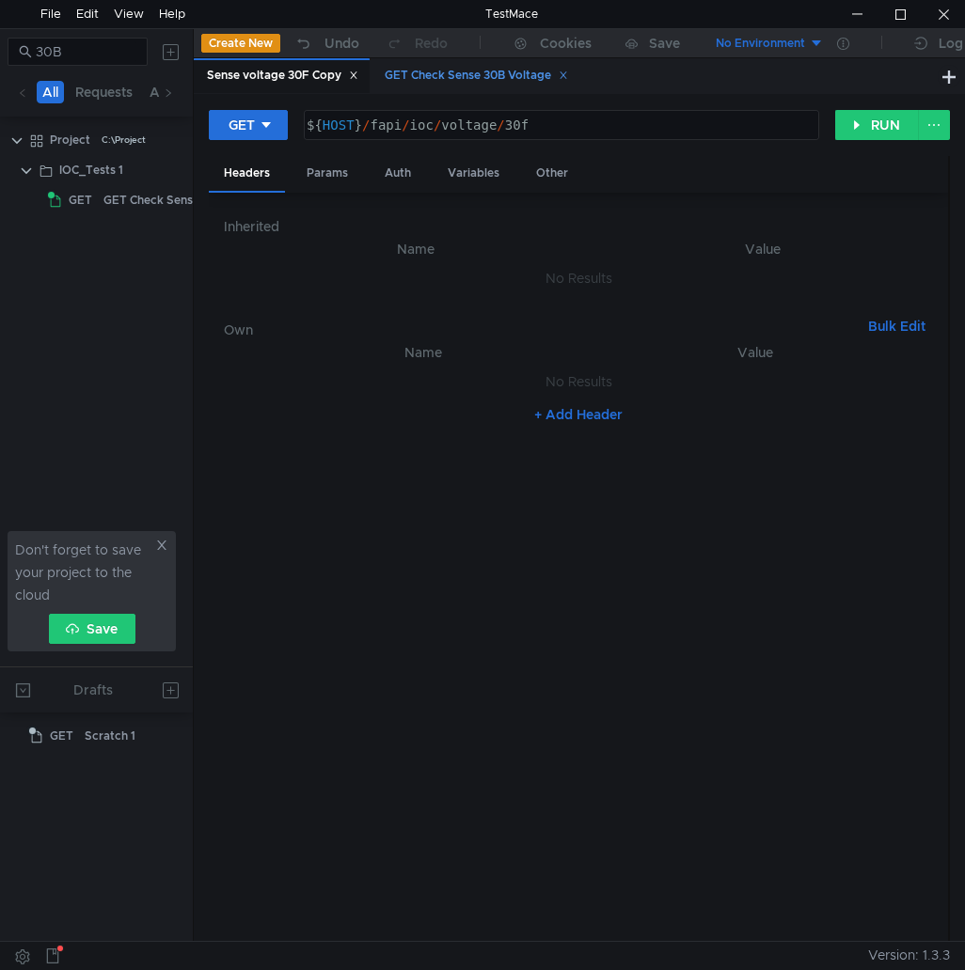
click at [435, 80] on div "GET Check Sense 30B Voltage" at bounding box center [475, 76] width 183 height 20
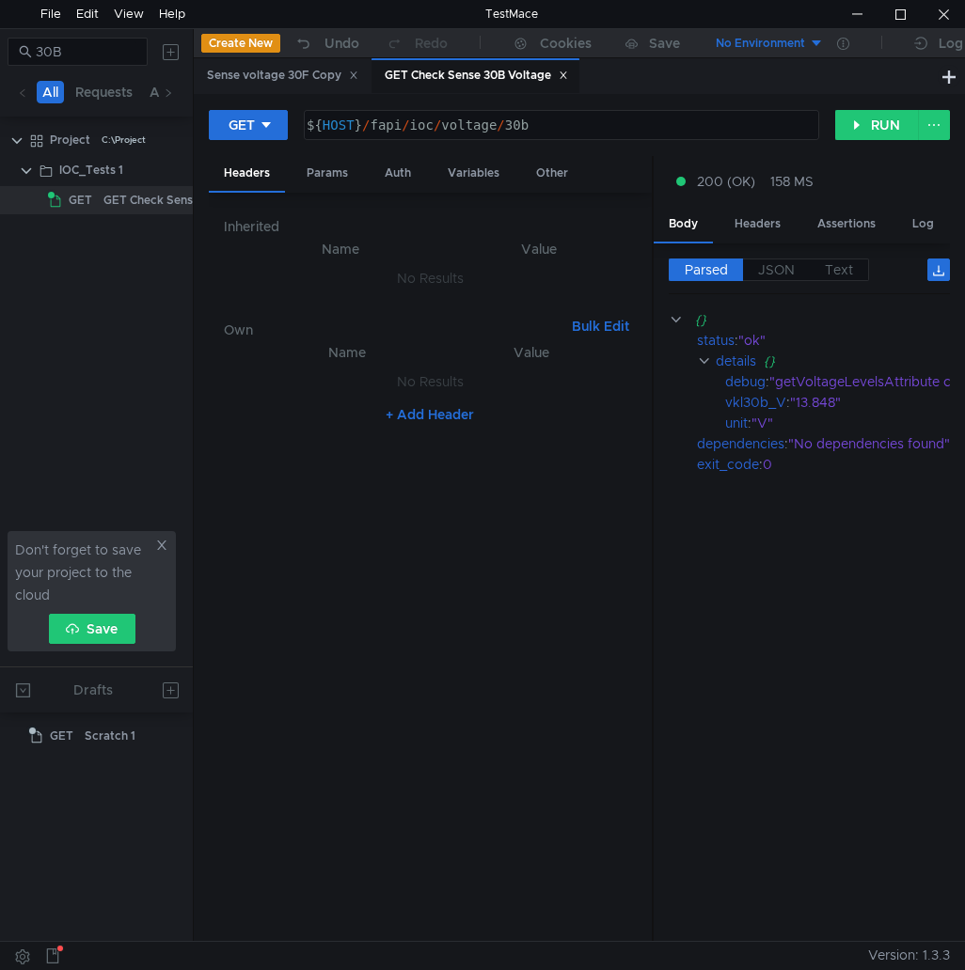
click at [437, 91] on div "GET Check Sense 30B Voltage" at bounding box center [475, 76] width 208 height 36
click at [303, 80] on div "Sense voltage 30F Copy" at bounding box center [282, 76] width 151 height 20
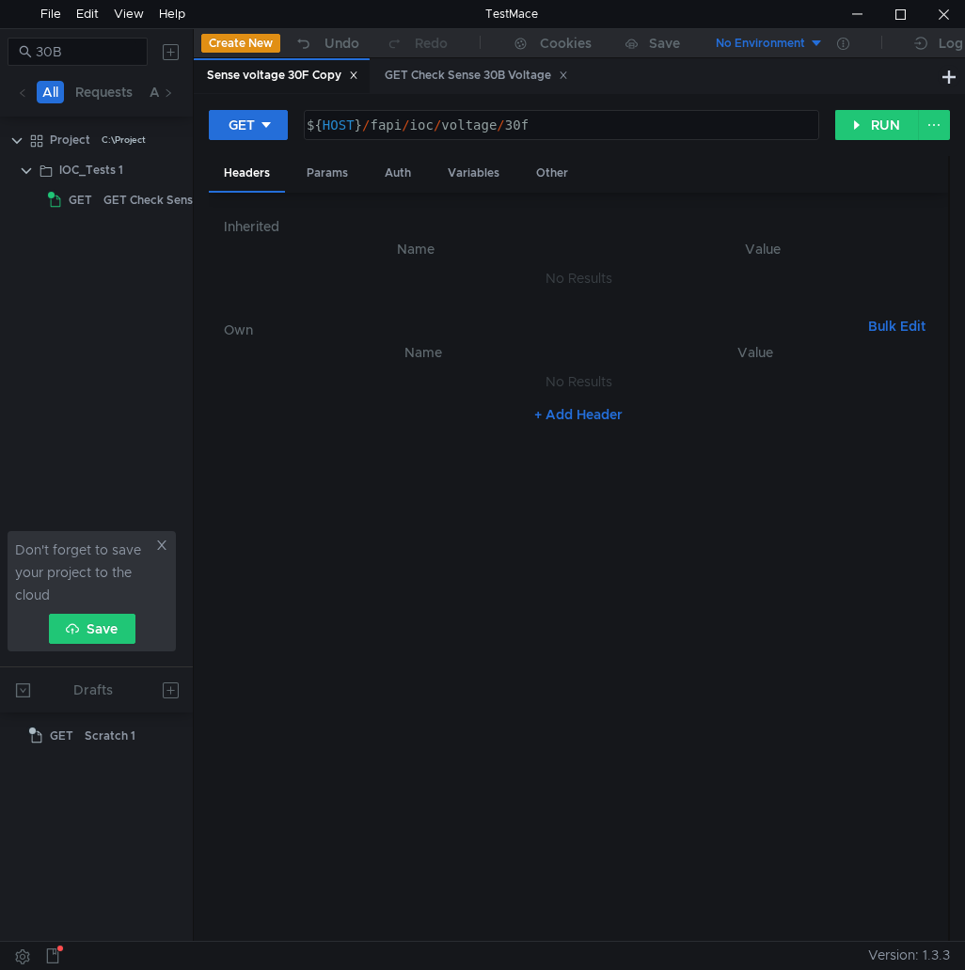
click at [297, 77] on div "Sense voltage 30F Copy" at bounding box center [282, 76] width 151 height 20
click at [468, 76] on div "GET Check Sense 30B Voltage" at bounding box center [475, 76] width 183 height 20
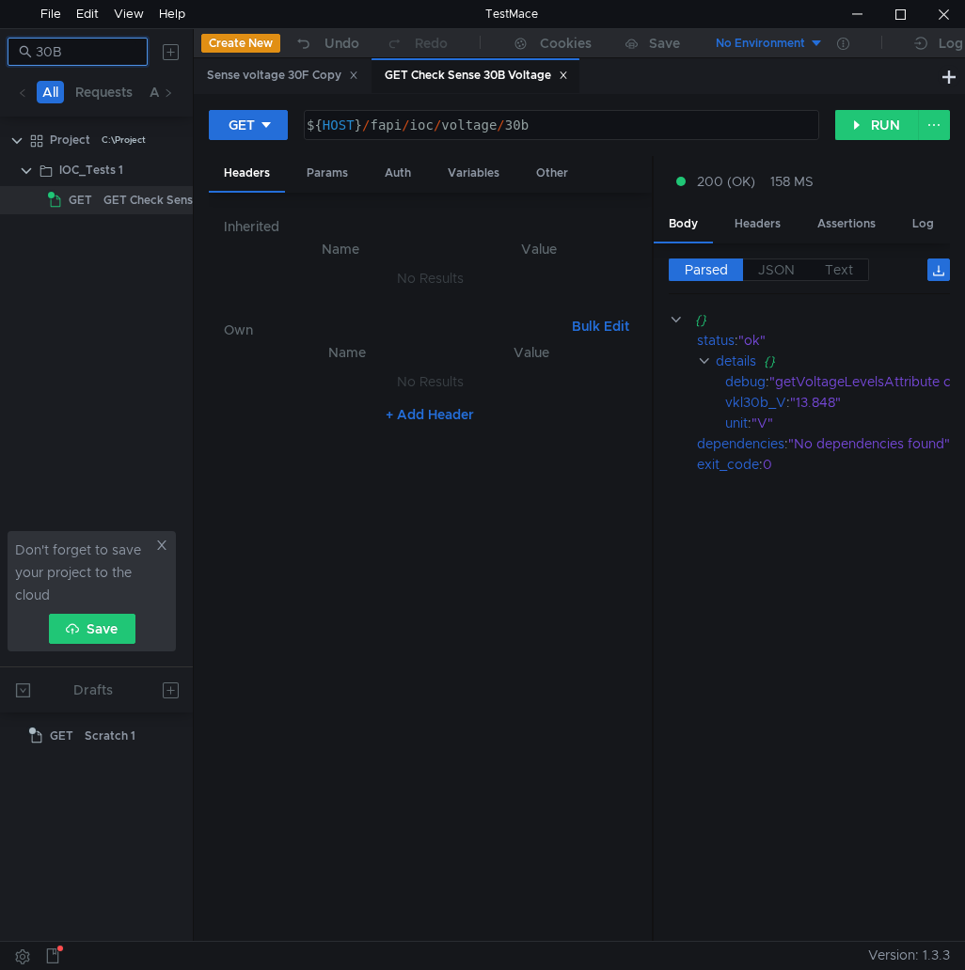
click at [102, 60] on input "30B" at bounding box center [86, 51] width 101 height 21
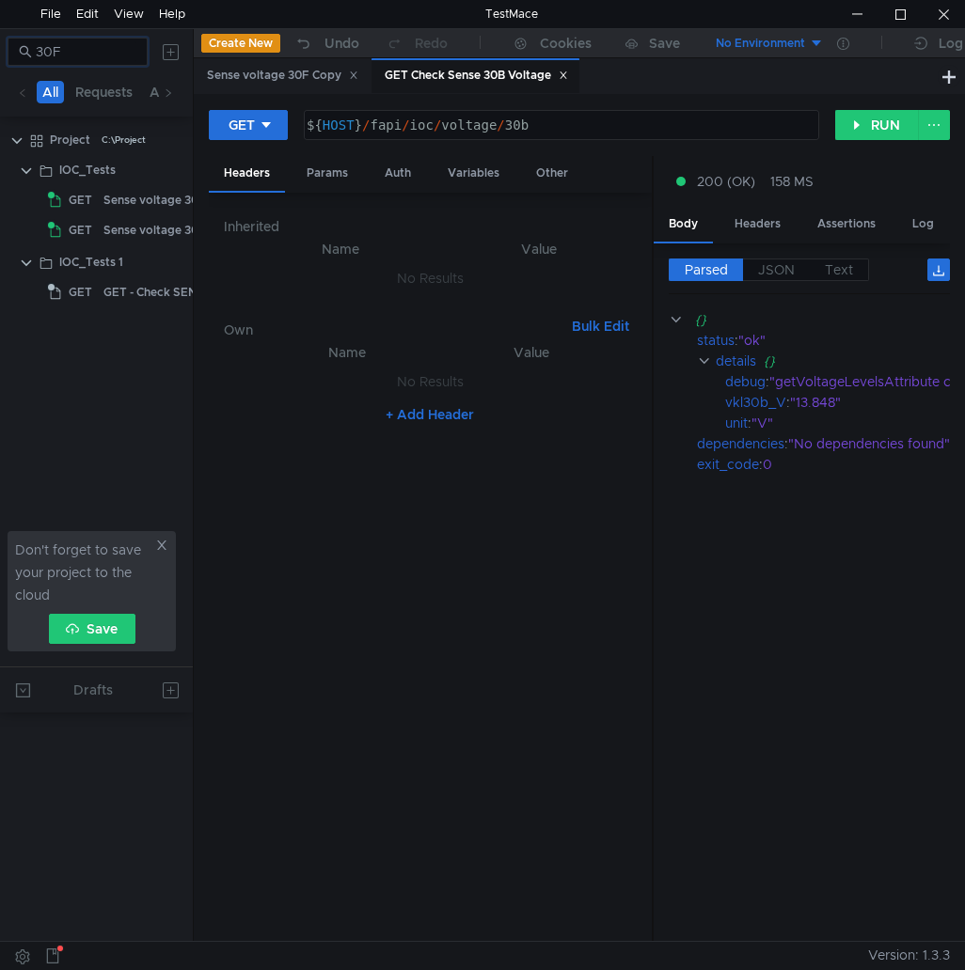
type input "30F"
click at [100, 220] on app-tree-icon "GET" at bounding box center [75, 230] width 55 height 28
click at [111, 225] on div "Sense voltage 30F Copy" at bounding box center [170, 230] width 134 height 28
click at [111, 226] on div "Sense voltage 30F Copy" at bounding box center [170, 230] width 134 height 28
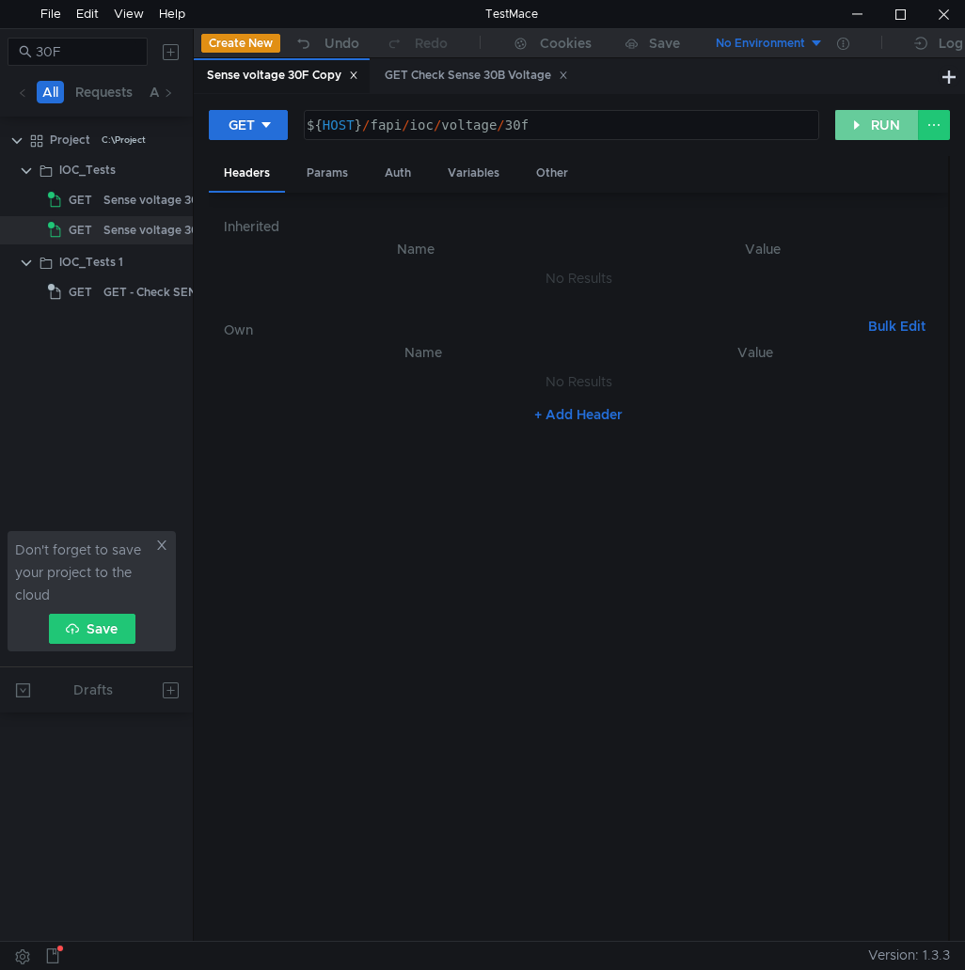
click at [855, 122] on button "RUN" at bounding box center [877, 125] width 84 height 30
click at [355, 70] on div "Sense voltage 30F Copy" at bounding box center [282, 76] width 151 height 20
click at [356, 79] on icon at bounding box center [353, 75] width 7 height 7
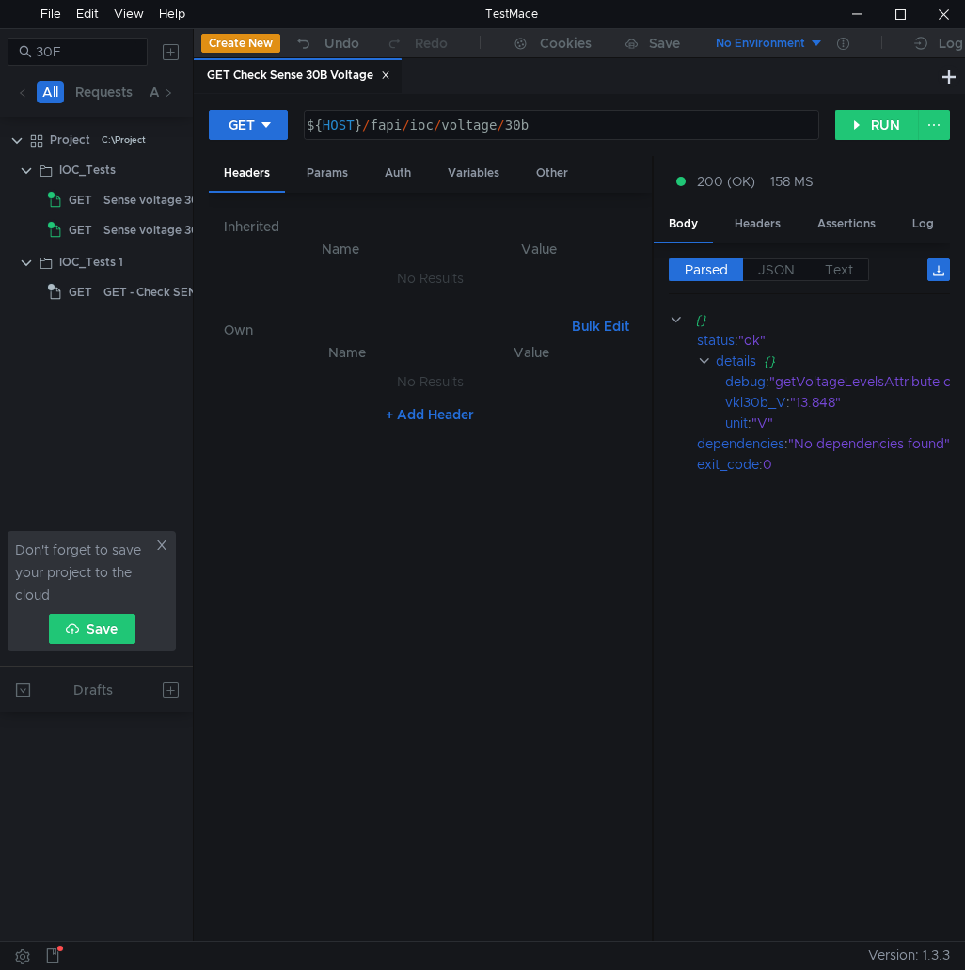
click at [388, 74] on icon at bounding box center [385, 75] width 7 height 7
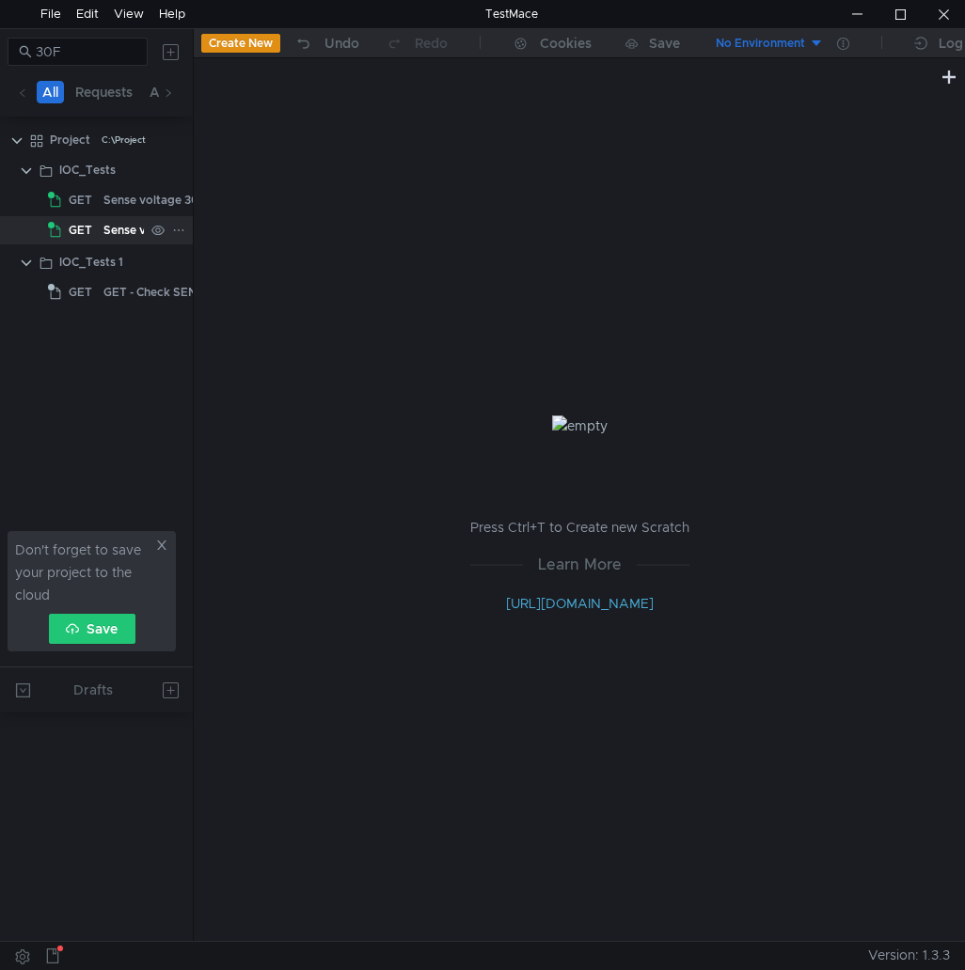
click at [104, 230] on div "Sense voltage 30F Copy" at bounding box center [170, 230] width 134 height 28
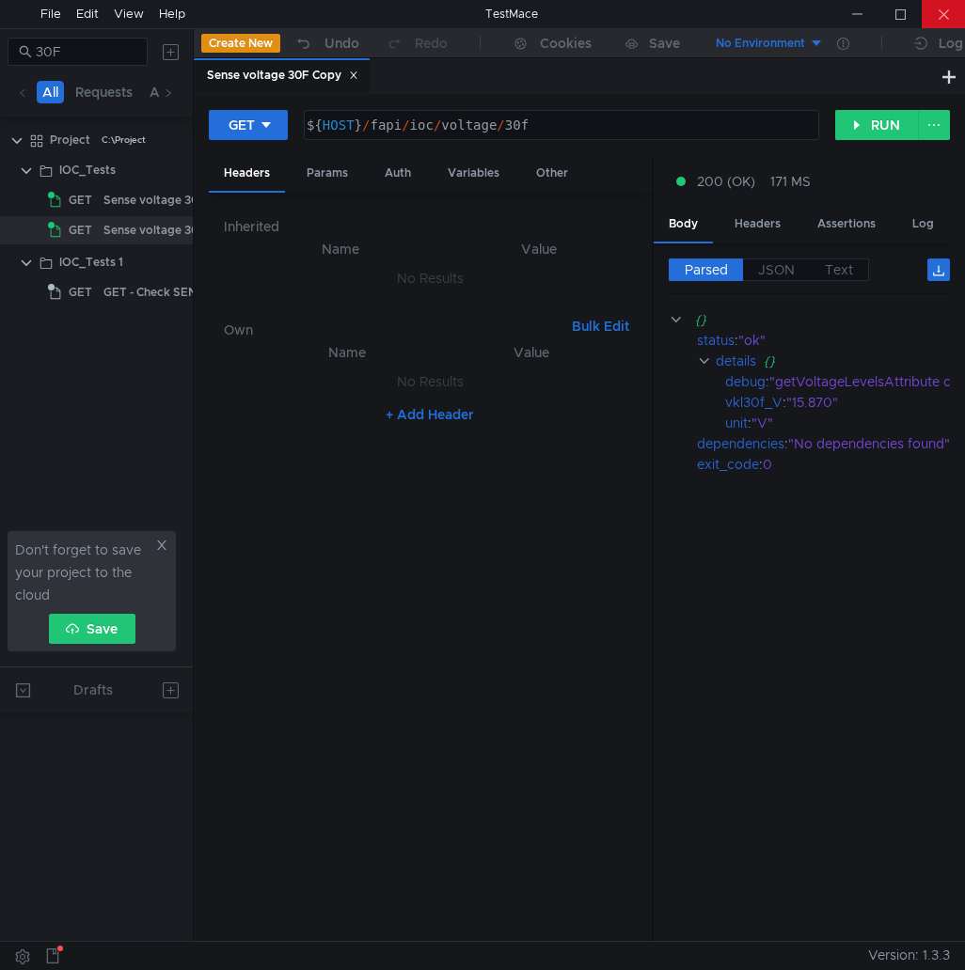
click at [948, 10] on div at bounding box center [942, 14] width 43 height 28
